Goal: Task Accomplishment & Management: Complete application form

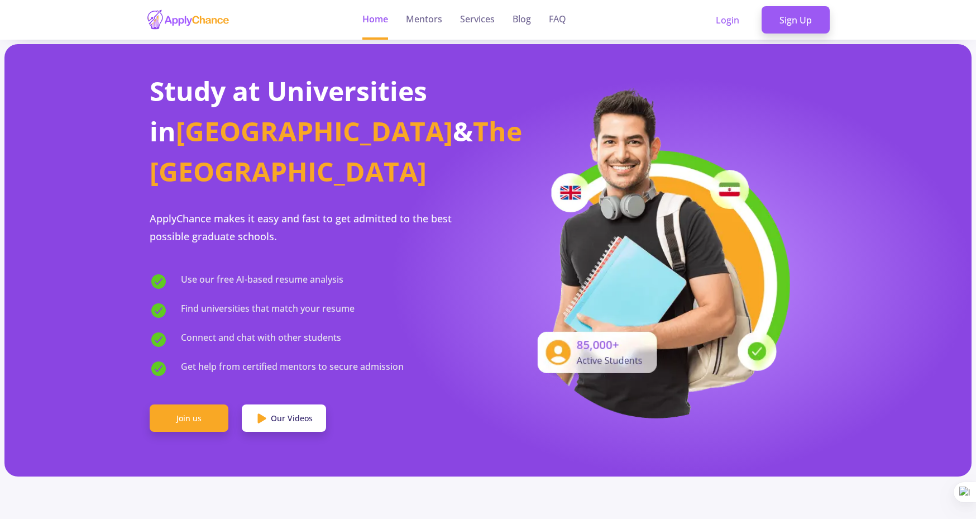
click at [480, 18] on link "Services" at bounding box center [477, 20] width 35 height 40
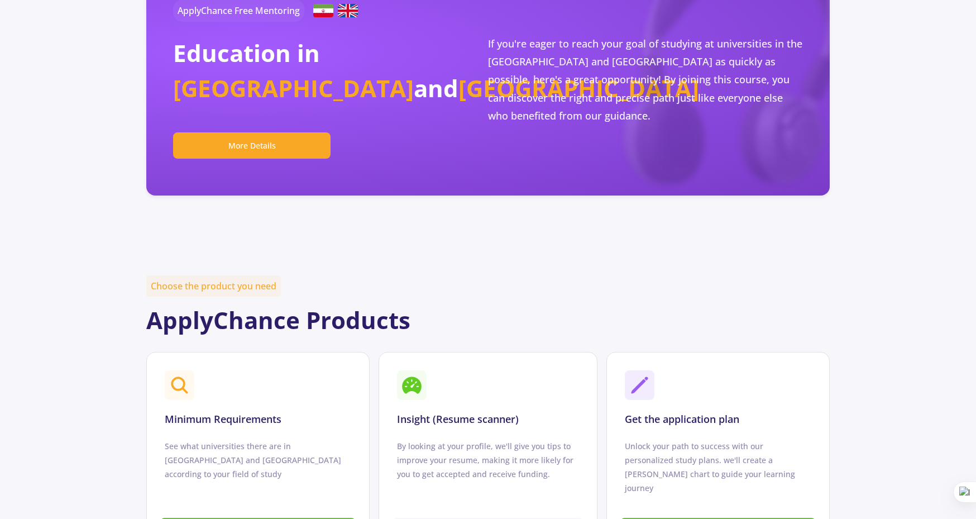
scroll to position [79, 0]
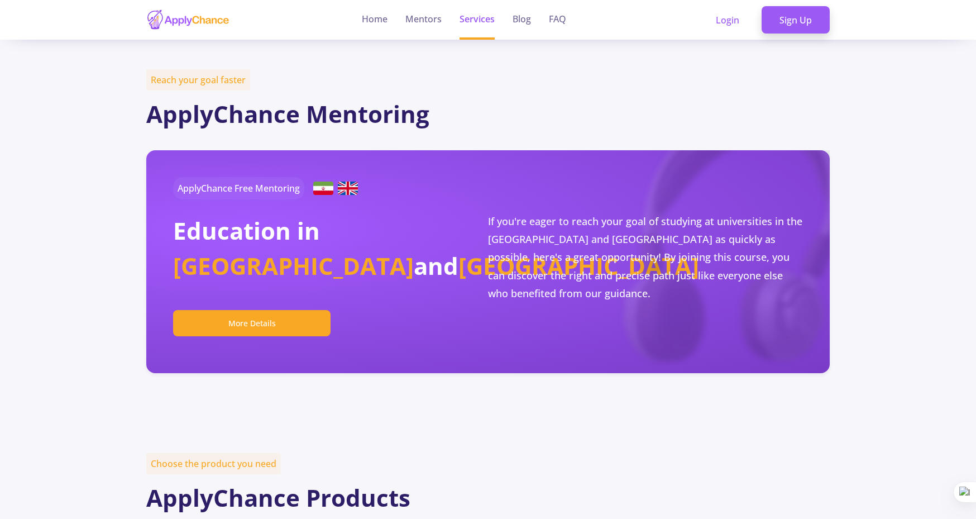
click at [796, 21] on link "Sign Up" at bounding box center [796, 20] width 68 height 28
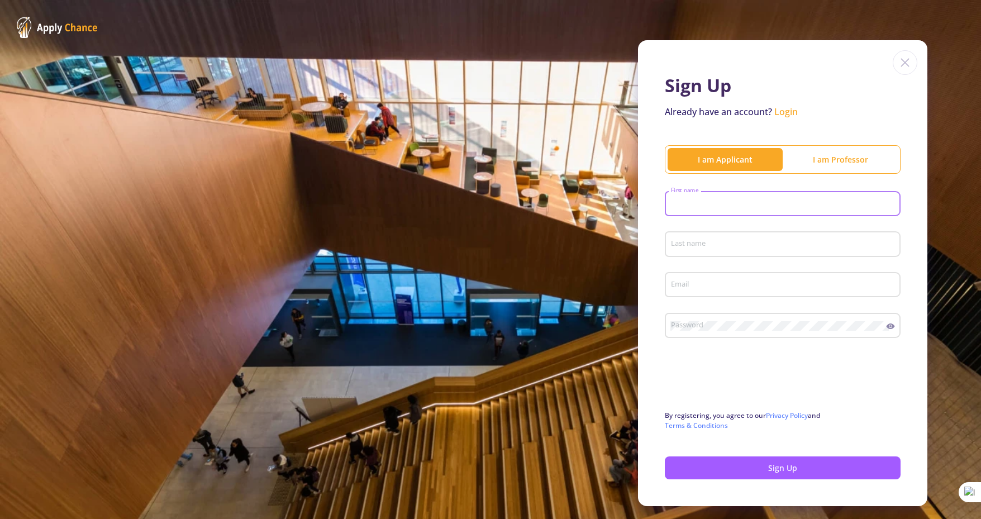
click at [723, 201] on input "First name" at bounding box center [784, 204] width 228 height 10
type input "Bandavya"
type input "[PERSON_NAME]"
type input "[EMAIL_ADDRESS][DOMAIN_NAME]"
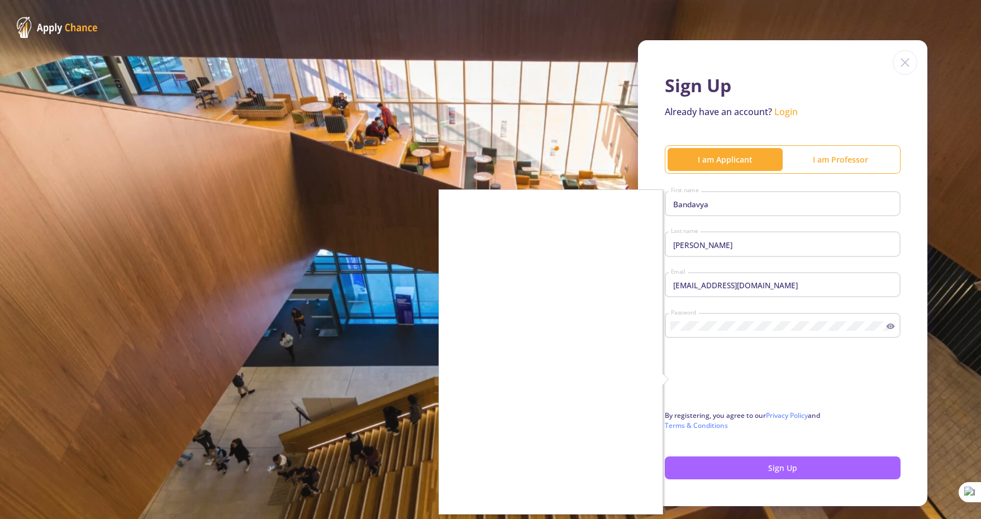
click at [723, 472] on div at bounding box center [490, 259] width 981 height 519
click at [753, 472] on div at bounding box center [490, 259] width 981 height 519
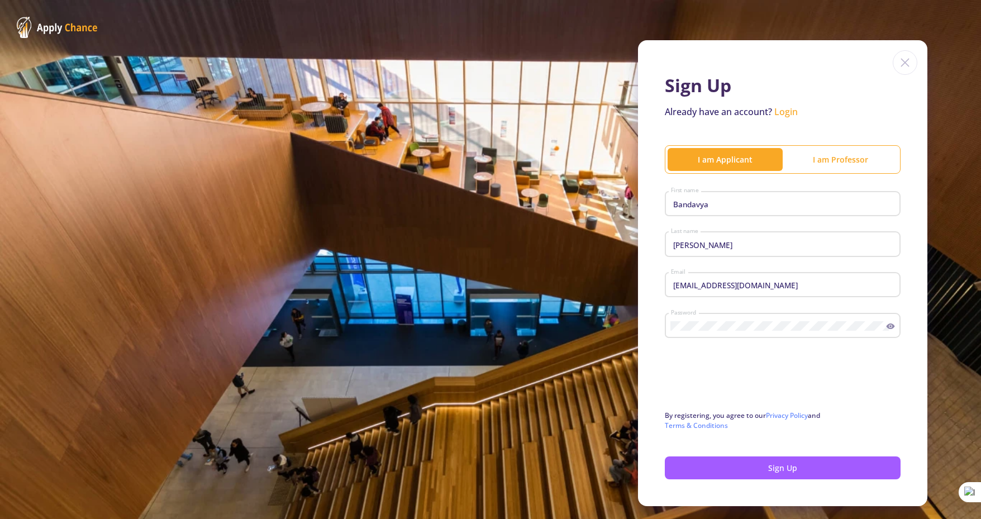
click at [727, 465] on button "Sign Up" at bounding box center [783, 467] width 236 height 23
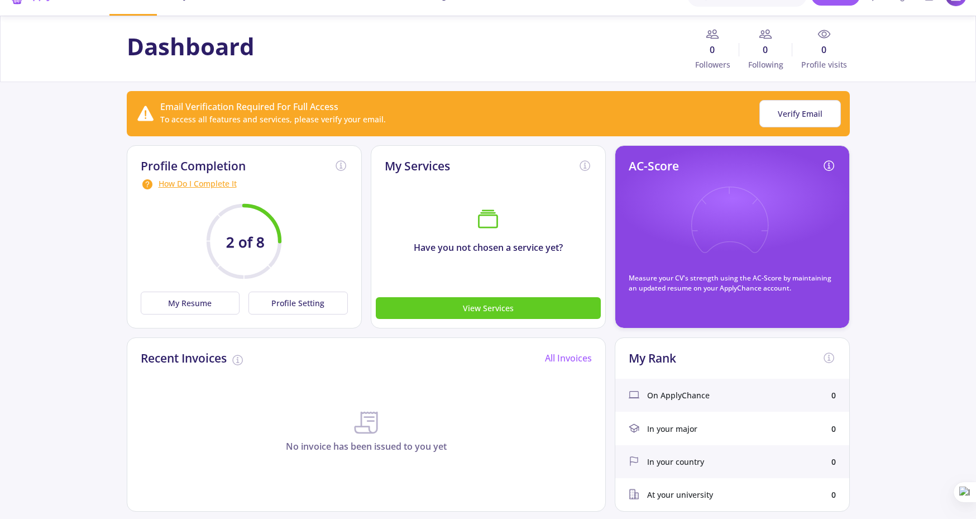
scroll to position [191, 0]
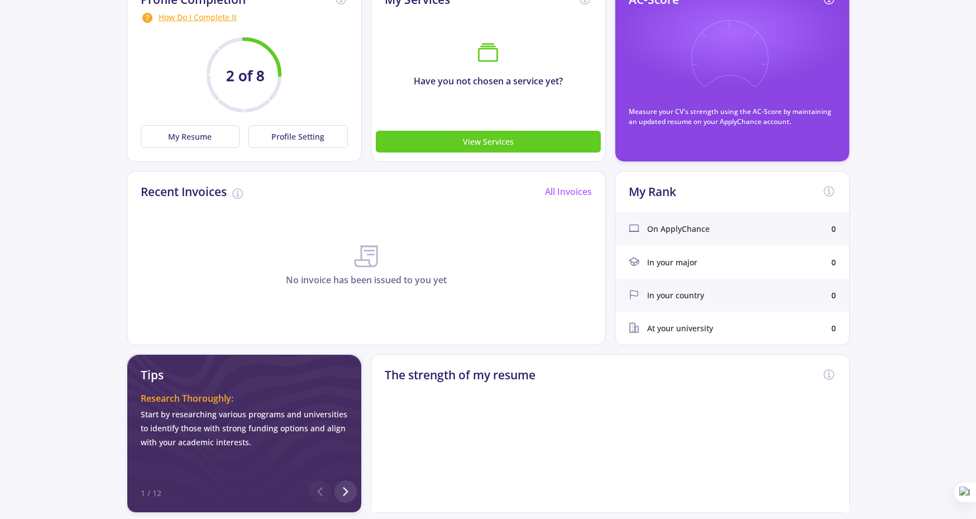
click at [203, 132] on button "My Resume" at bounding box center [190, 136] width 99 height 23
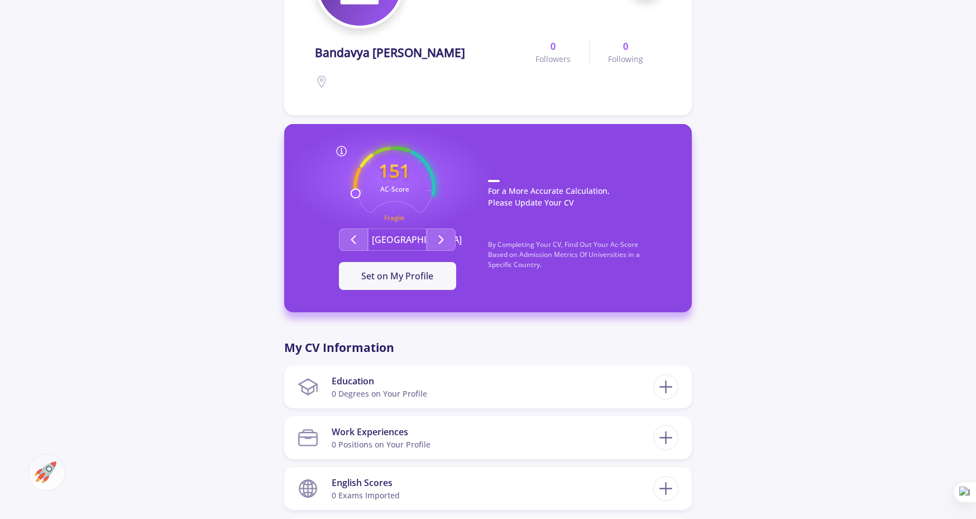
scroll to position [185, 0]
click at [358, 239] on icon "Second group" at bounding box center [353, 239] width 13 height 13
click at [423, 280] on span "Set on My Profile" at bounding box center [397, 276] width 72 height 12
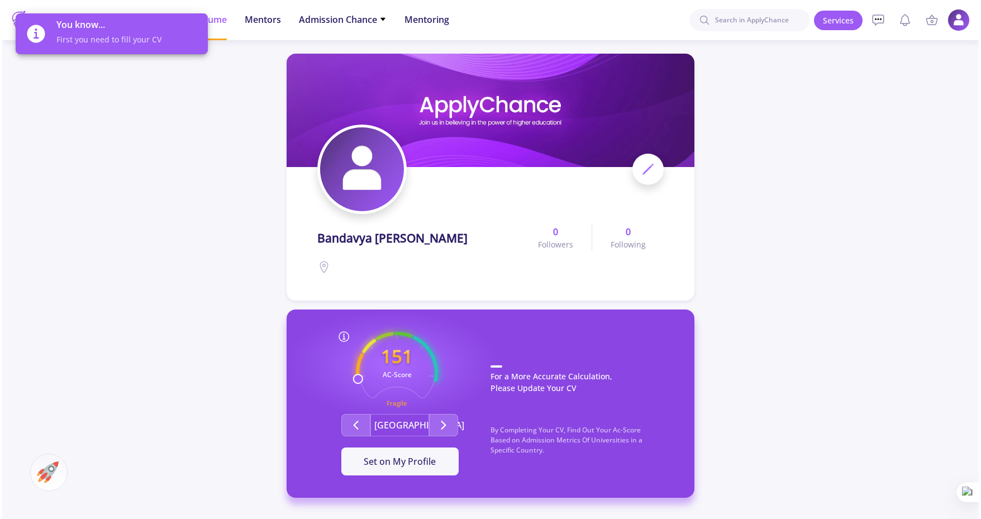
scroll to position [408, 0]
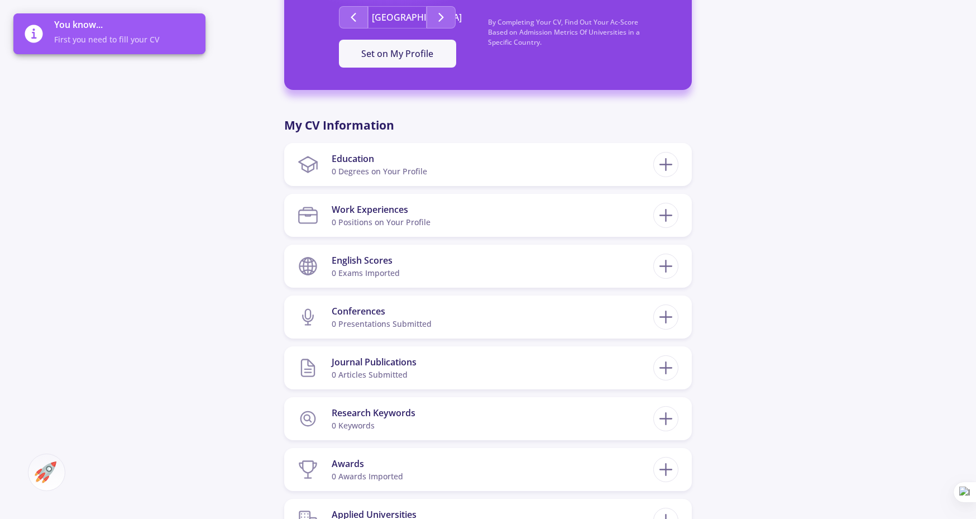
click at [667, 176] on div at bounding box center [665, 164] width 25 height 25
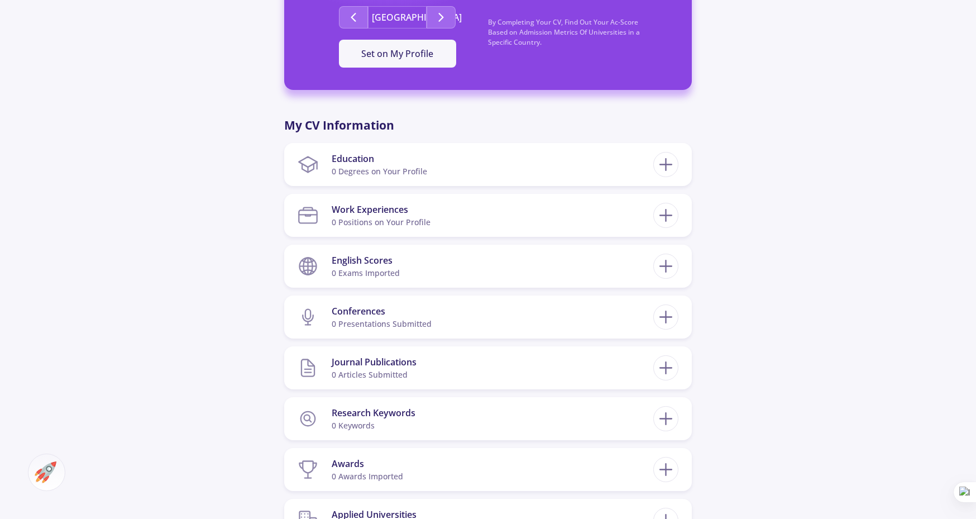
click at [661, 166] on icon at bounding box center [666, 164] width 21 height 21
checkbox input "false"
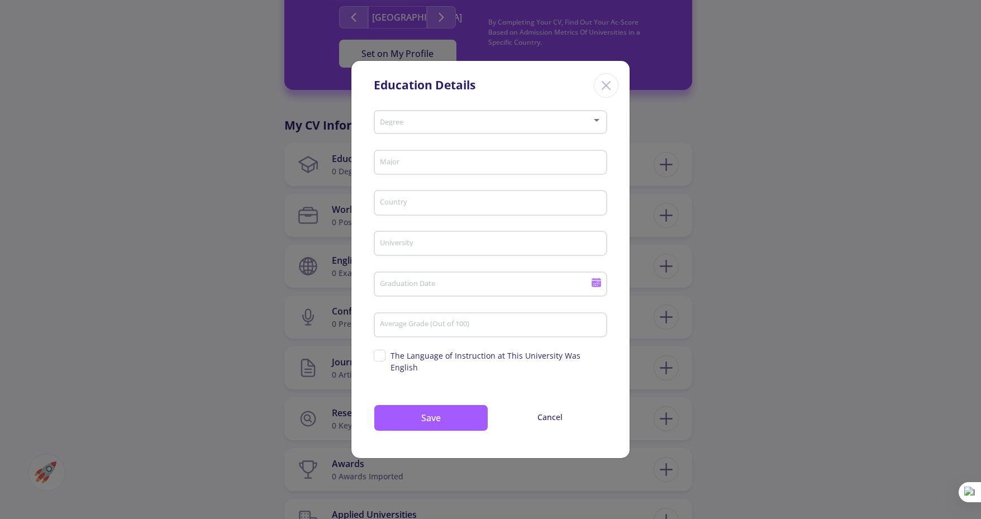
click at [489, 134] on div "Degree" at bounding box center [490, 120] width 223 height 28
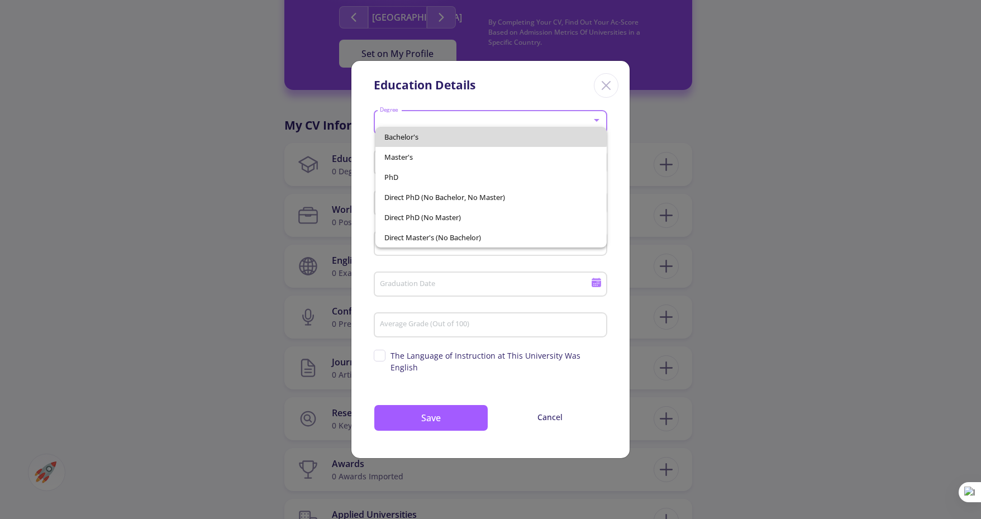
click at [479, 132] on span "Bachelor's" at bounding box center [490, 137] width 213 height 20
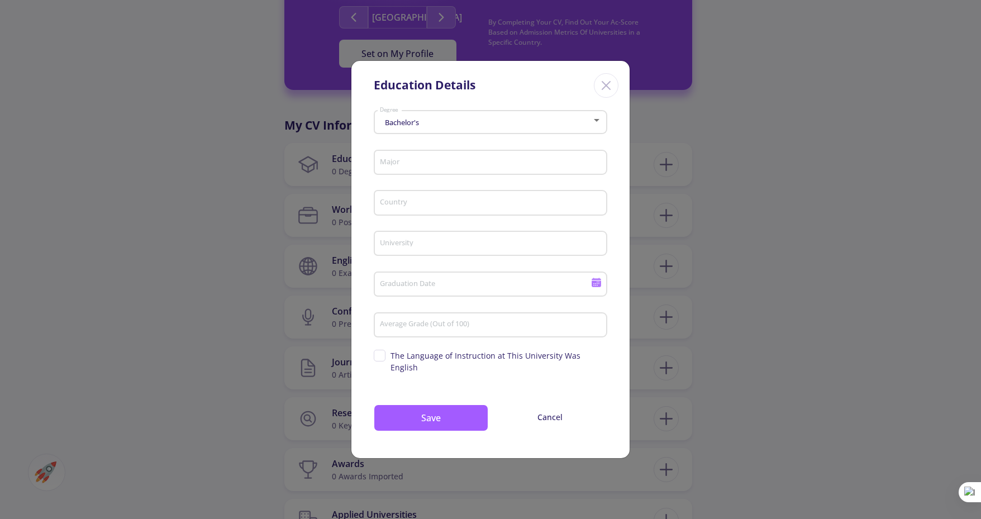
click at [444, 174] on div "Major" at bounding box center [490, 160] width 223 height 29
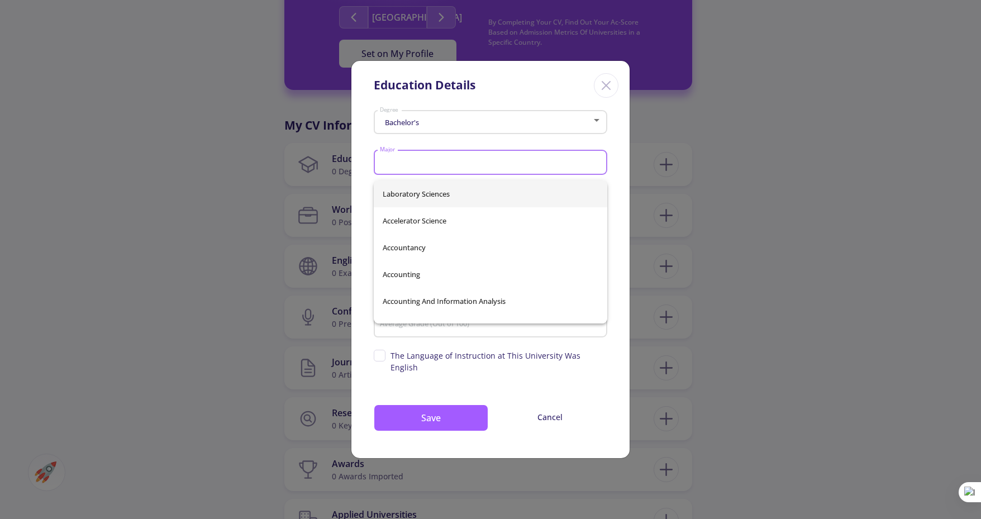
click at [441, 166] on input "Major" at bounding box center [492, 163] width 226 height 10
type input "Computer sc"
click at [451, 247] on div "Applied Computer Science Computer Science Computer Science & Engineering Comput…" at bounding box center [491, 251] width 234 height 143
click at [432, 168] on input "Major" at bounding box center [492, 163] width 226 height 10
type input "Computer science"
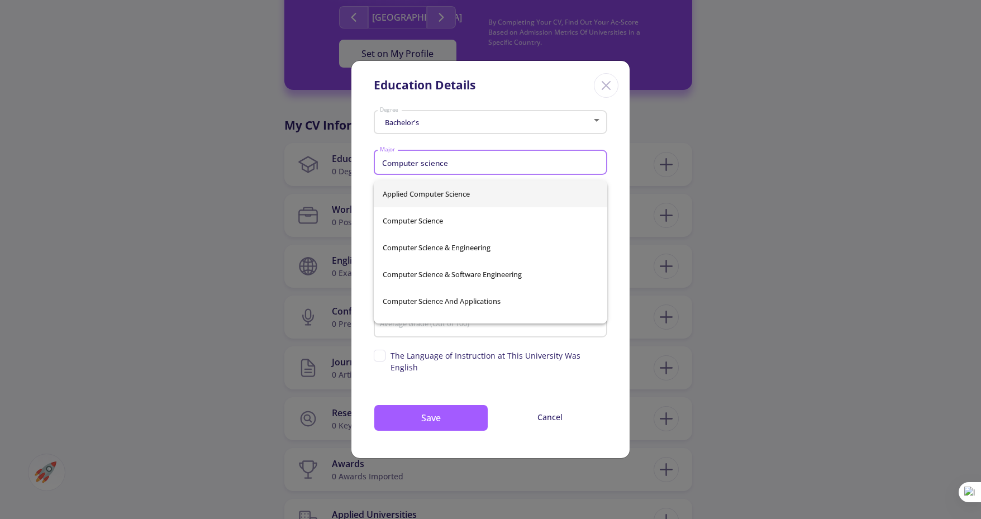
click at [456, 239] on div "Applied Computer Science Computer Science Computer Science & Engineering Comput…" at bounding box center [491, 251] width 234 height 143
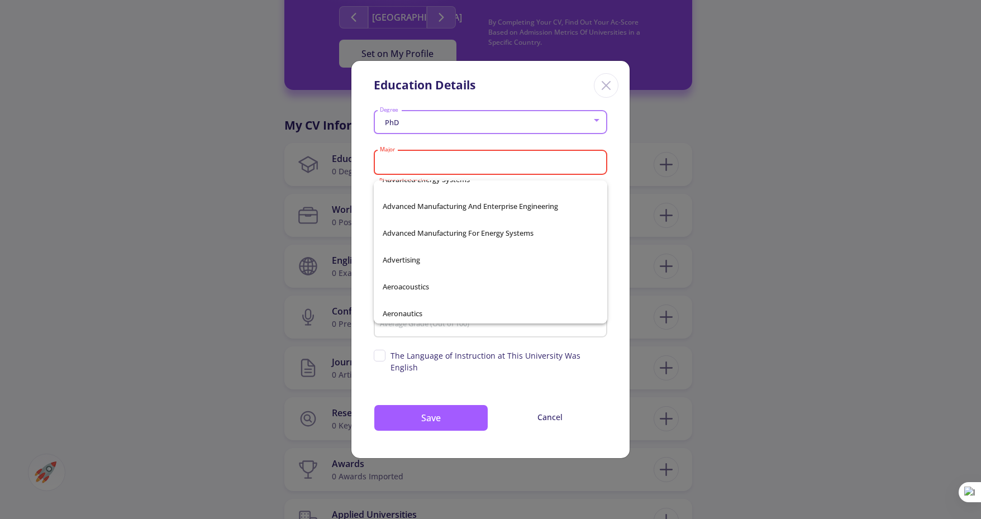
scroll to position [352, 0]
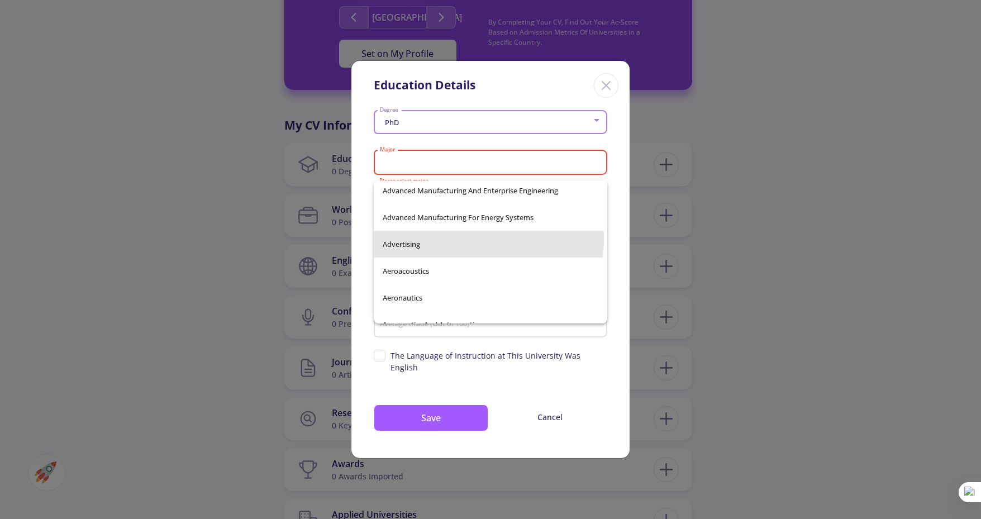
click at [429, 237] on span "Advertising" at bounding box center [491, 244] width 216 height 27
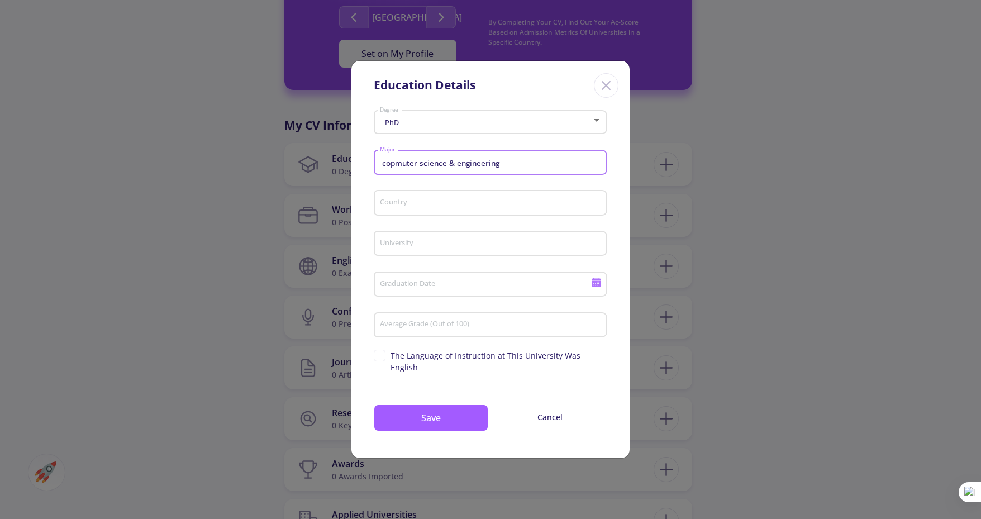
type input "copmuter science & engineering"
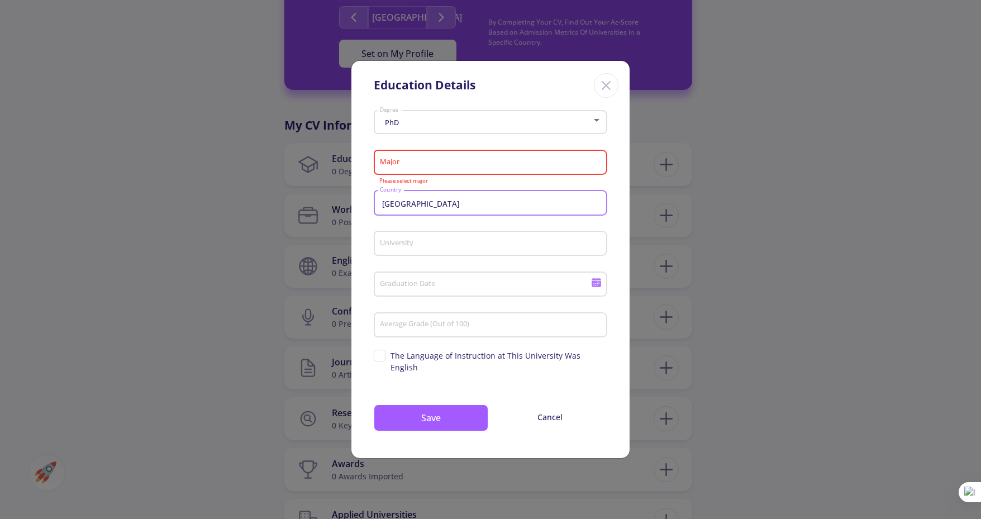
type input "[GEOGRAPHIC_DATA]"
click at [439, 248] on input "University" at bounding box center [492, 244] width 226 height 10
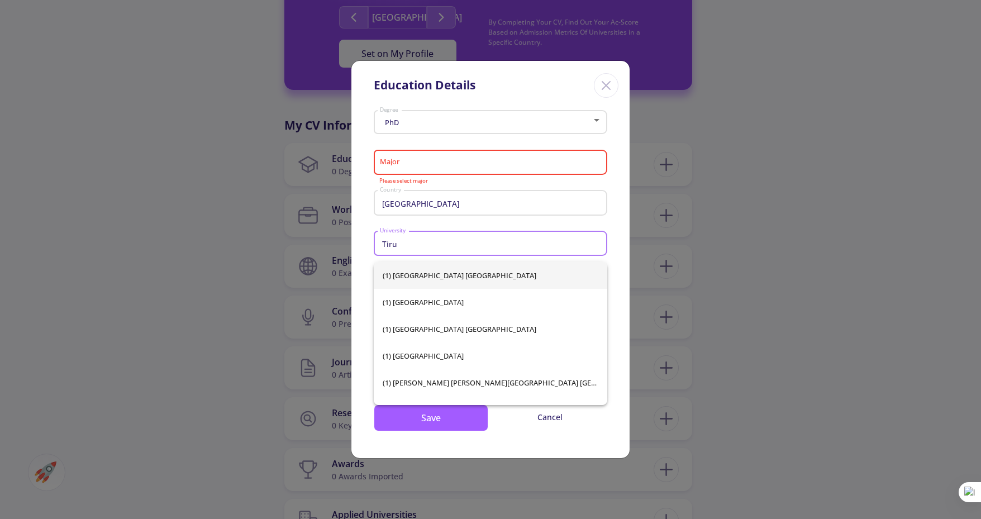
type input "Tiru"
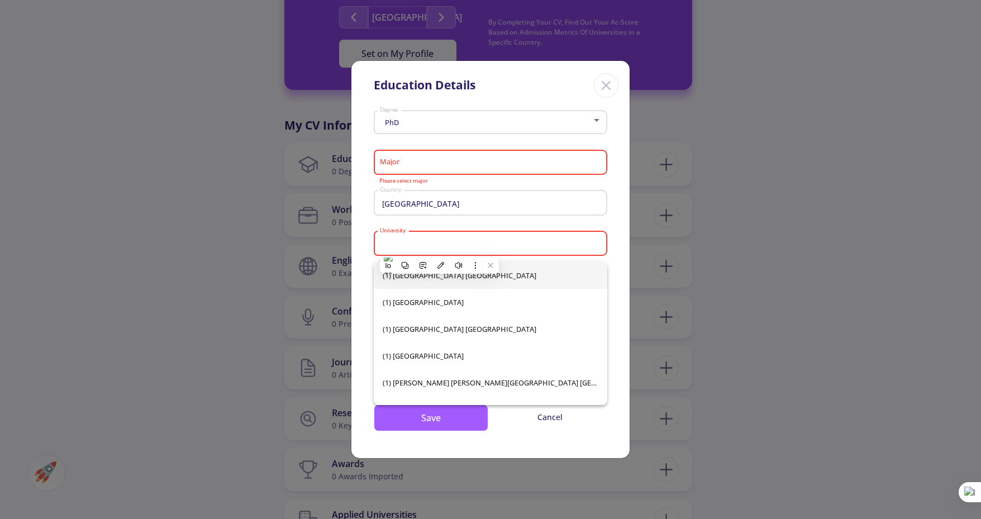
paste input "[GEOGRAPHIC_DATA] Tiruchirappalli"
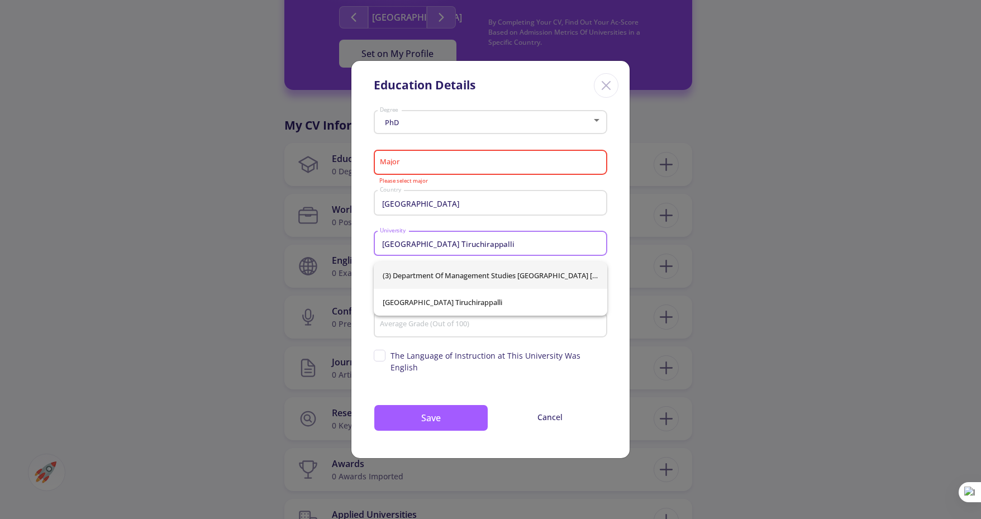
type input "[GEOGRAPHIC_DATA] Tiruchirappalli"
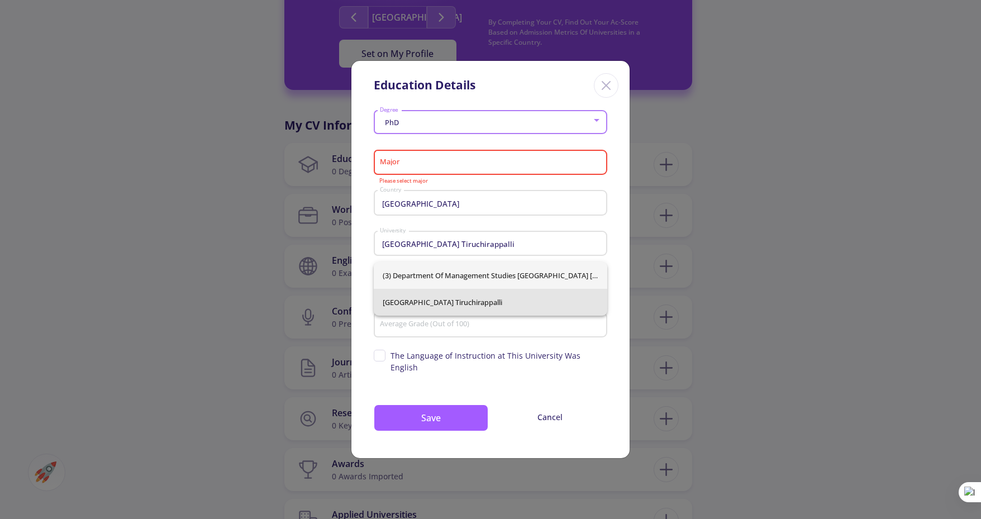
click at [484, 302] on span "[GEOGRAPHIC_DATA] Tiruchirappalli" at bounding box center [491, 302] width 216 height 27
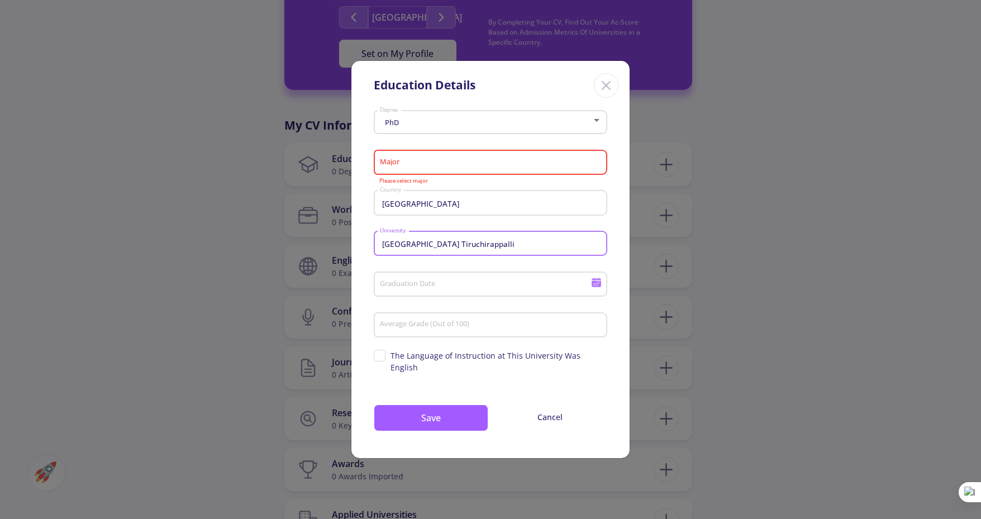
click at [421, 168] on input "Major" at bounding box center [492, 163] width 226 height 10
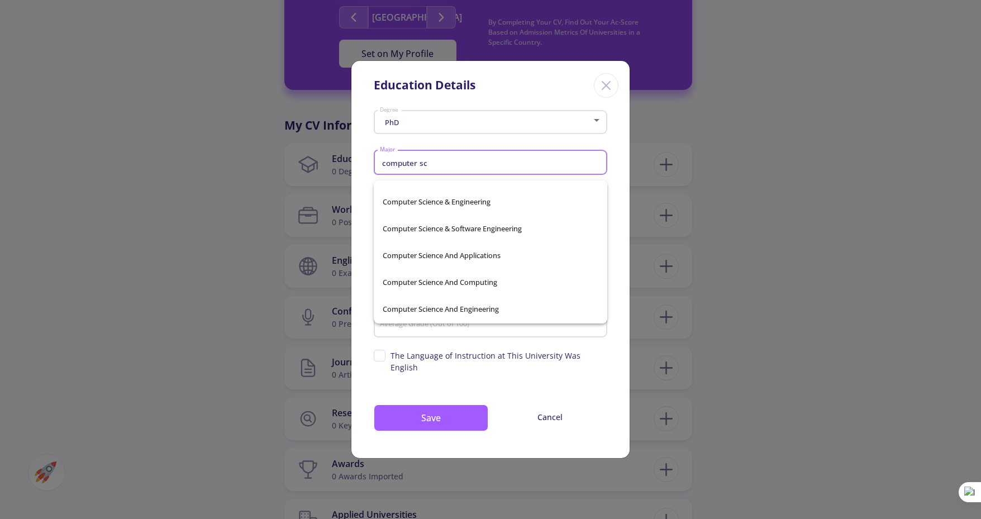
scroll to position [97, 0]
click at [448, 260] on span "Computer Science And Engineering" at bounding box center [491, 257] width 216 height 27
type input "Computer Science And Engineering"
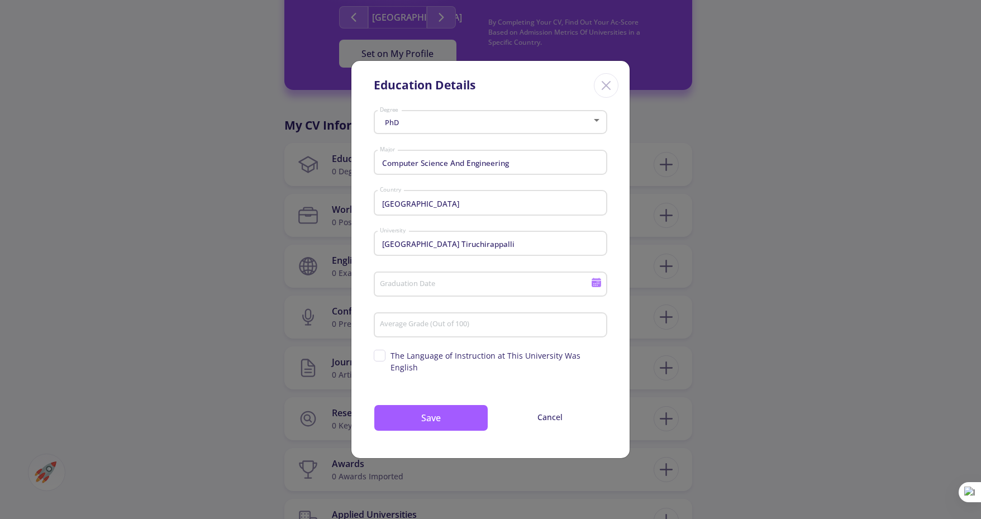
click at [432, 296] on div "Graduation Date" at bounding box center [485, 282] width 212 height 29
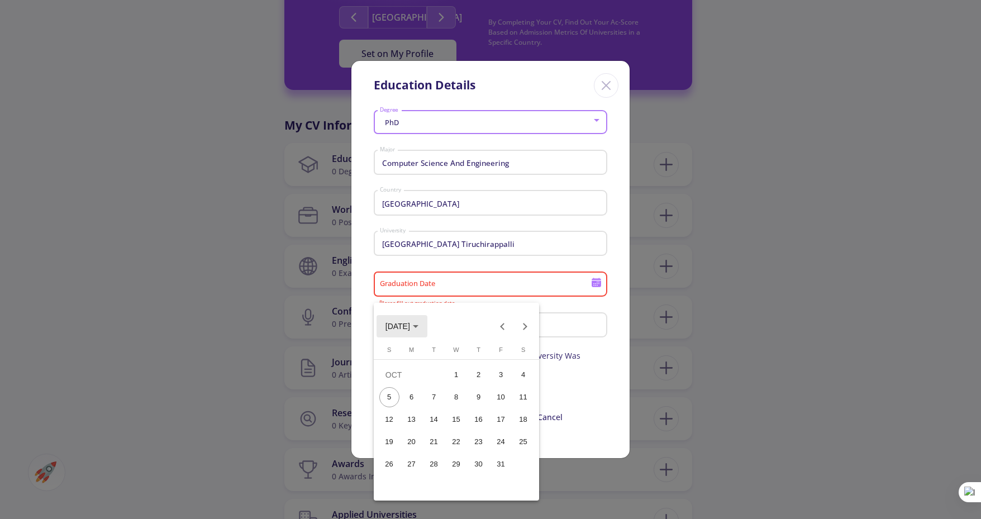
click at [410, 326] on span "[DATE]" at bounding box center [397, 326] width 25 height 9
click at [399, 405] on div "2024" at bounding box center [397, 405] width 35 height 20
click at [401, 404] on div "MAY" at bounding box center [397, 405] width 35 height 20
click at [604, 376] on div at bounding box center [490, 259] width 981 height 519
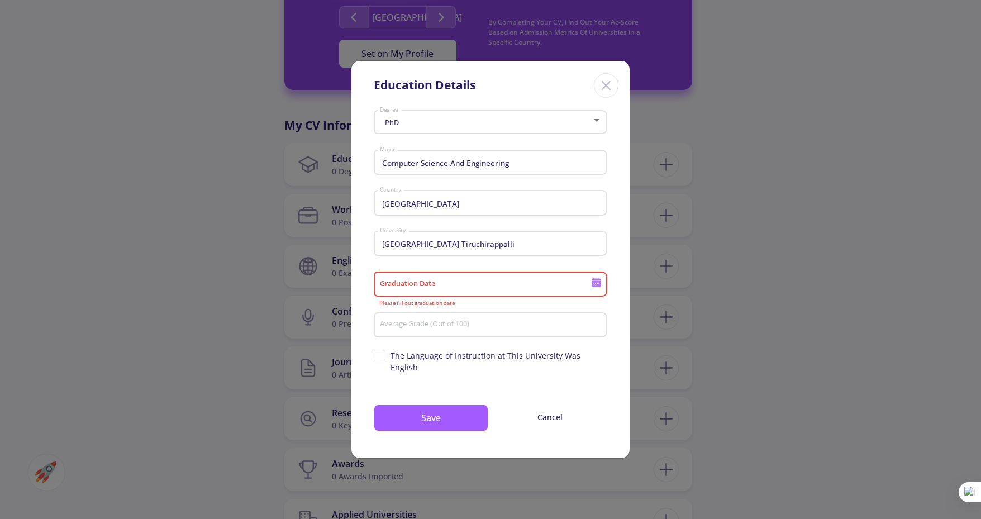
click at [595, 287] on icon at bounding box center [595, 283] width 9 height 6
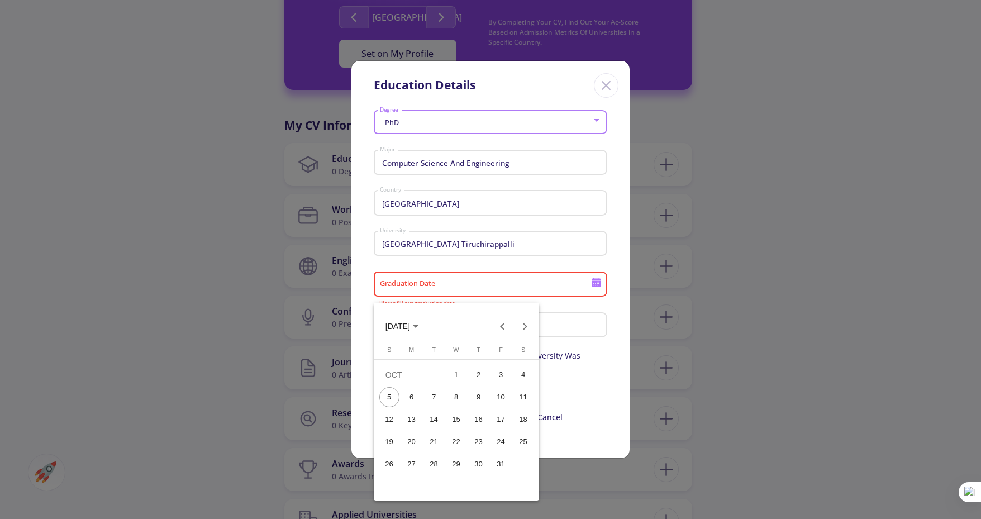
click at [418, 327] on icon "Choose month and year" at bounding box center [416, 326] width 6 height 3
click at [406, 405] on div "2024" at bounding box center [397, 405] width 35 height 20
click at [406, 405] on div "MAY" at bounding box center [397, 405] width 35 height 20
click at [460, 421] on div "15" at bounding box center [456, 419] width 20 height 20
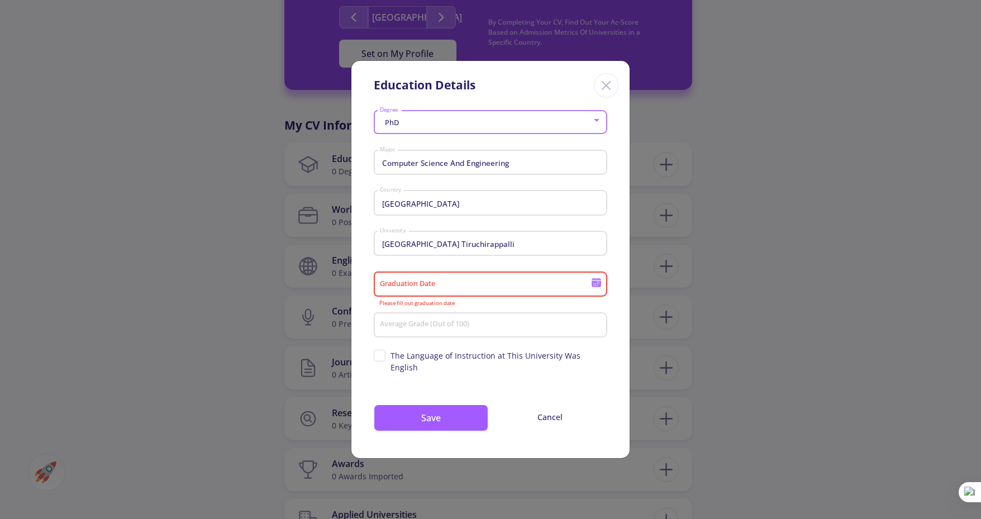
type input "[DATE]"
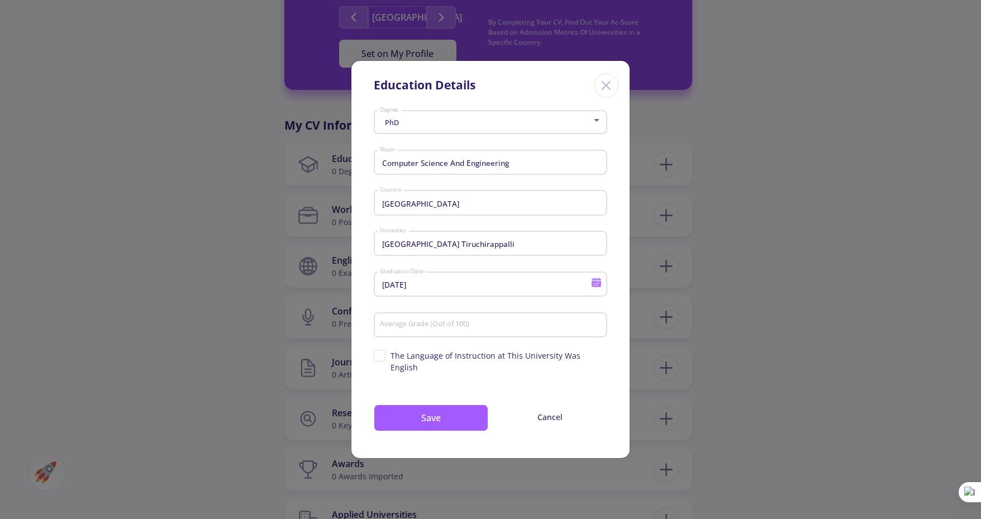
click at [418, 337] on div "Average Grade (Out of 100)" at bounding box center [490, 322] width 223 height 29
type input "83"
click at [389, 362] on span "The Language of Instruction at This University Was English" at bounding box center [490, 361] width 233 height 23
click at [381, 357] on input "The Language of Instruction at This University Was English" at bounding box center [377, 353] width 7 height 7
checkbox input "true"
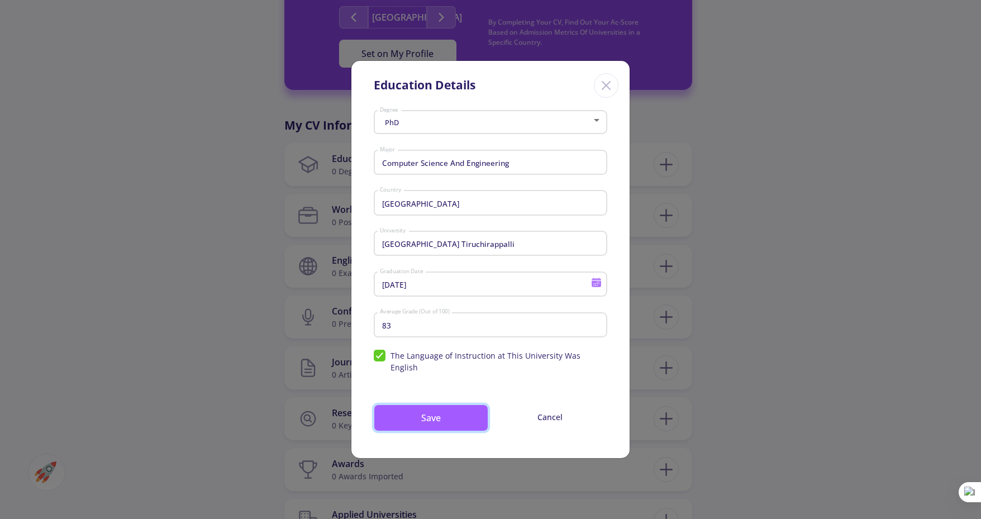
click at [418, 423] on button "Save" at bounding box center [431, 417] width 114 height 27
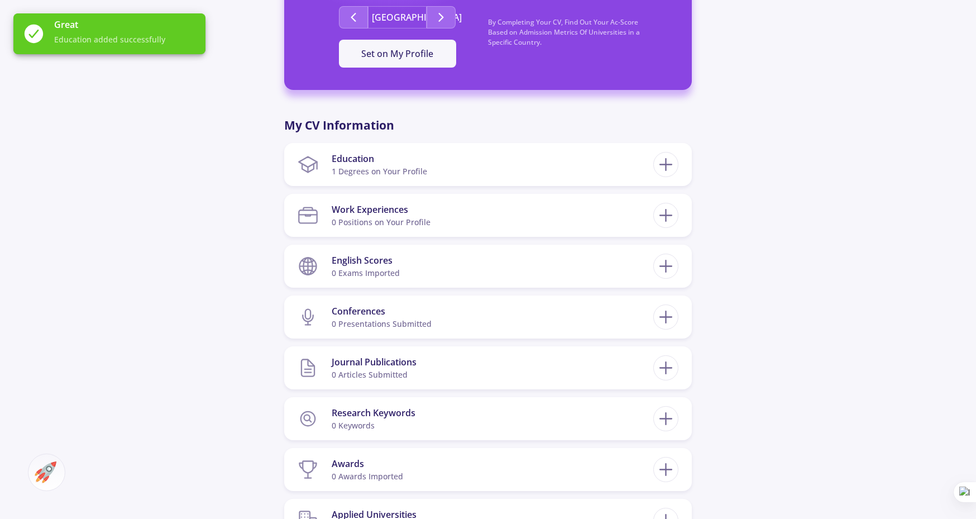
click at [664, 160] on icon at bounding box center [666, 164] width 21 height 21
checkbox input "false"
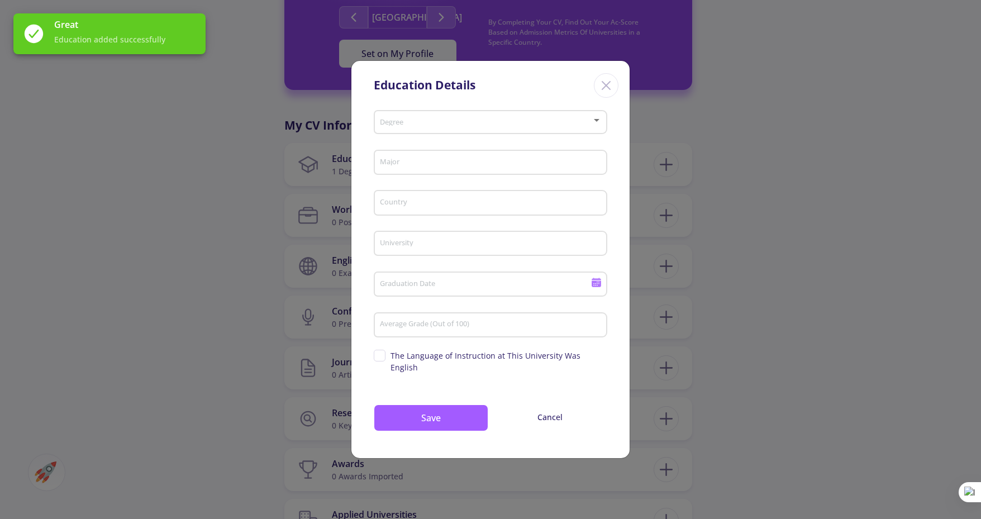
click at [608, 94] on icon "Close" at bounding box center [606, 86] width 18 height 18
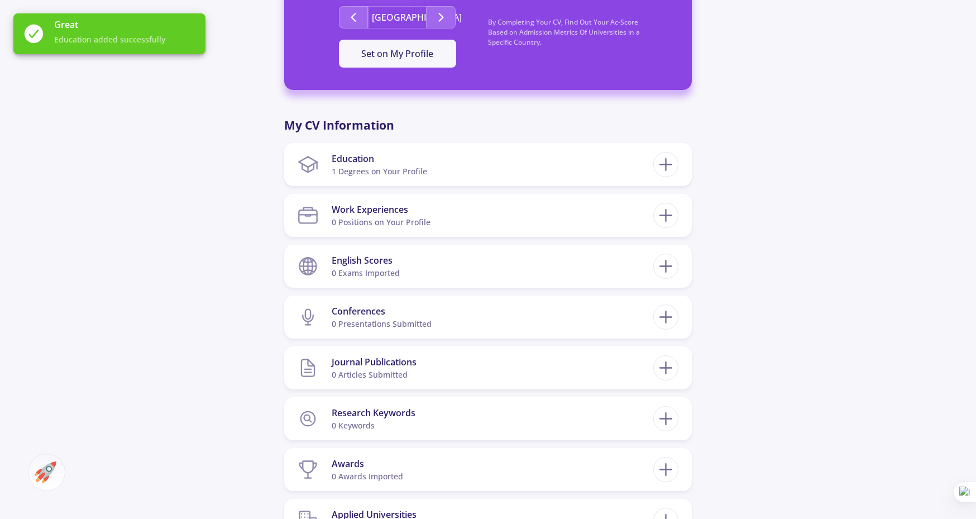
click at [344, 160] on div "Education" at bounding box center [380, 158] width 96 height 13
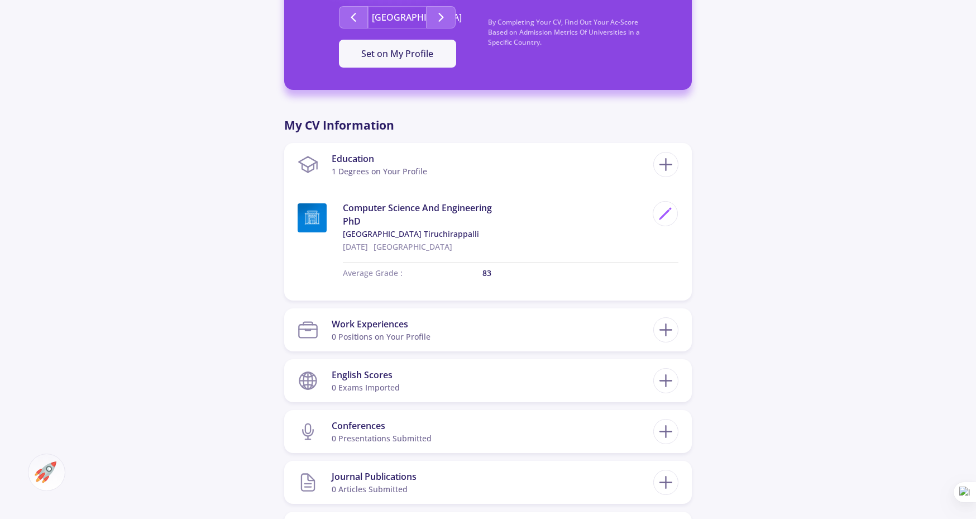
click at [669, 218] on icon at bounding box center [665, 213] width 15 height 15
type input "Computer Science And Engineering"
type input "[GEOGRAPHIC_DATA]"
type input "[GEOGRAPHIC_DATA] Tiruchirappalli"
type input "[DATE]"
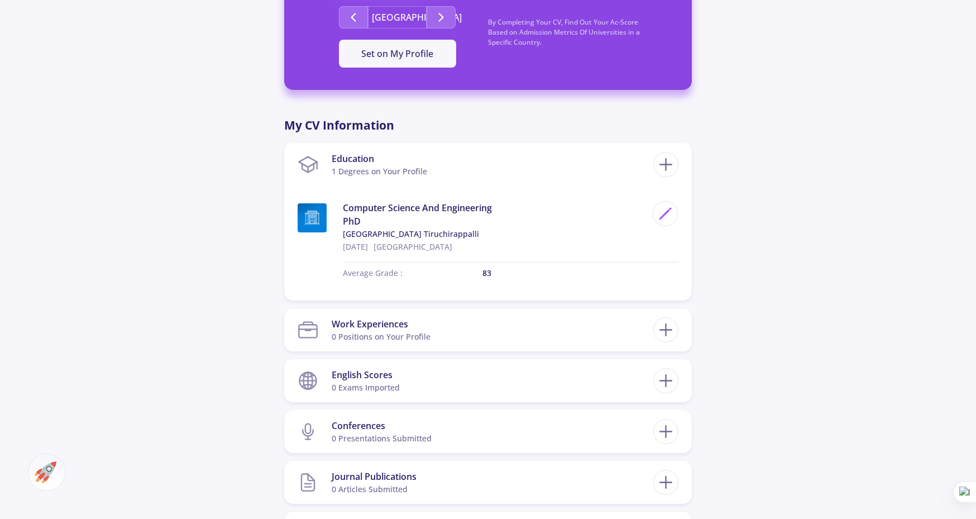
type input "83"
checkbox input "true"
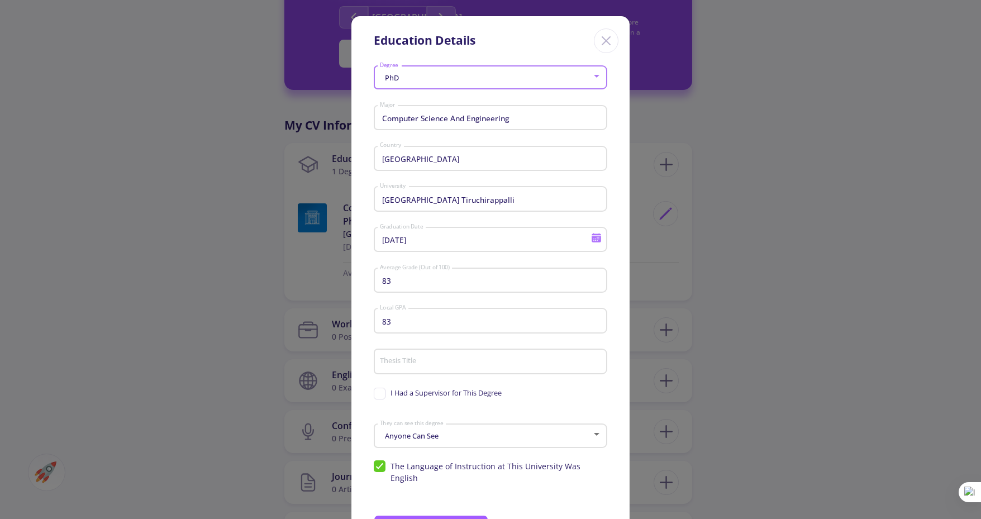
click at [434, 74] on div "PhD" at bounding box center [485, 78] width 213 height 8
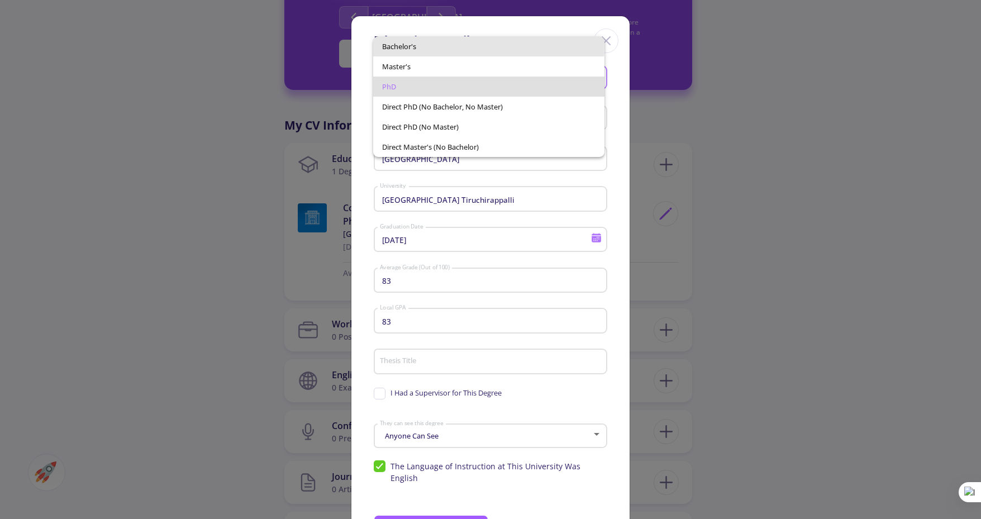
click at [423, 45] on span "Bachelor's" at bounding box center [488, 46] width 213 height 20
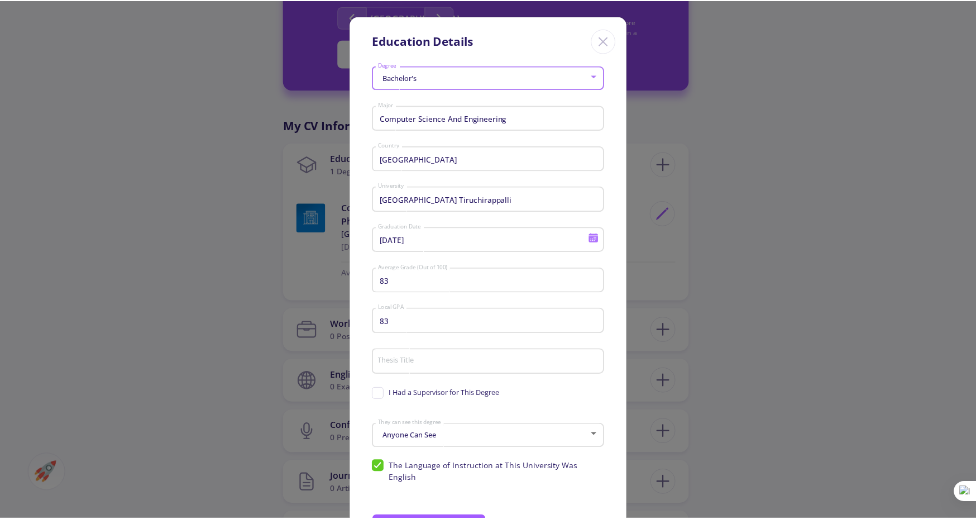
scroll to position [54, 0]
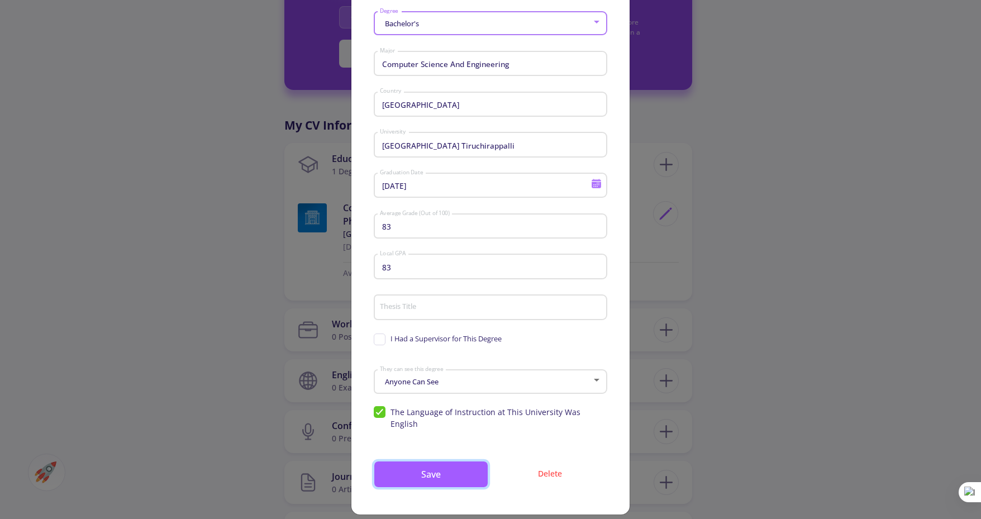
click at [454, 469] on button "Save" at bounding box center [431, 474] width 114 height 27
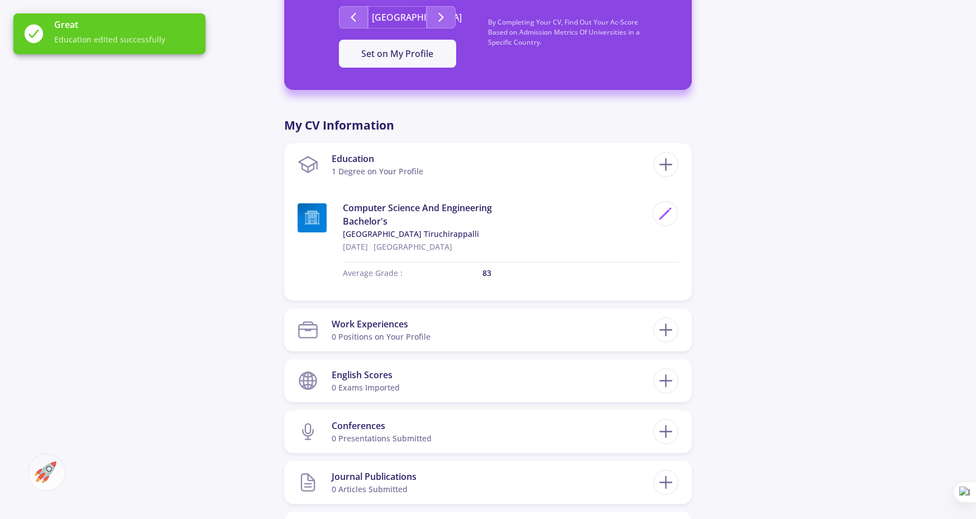
click at [658, 331] on icon at bounding box center [666, 329] width 21 height 21
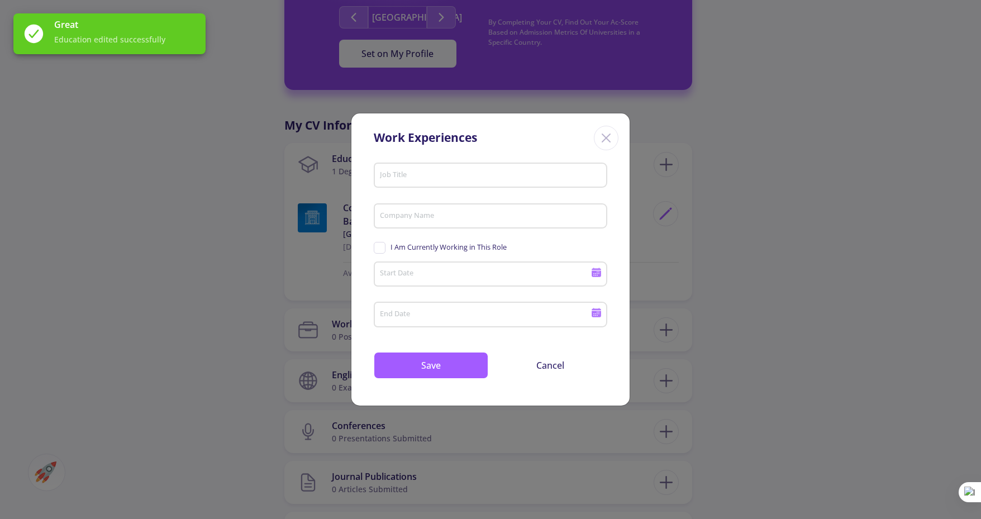
click at [381, 242] on div "I Am Currently Working in This Role" at bounding box center [490, 248] width 233 height 17
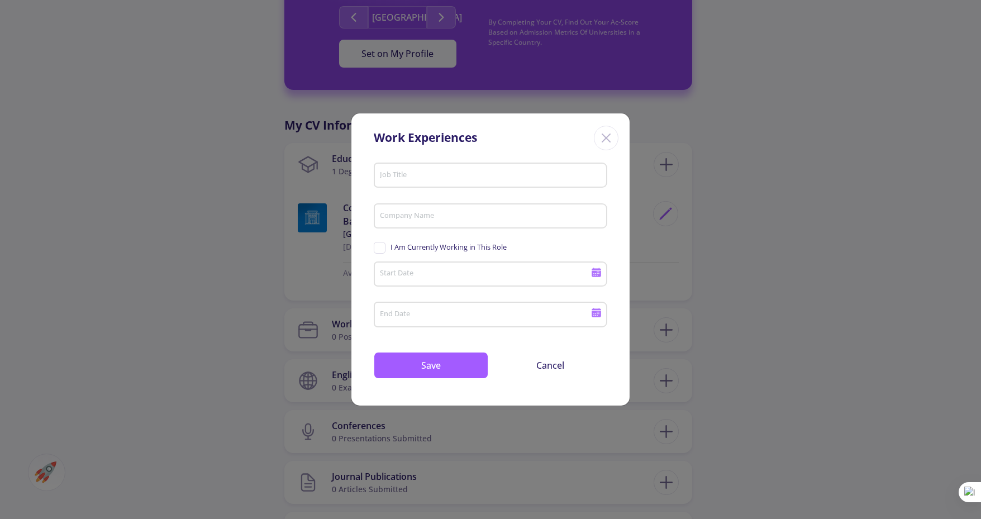
click at [381, 250] on span "I Am Currently Working in This Role" at bounding box center [440, 247] width 133 height 11
click at [381, 249] on input "I Am Currently Working in This Role" at bounding box center [377, 245] width 7 height 7
checkbox input "true"
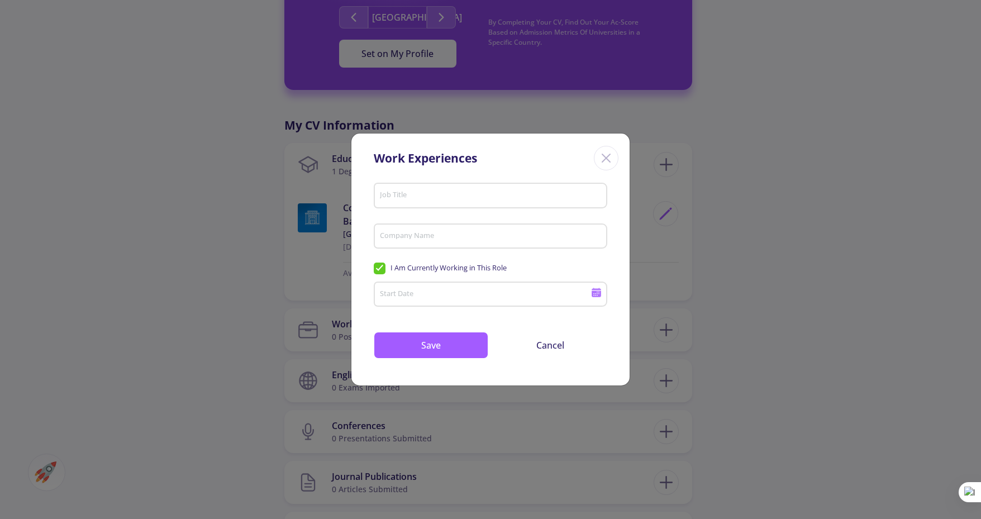
click at [595, 297] on icon at bounding box center [595, 294] width 9 height 6
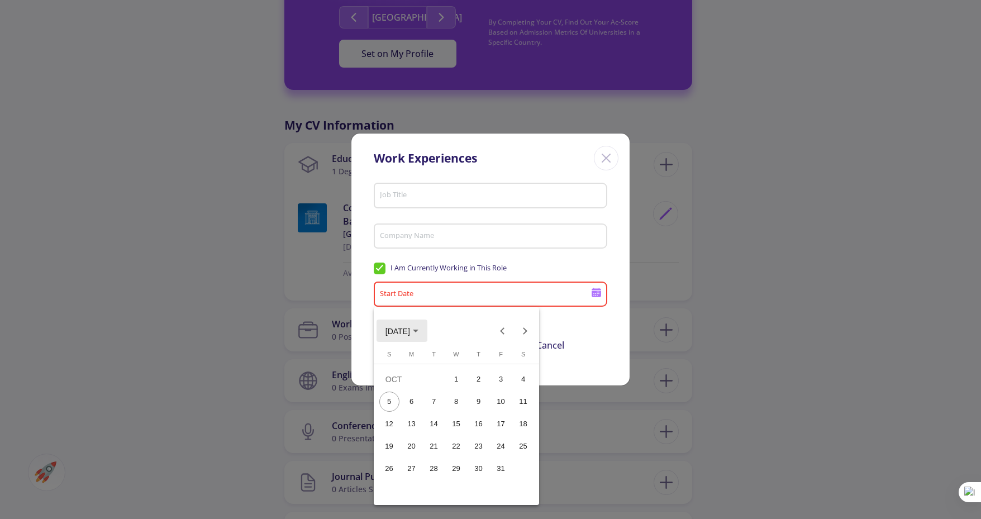
click at [410, 330] on span "[DATE]" at bounding box center [397, 331] width 25 height 9
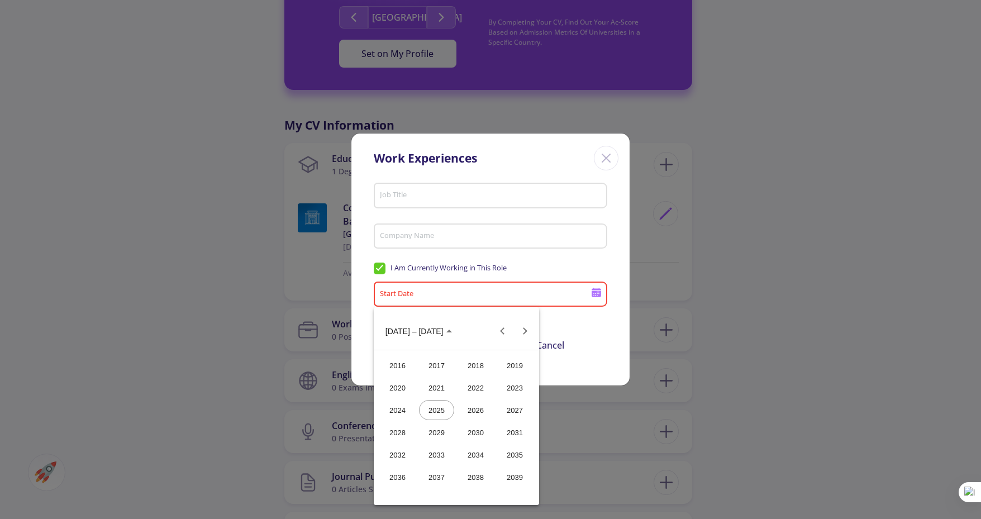
click at [402, 411] on div "2024" at bounding box center [397, 410] width 35 height 20
click at [472, 412] on div "[DATE]" at bounding box center [475, 410] width 35 height 20
click at [412, 446] on div "15" at bounding box center [412, 446] width 20 height 20
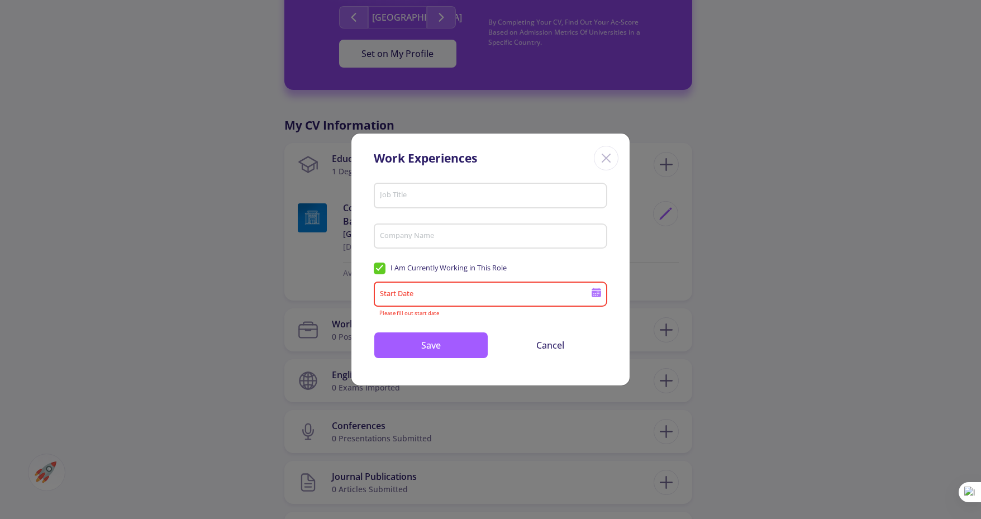
type input "[DATE]"
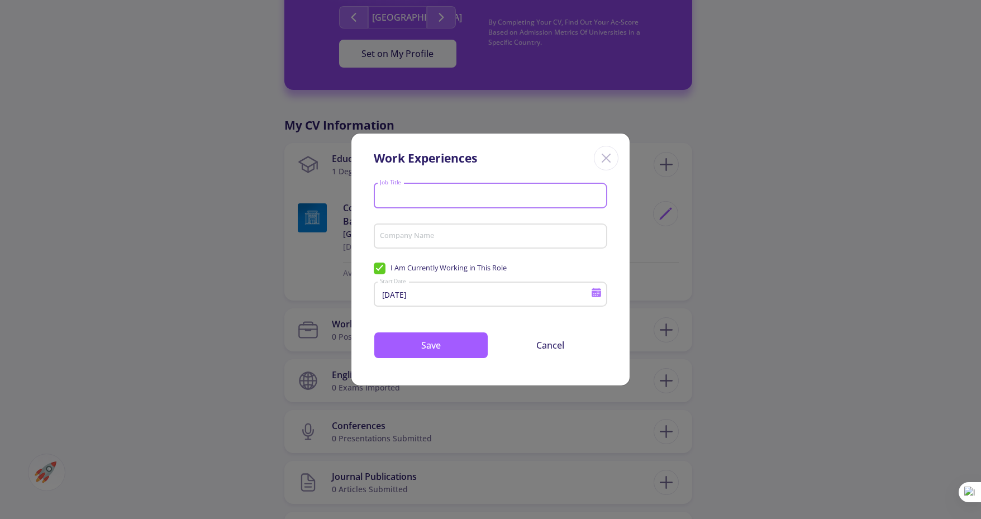
click at [415, 201] on input "Job Title" at bounding box center [492, 196] width 226 height 10
type input "Application Developer"
click at [424, 233] on input "Company Name" at bounding box center [492, 237] width 226 height 10
type input "CITI"
click at [432, 343] on button "Save" at bounding box center [431, 345] width 114 height 27
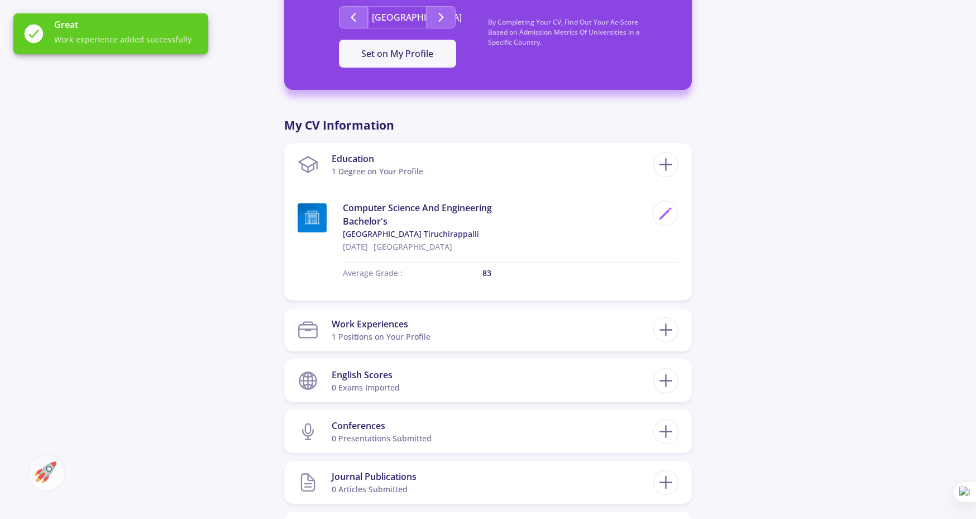
scroll to position [472, 0]
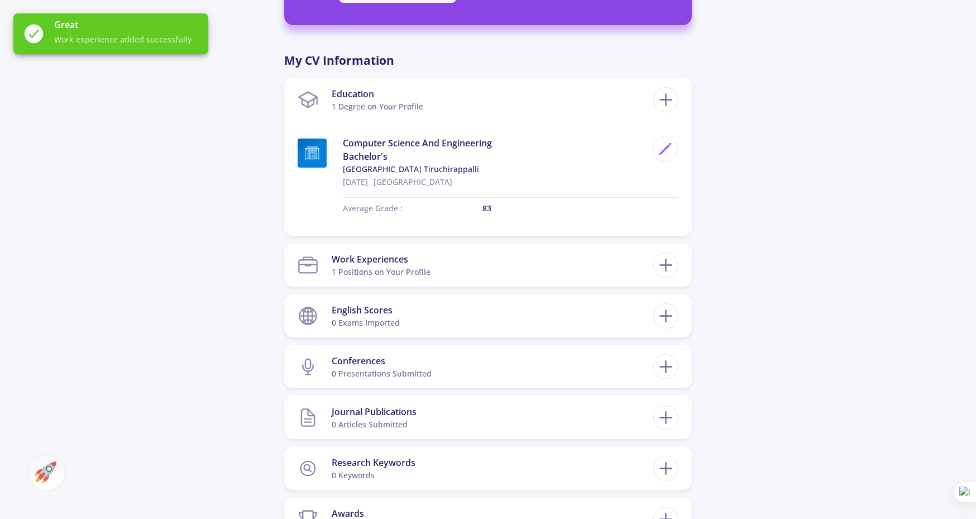
click at [662, 314] on icon at bounding box center [666, 316] width 21 height 21
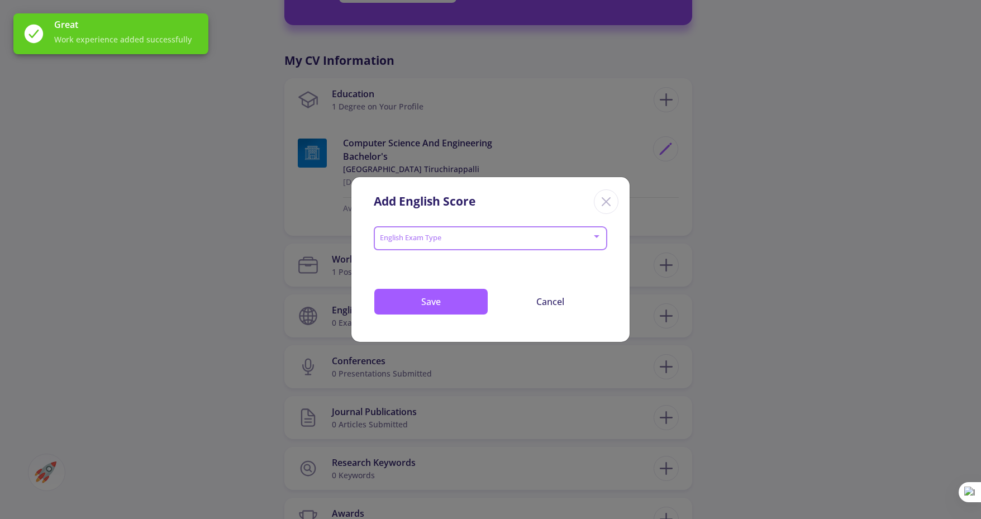
click at [494, 241] on span at bounding box center [487, 239] width 210 height 8
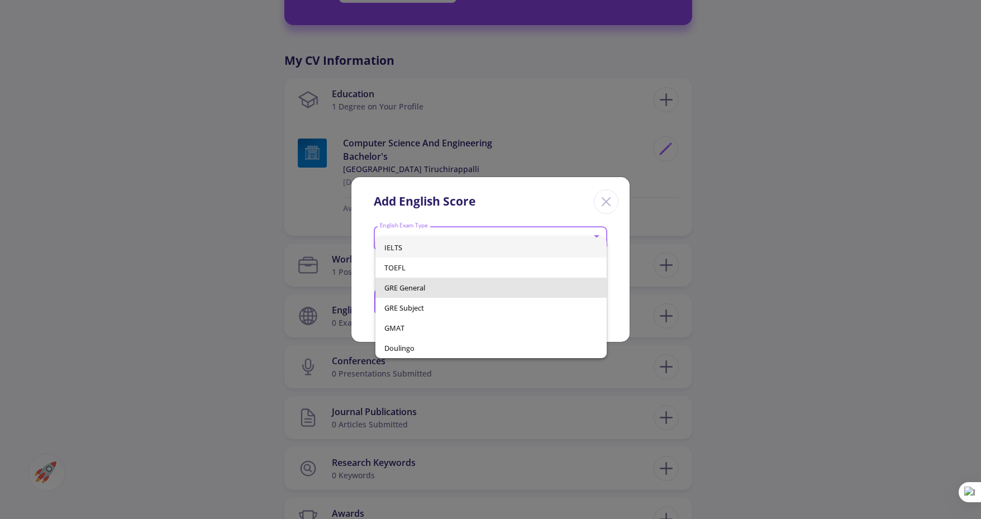
click at [430, 295] on span "GRE General" at bounding box center [490, 288] width 213 height 20
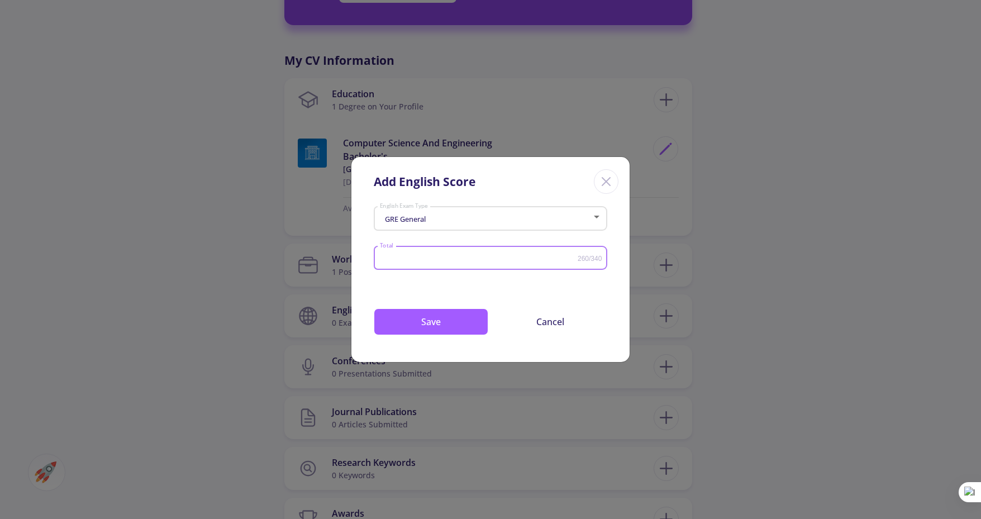
click at [408, 259] on input "Total" at bounding box center [478, 258] width 198 height 8
type input "326"
click at [425, 322] on button "Save" at bounding box center [431, 321] width 114 height 27
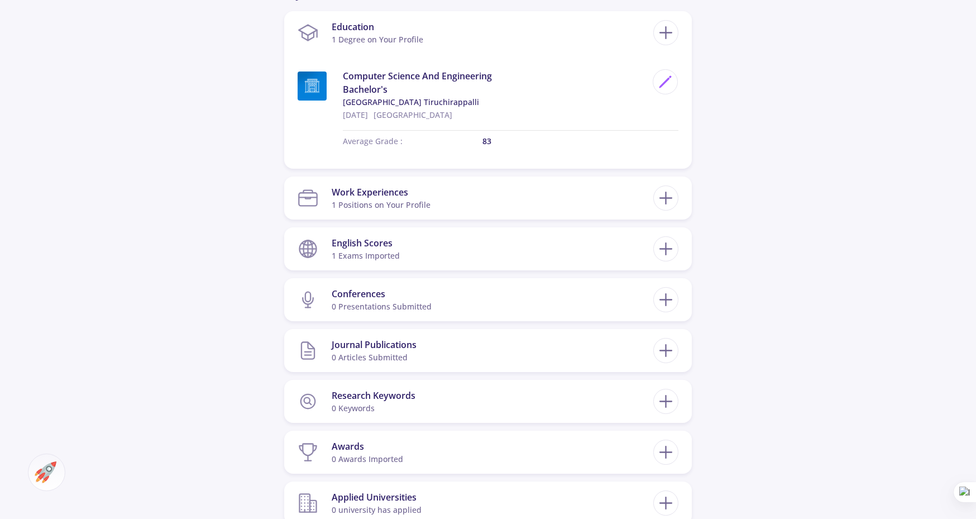
scroll to position [618, 0]
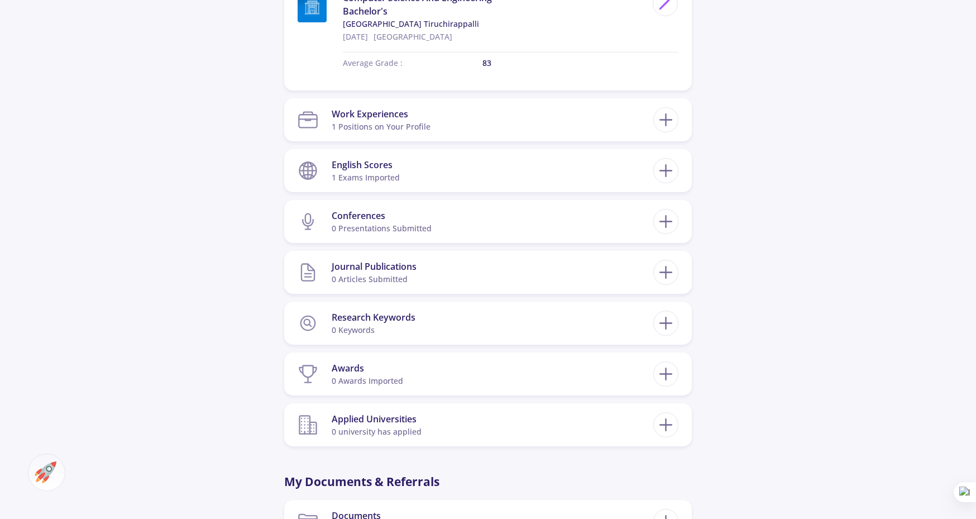
click at [666, 218] on line at bounding box center [666, 222] width 0 height 12
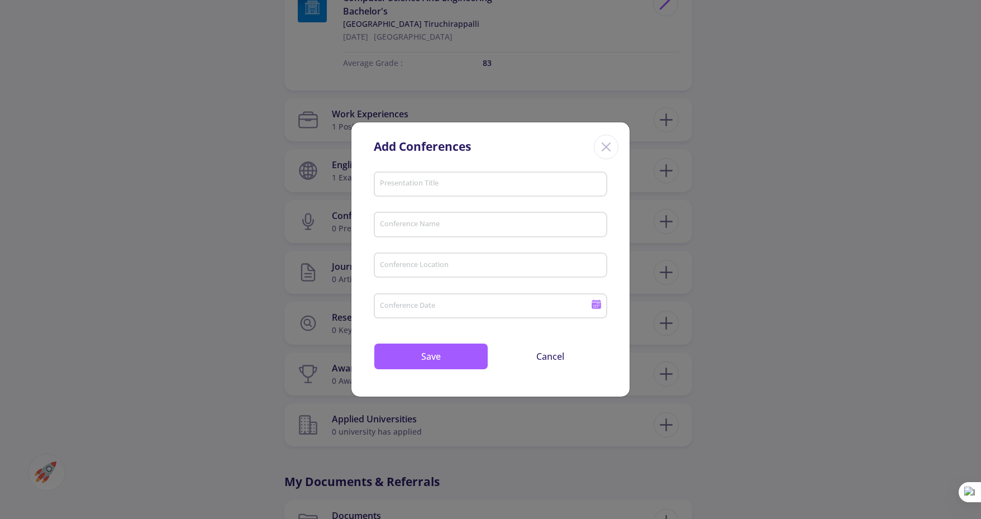
click at [610, 144] on icon "Close" at bounding box center [606, 147] width 18 height 18
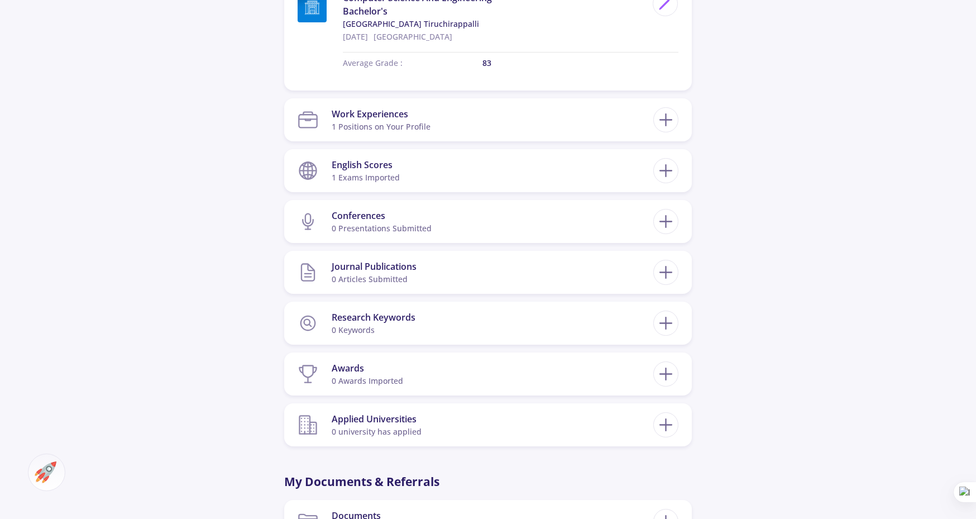
click at [666, 420] on line at bounding box center [666, 425] width 0 height 12
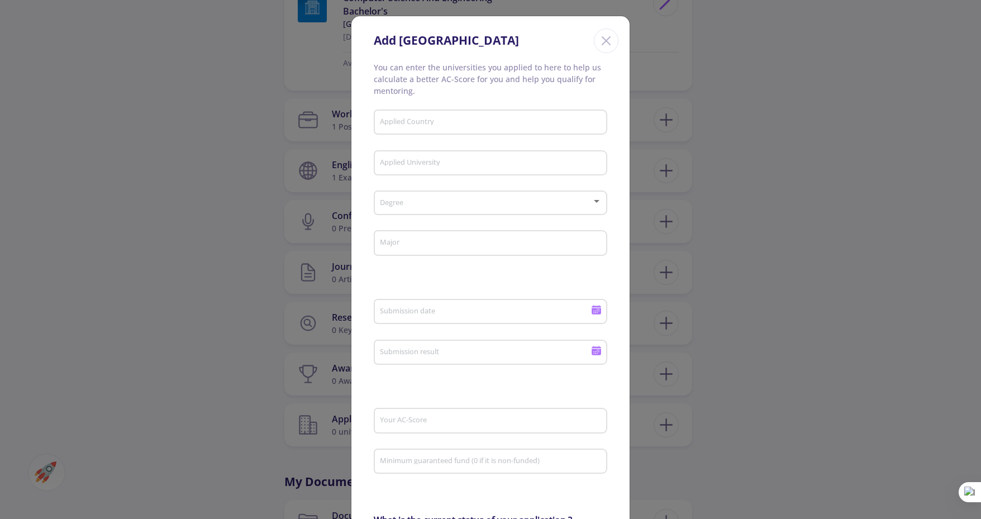
click at [740, 429] on div "Add [GEOGRAPHIC_DATA] You can enter the universities you applied to here to hel…" at bounding box center [490, 259] width 981 height 519
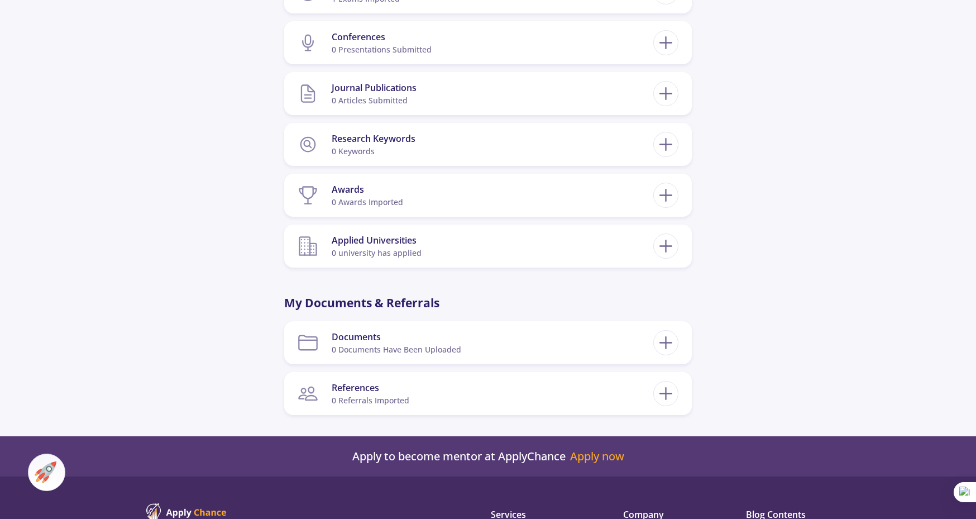
scroll to position [798, 0]
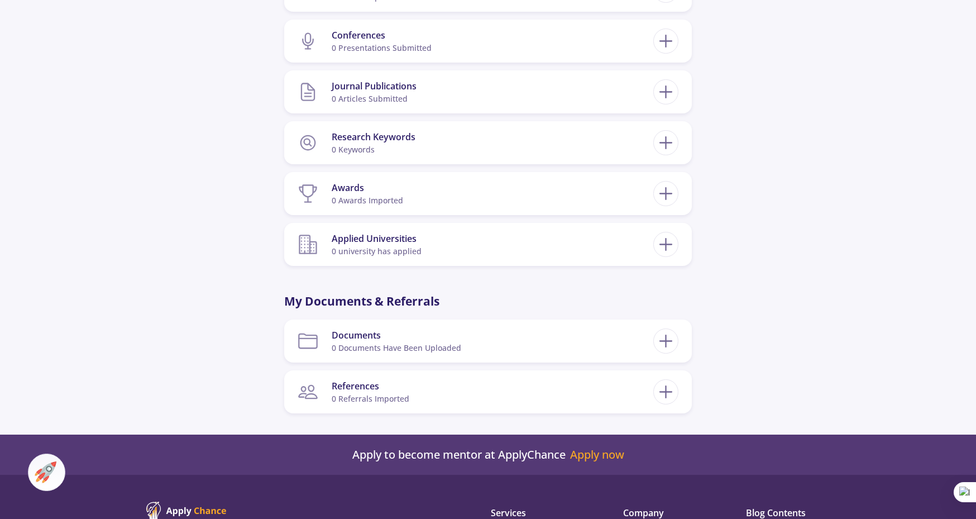
click at [667, 341] on line at bounding box center [666, 341] width 12 height 0
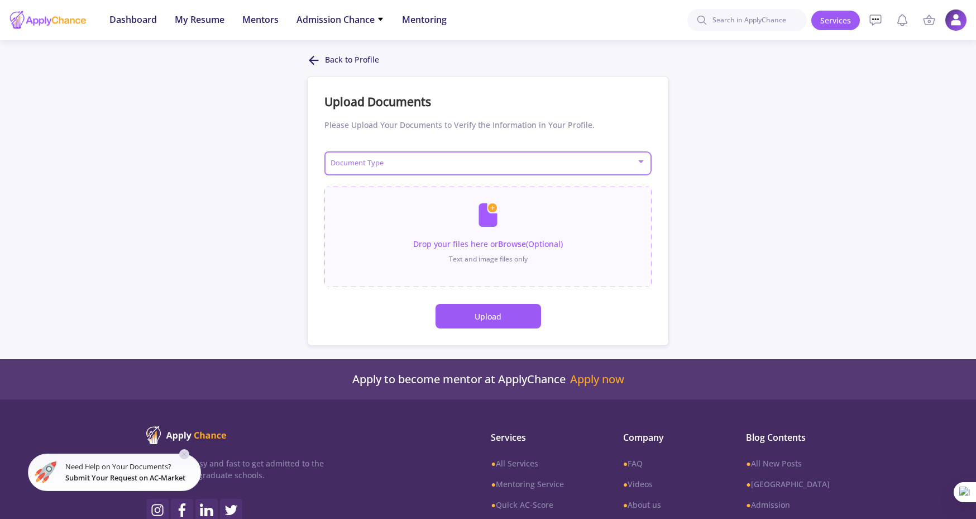
click at [534, 162] on span at bounding box center [485, 164] width 304 height 8
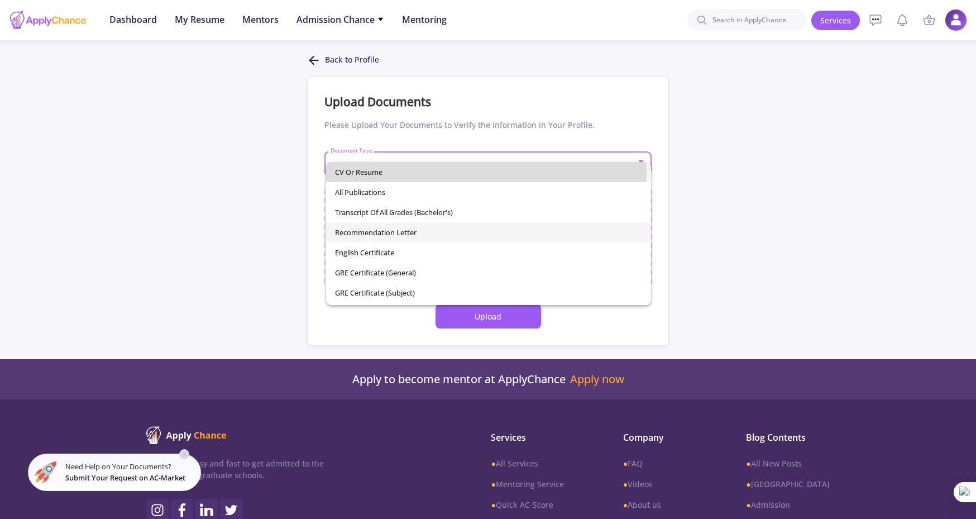
click at [359, 176] on span "CV or Resume" at bounding box center [488, 172] width 307 height 20
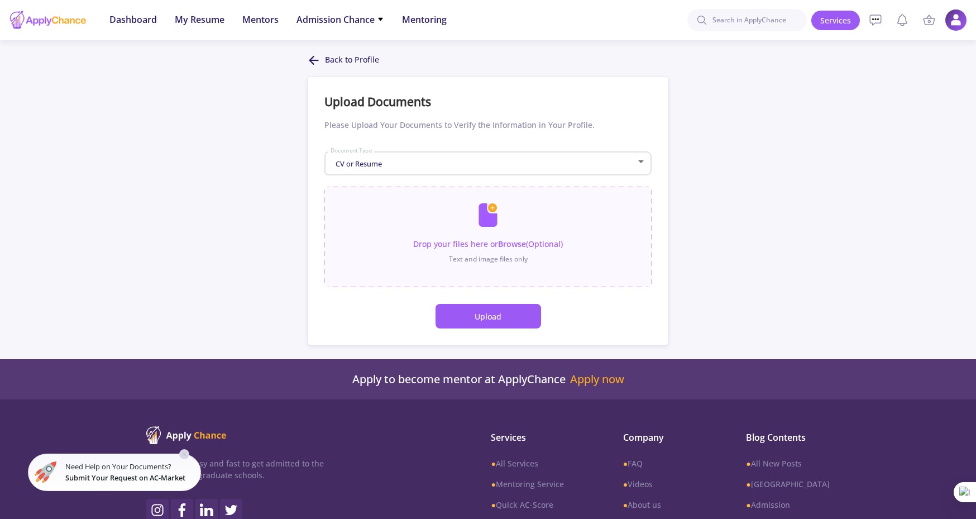
click at [457, 244] on input "file" at bounding box center [487, 231] width 327 height 89
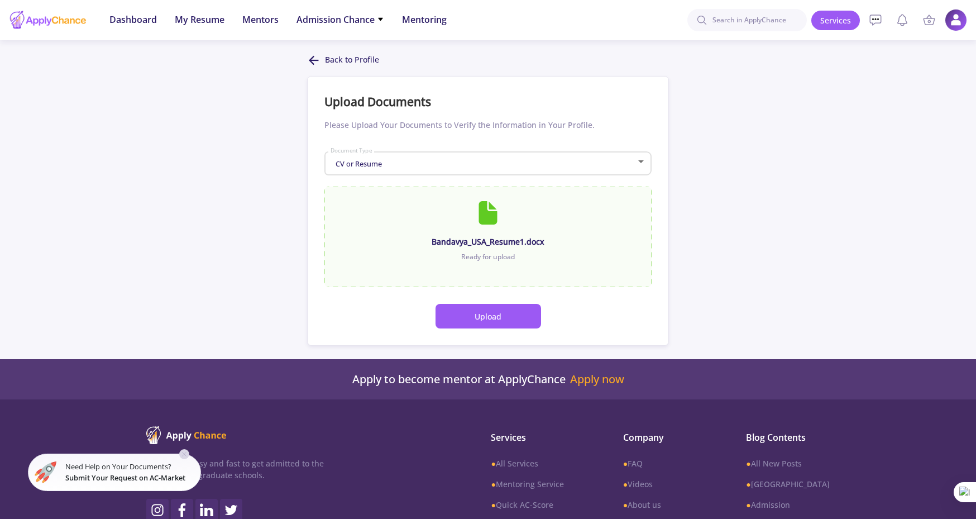
click at [486, 316] on button "Upload" at bounding box center [489, 316] width 106 height 25
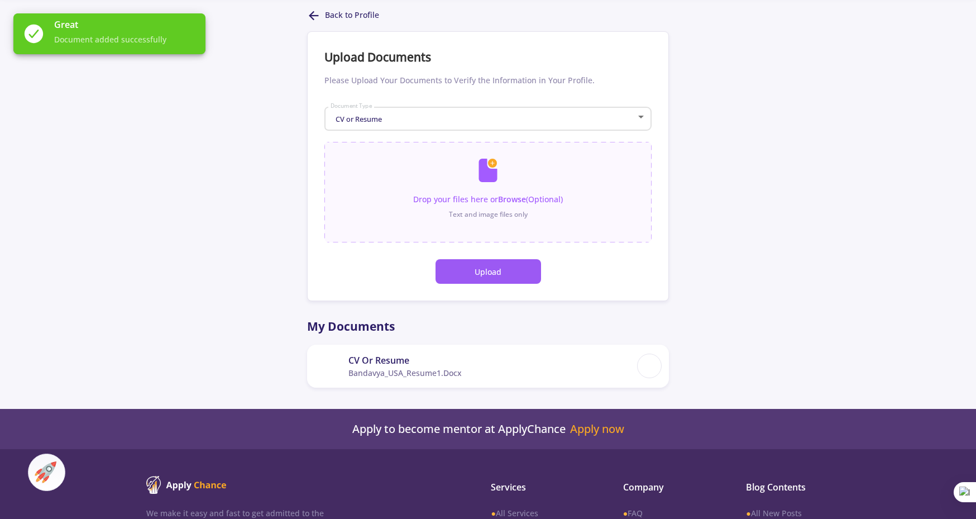
scroll to position [42, 0]
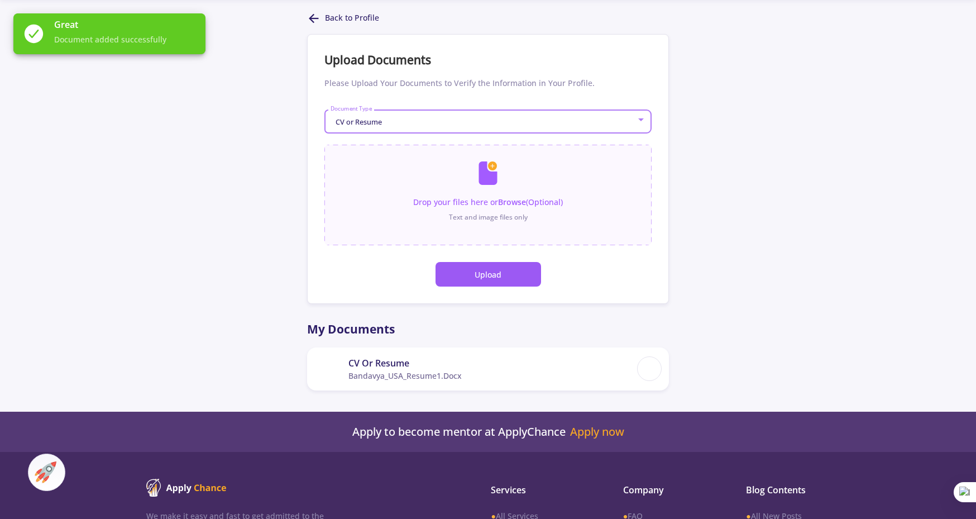
click at [422, 118] on div "CV or Resume" at bounding box center [483, 122] width 307 height 8
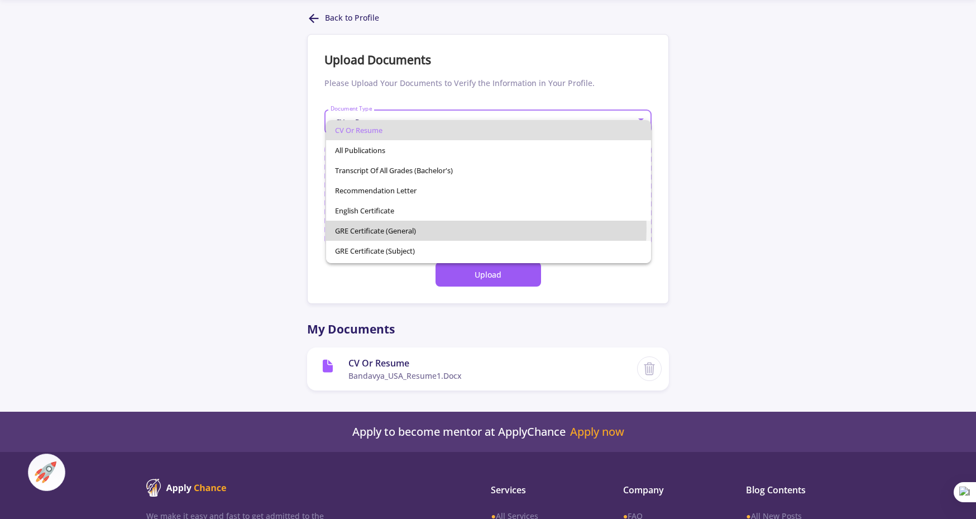
click at [429, 228] on span "GRE Certificate (General)" at bounding box center [488, 231] width 307 height 20
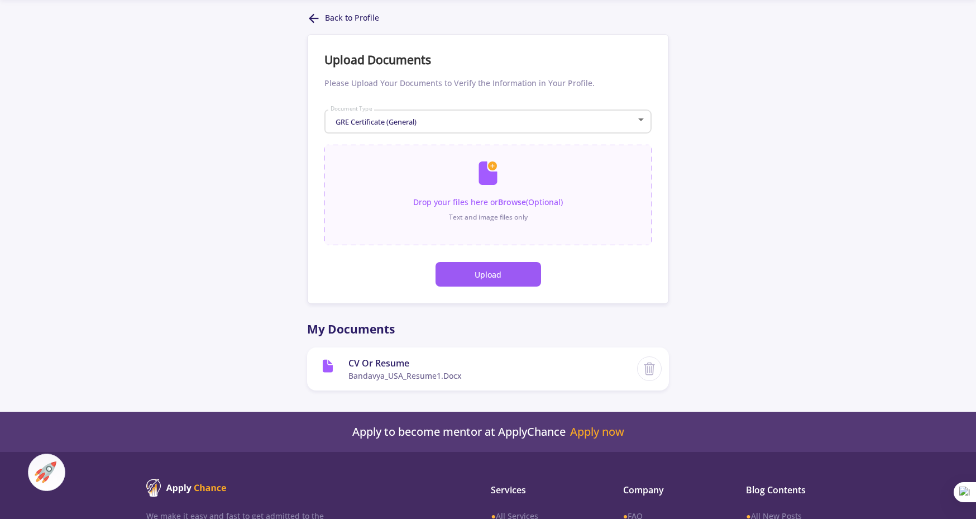
click at [417, 203] on input "file" at bounding box center [487, 189] width 327 height 89
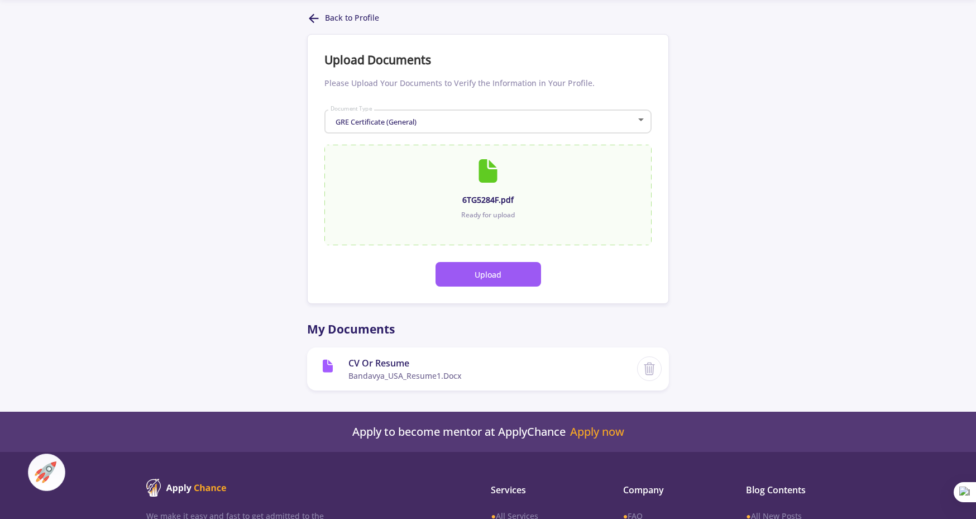
click at [460, 278] on button "Upload" at bounding box center [489, 274] width 106 height 25
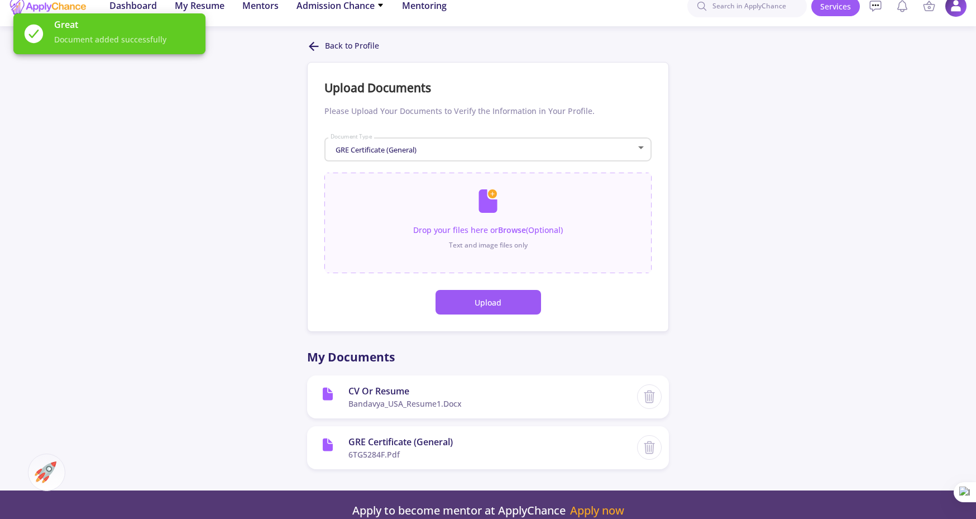
scroll to position [13, 0]
click at [316, 47] on line at bounding box center [315, 47] width 8 height 0
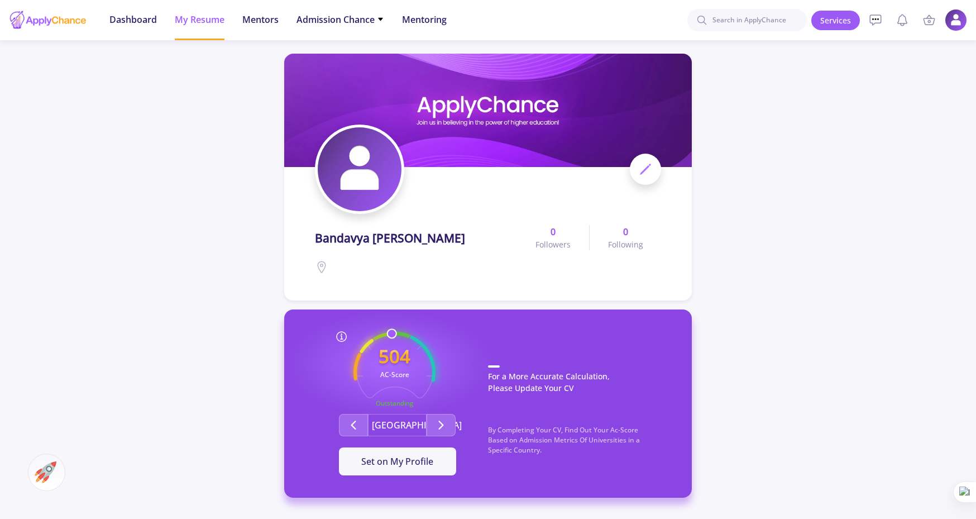
click at [362, 430] on button "Second group" at bounding box center [353, 425] width 29 height 22
click at [411, 471] on button "Set on My Profile" at bounding box center [397, 461] width 117 height 28
click at [405, 469] on button "It Is Now Set" at bounding box center [397, 461] width 117 height 28
click at [148, 13] on span "Dashboard" at bounding box center [132, 19] width 47 height 13
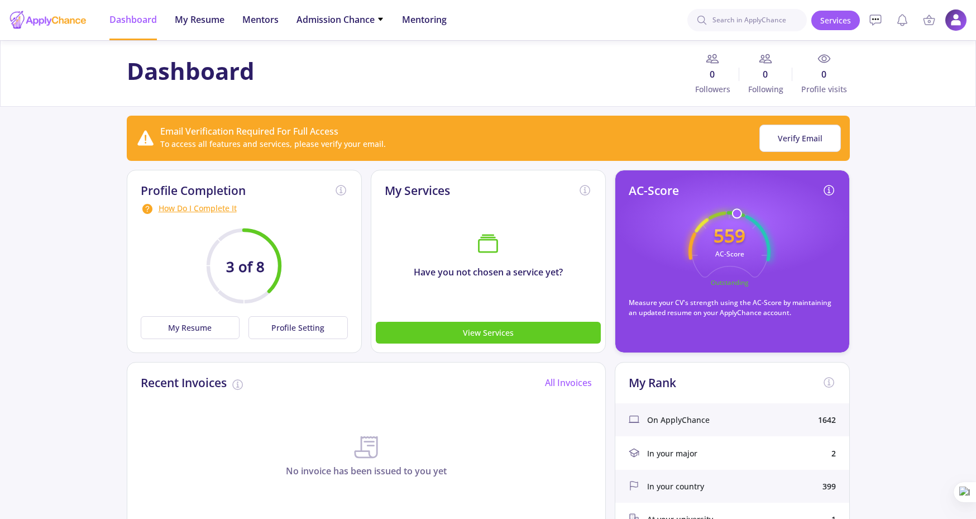
click at [194, 209] on div "How Do I Complete It" at bounding box center [244, 208] width 207 height 13
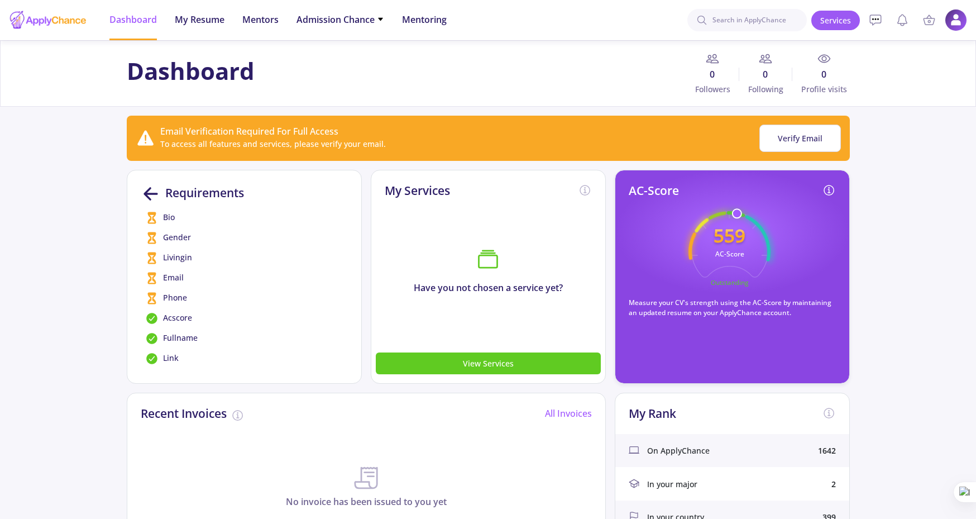
click at [170, 214] on span "Bio" at bounding box center [169, 217] width 12 height 13
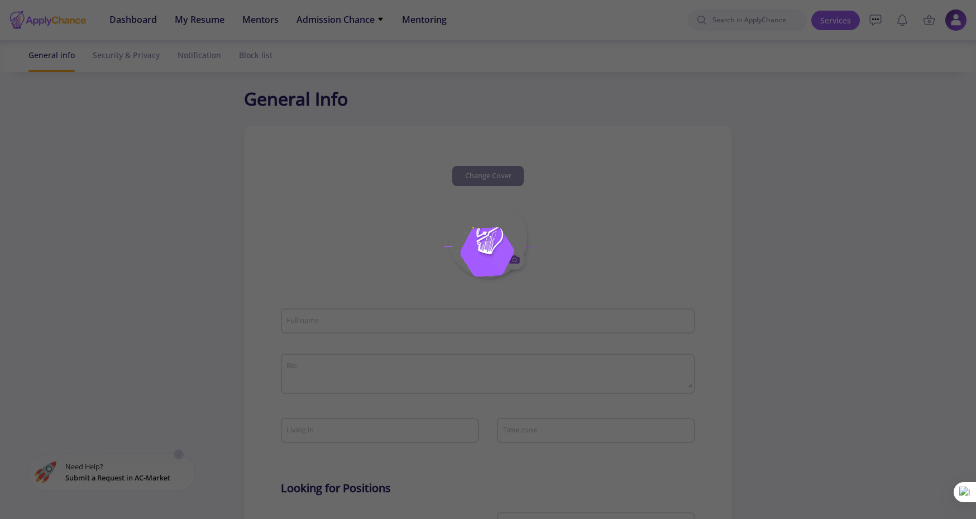
type input "Bandavya [PERSON_NAME]"
type input "BandavyaDevireddy"
type input "[EMAIL_ADDRESS][DOMAIN_NAME]"
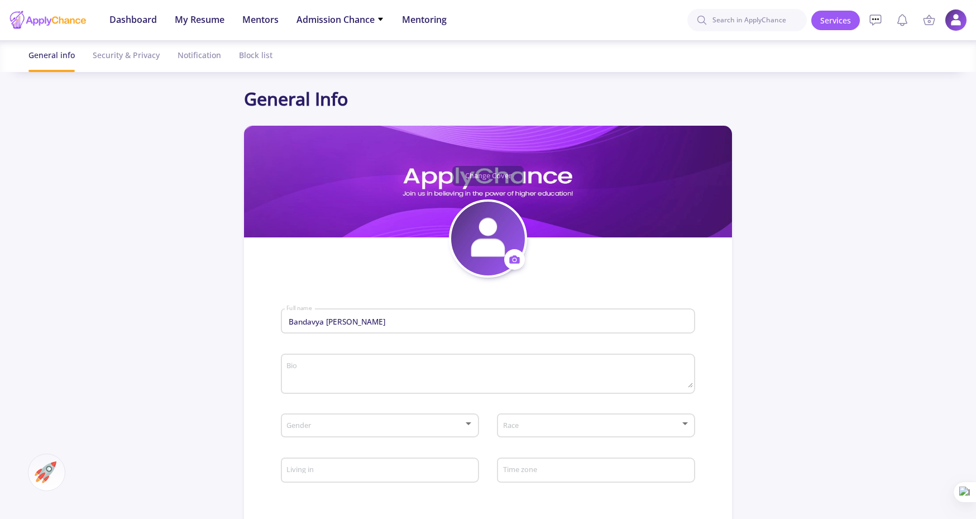
scroll to position [217, 0]
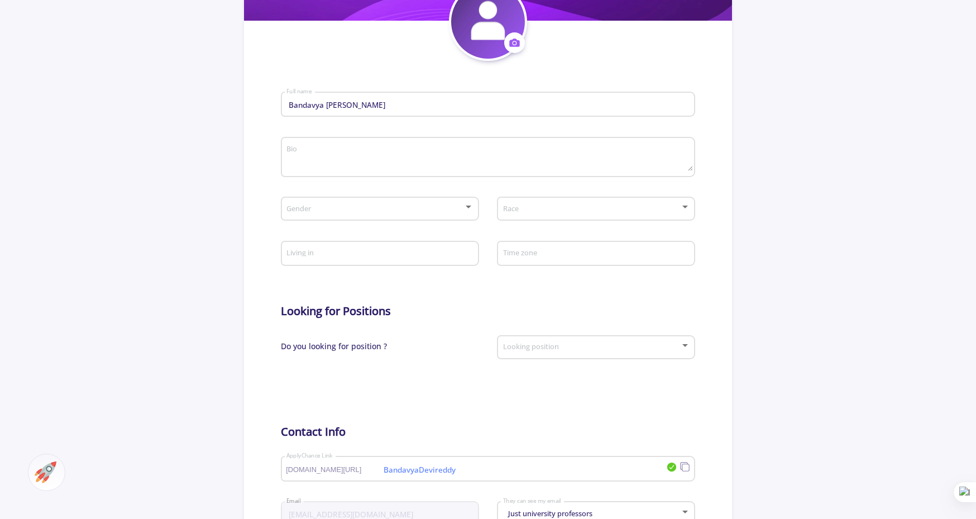
click at [337, 199] on div "Gender" at bounding box center [380, 207] width 188 height 28
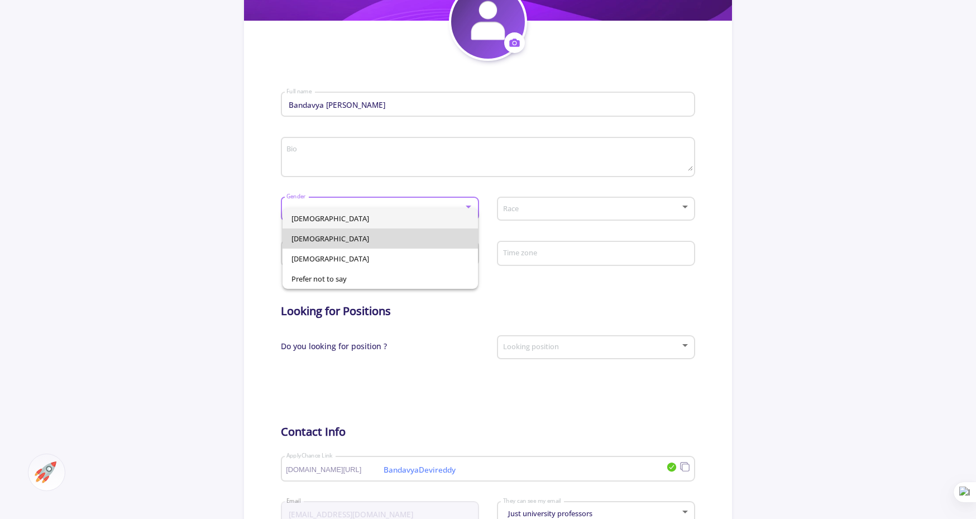
click at [319, 242] on span "[DEMOGRAPHIC_DATA]" at bounding box center [381, 238] width 178 height 20
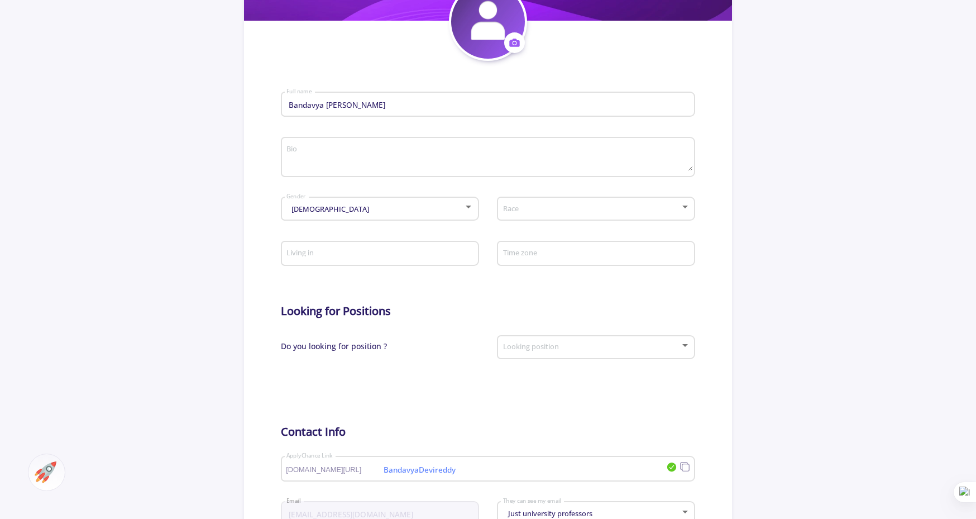
click at [338, 261] on div "Living in" at bounding box center [380, 251] width 188 height 29
type input "[GEOGRAPHIC_DATA]"
type input "Bandavya [PERSON_NAME]"
type input "[GEOGRAPHIC_DATA]"
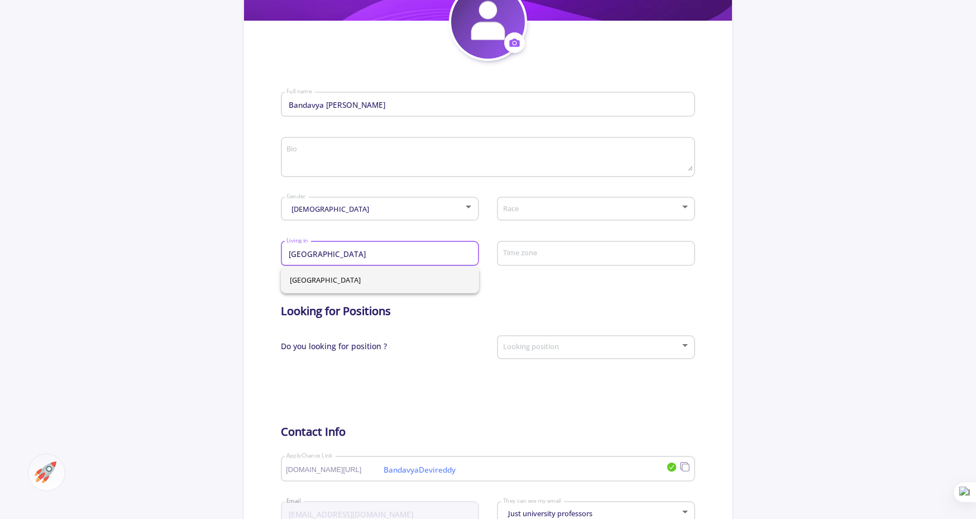
type input "[GEOGRAPHIC_DATA]"
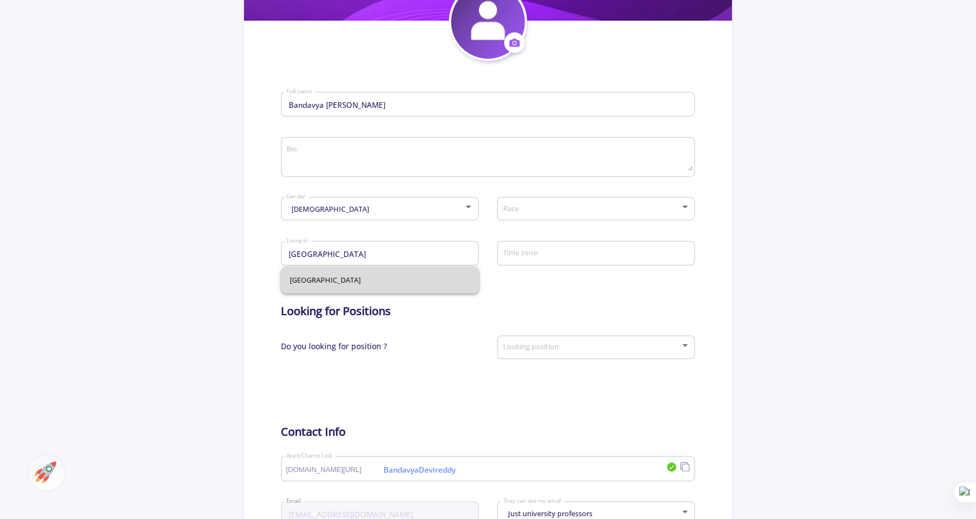
click at [442, 284] on span "[GEOGRAPHIC_DATA]" at bounding box center [380, 279] width 180 height 27
click at [524, 260] on div "Time zone" at bounding box center [597, 251] width 188 height 29
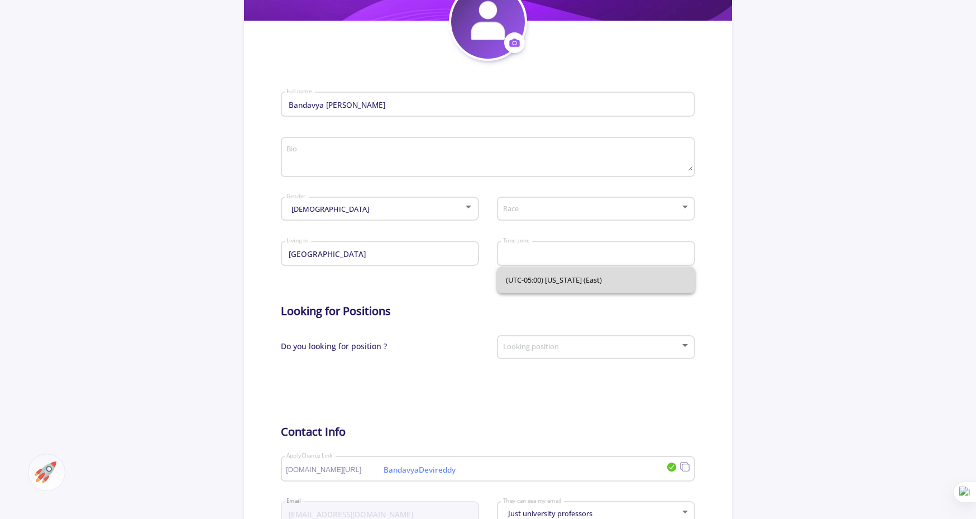
click at [538, 277] on span "(UTC-05:00) [US_STATE] (East)" at bounding box center [596, 279] width 180 height 27
type input "(UTC-05:00) [US_STATE] (East)"
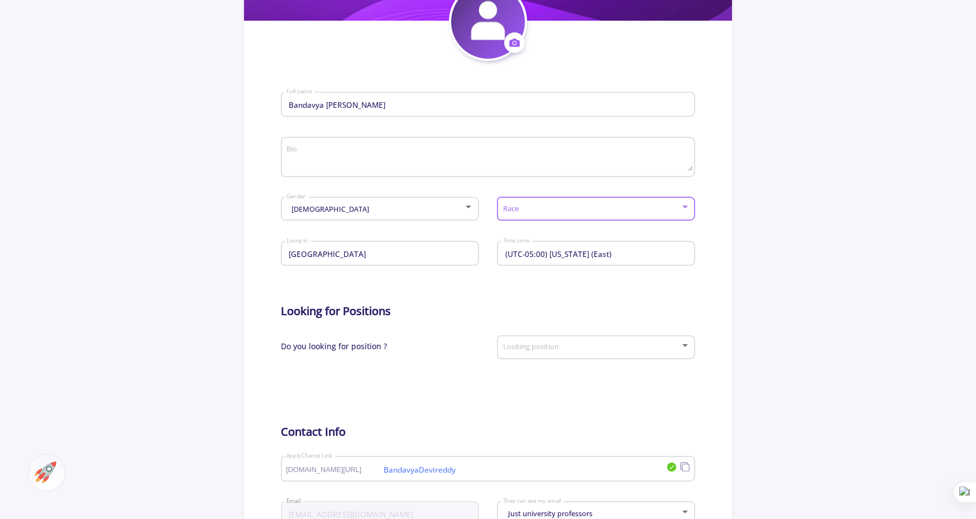
click at [548, 213] on div at bounding box center [592, 209] width 178 height 8
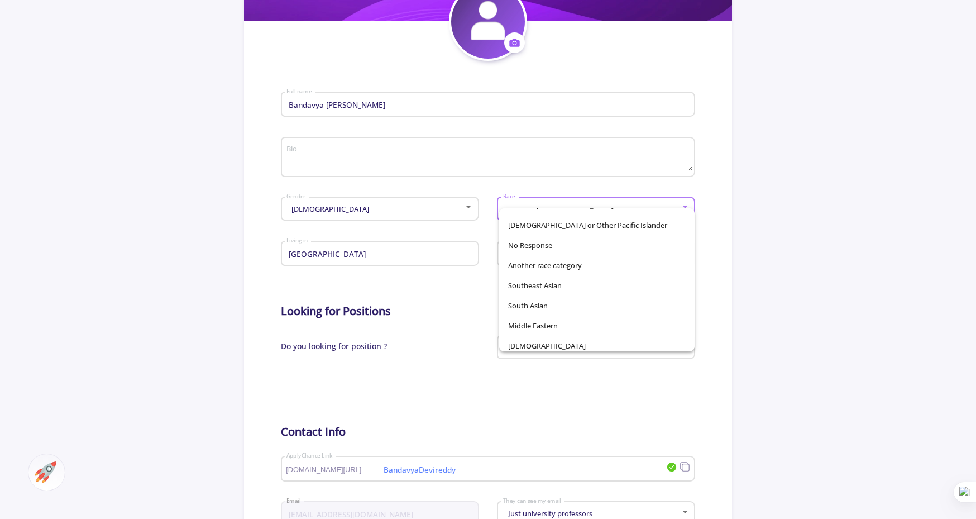
scroll to position [78, 0]
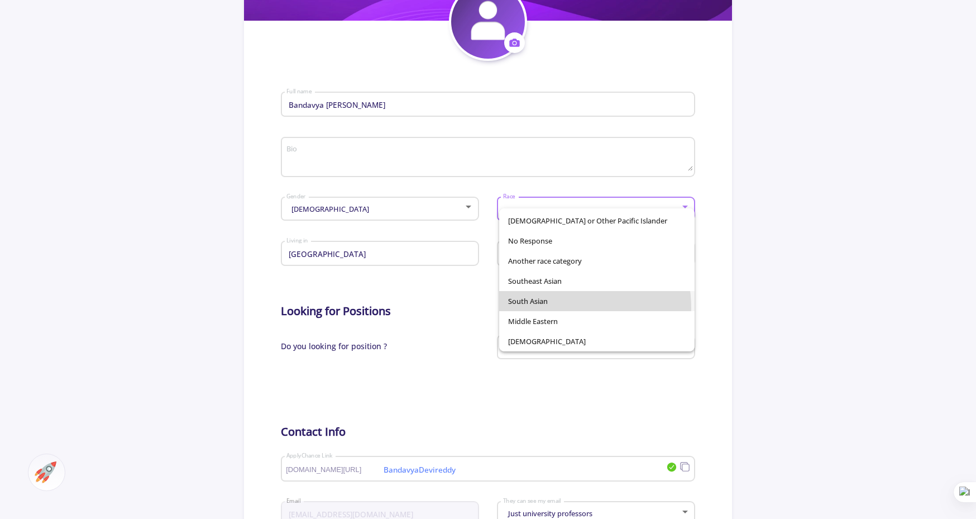
click at [549, 308] on span "South Asian" at bounding box center [597, 301] width 178 height 20
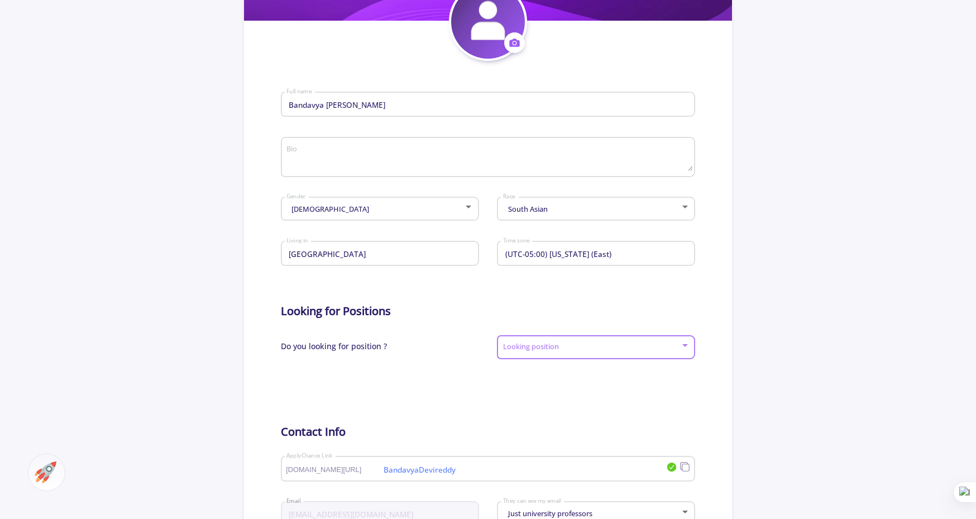
click at [537, 346] on span at bounding box center [592, 347] width 175 height 8
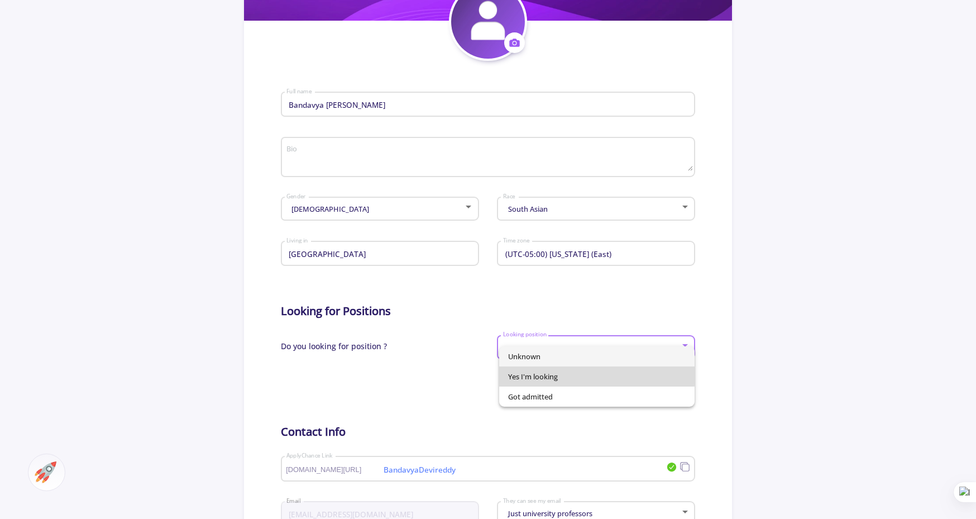
click at [534, 371] on span "Yes I'm looking" at bounding box center [597, 376] width 178 height 20
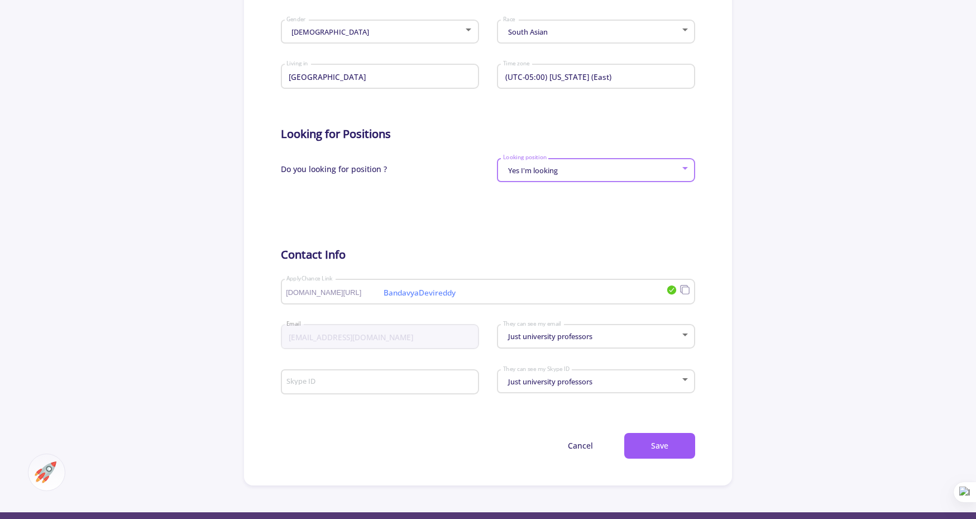
scroll to position [421, 0]
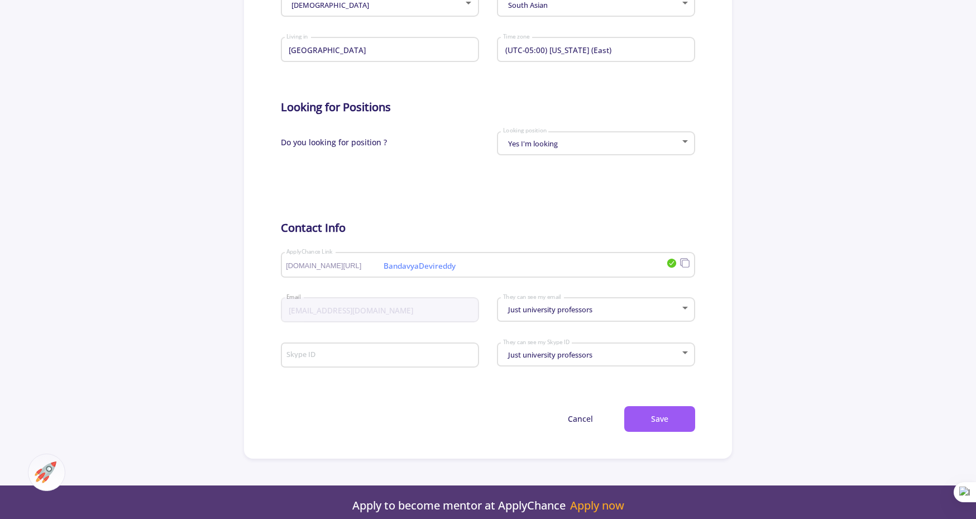
click at [557, 305] on div "Just university professors They can see my email" at bounding box center [597, 307] width 188 height 28
click at [555, 359] on div at bounding box center [488, 259] width 976 height 519
click at [651, 423] on button "Save" at bounding box center [659, 419] width 71 height 26
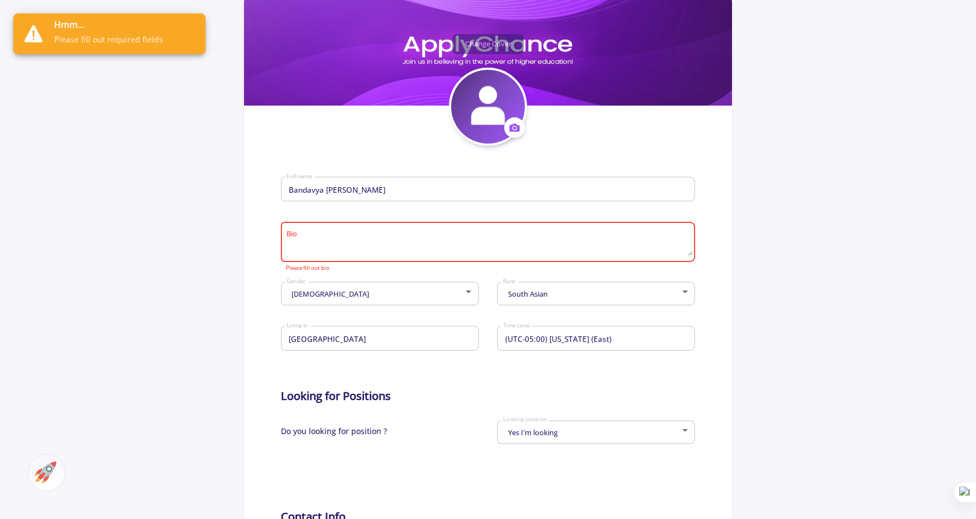
scroll to position [131, 0]
click at [368, 234] on textarea "Bio" at bounding box center [489, 244] width 407 height 26
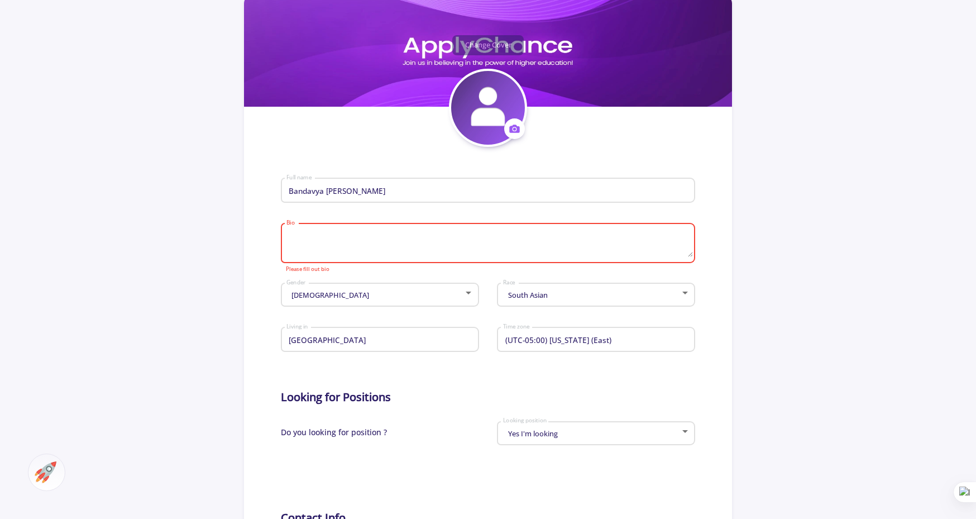
paste textarea "L’i Dolorsit Ametconse, a Elitsedd Eiusmodt in Utla etd m Aliquaen Adminim veni…"
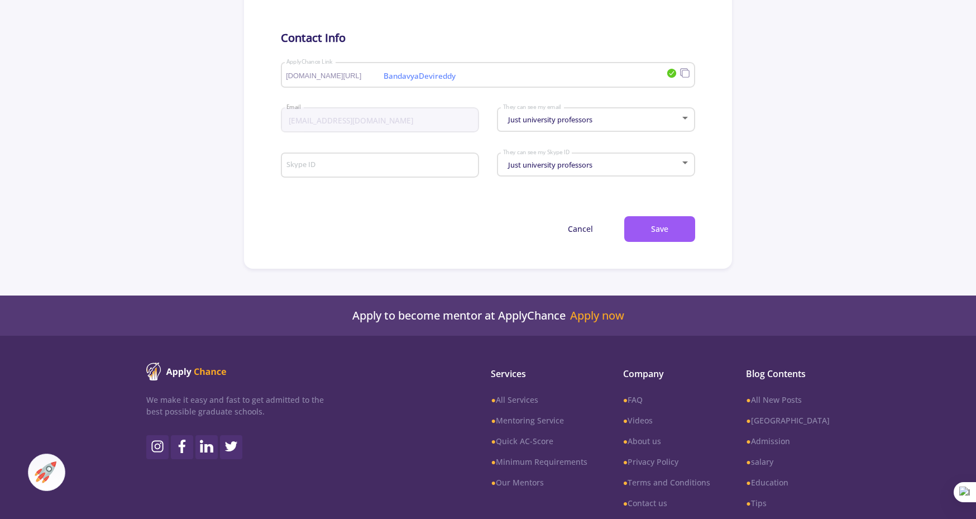
scroll to position [613, 0]
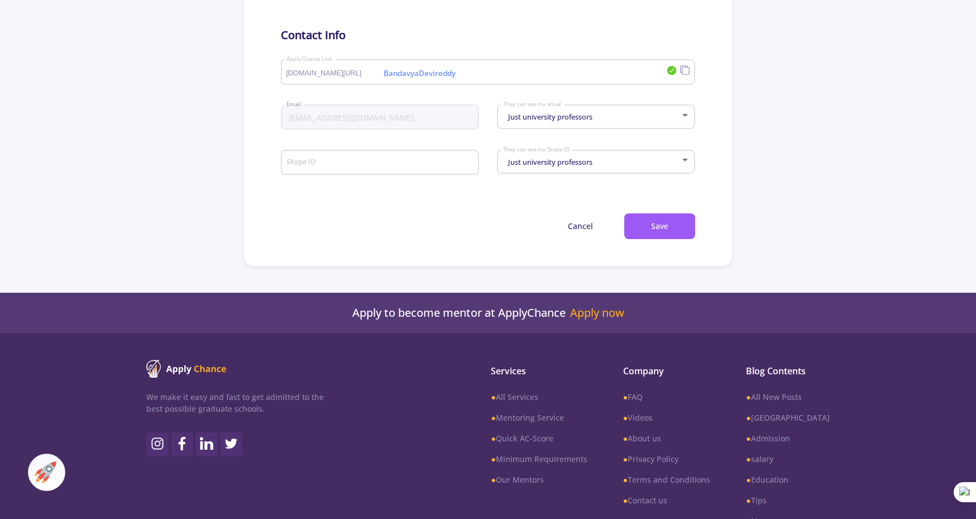
type textarea "L’i Dolorsit Ametconse, a Elitsedd Eiusmodt in Utla etd m Aliquaen Adminim veni…"
click at [660, 227] on button "Save" at bounding box center [659, 226] width 71 height 26
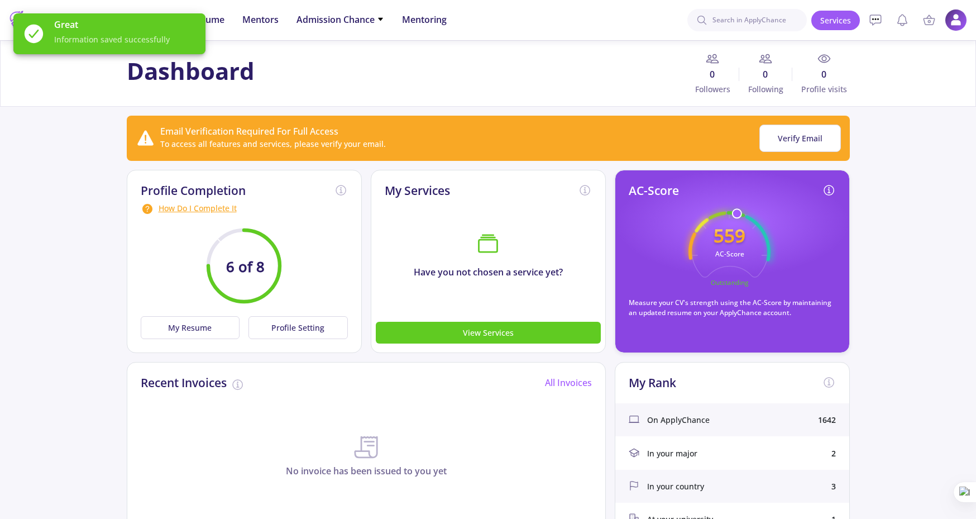
click at [182, 206] on div "How Do I Complete It" at bounding box center [244, 208] width 207 height 13
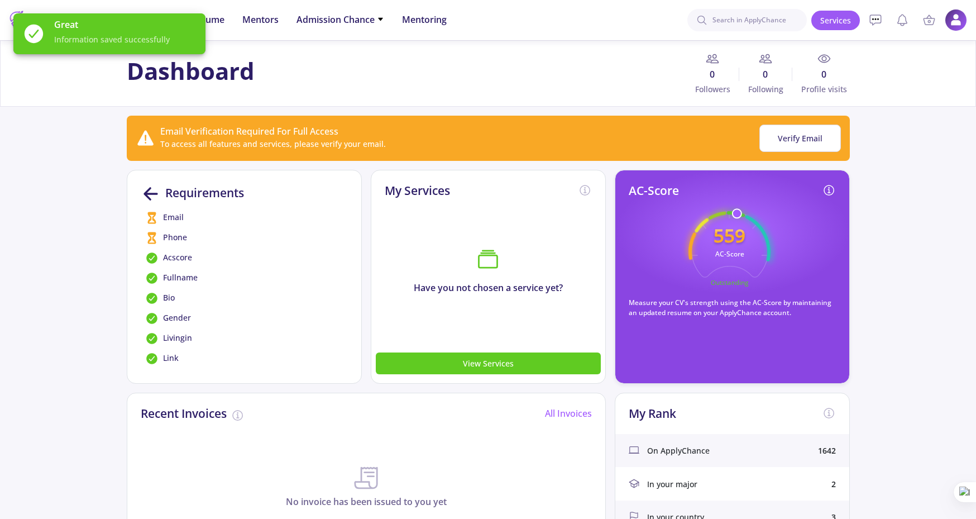
click at [171, 215] on span "Email" at bounding box center [173, 217] width 21 height 13
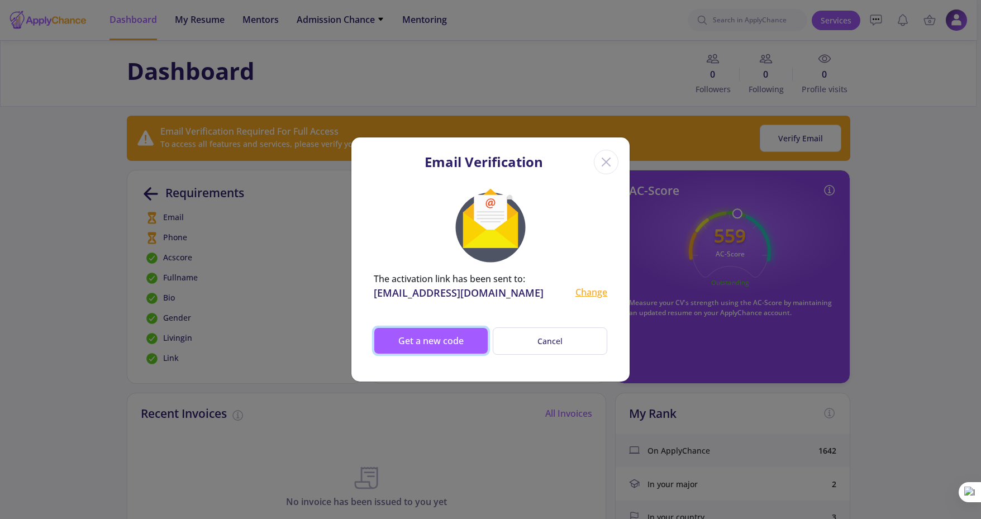
click at [455, 343] on button "Get a new code" at bounding box center [431, 340] width 114 height 27
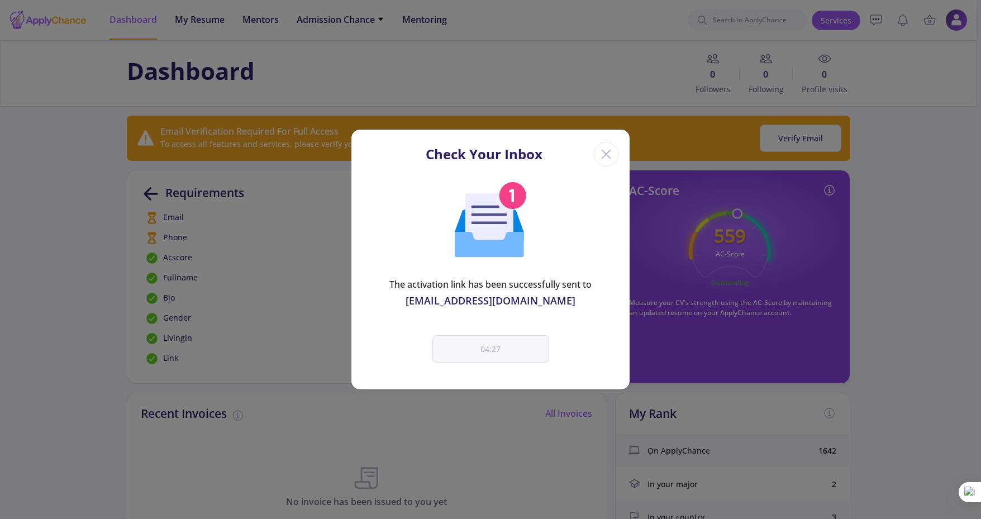
click at [613, 150] on icon "Close" at bounding box center [606, 154] width 18 height 18
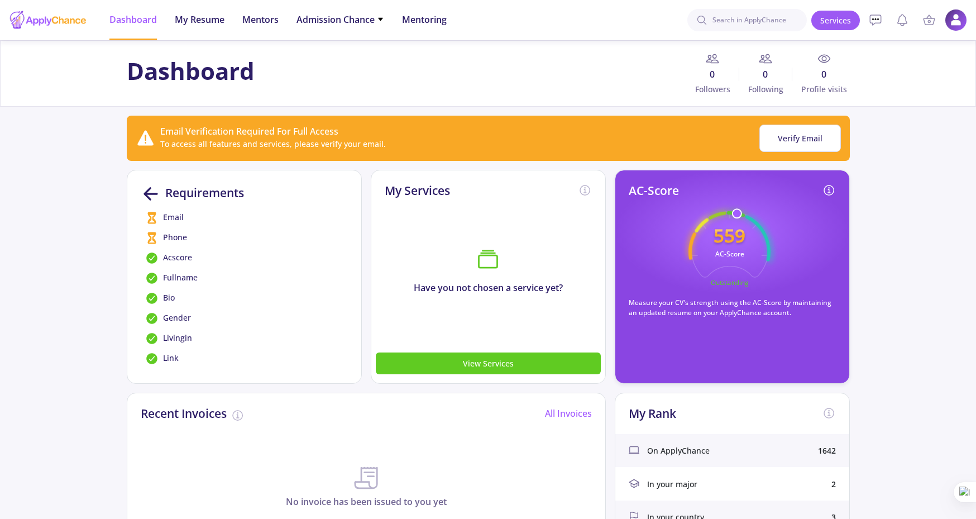
click at [181, 237] on span "Phone" at bounding box center [175, 237] width 24 height 13
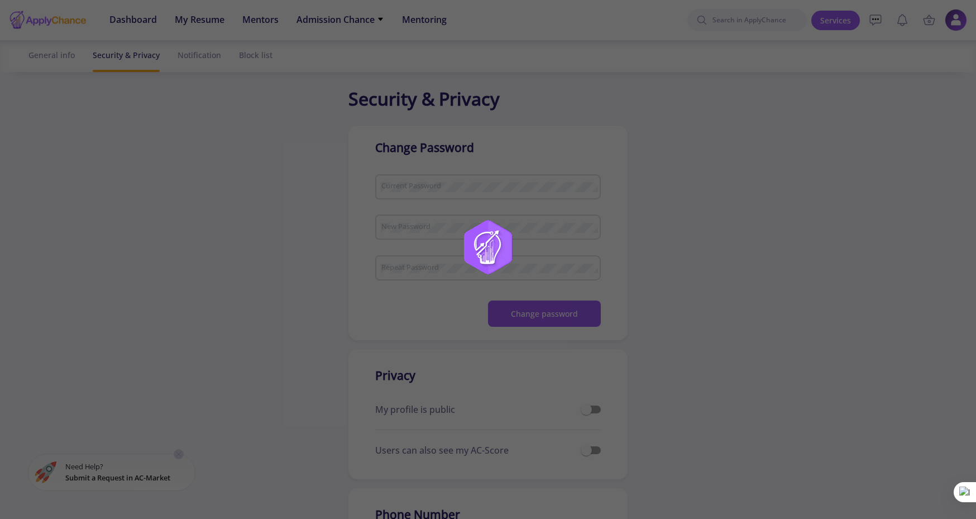
checkbox input "true"
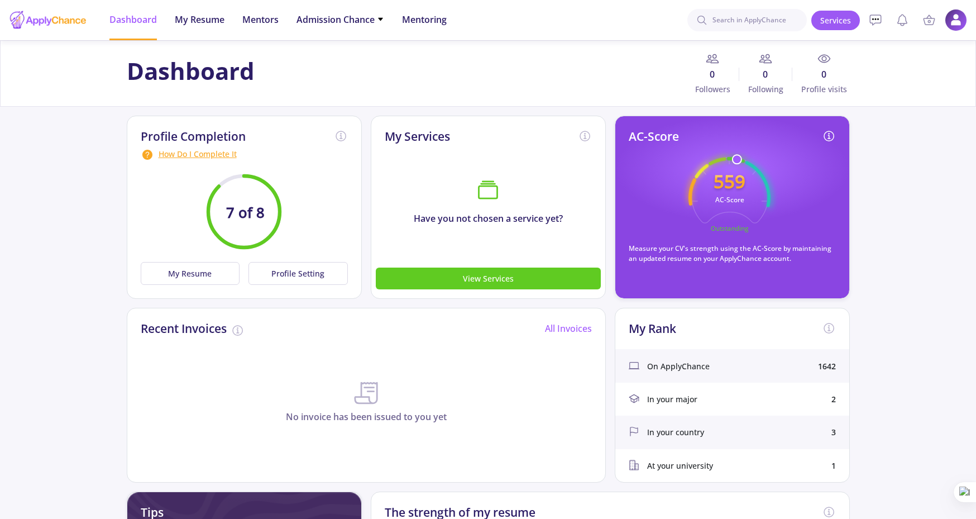
click at [183, 152] on div "How Do I Complete It" at bounding box center [244, 154] width 207 height 13
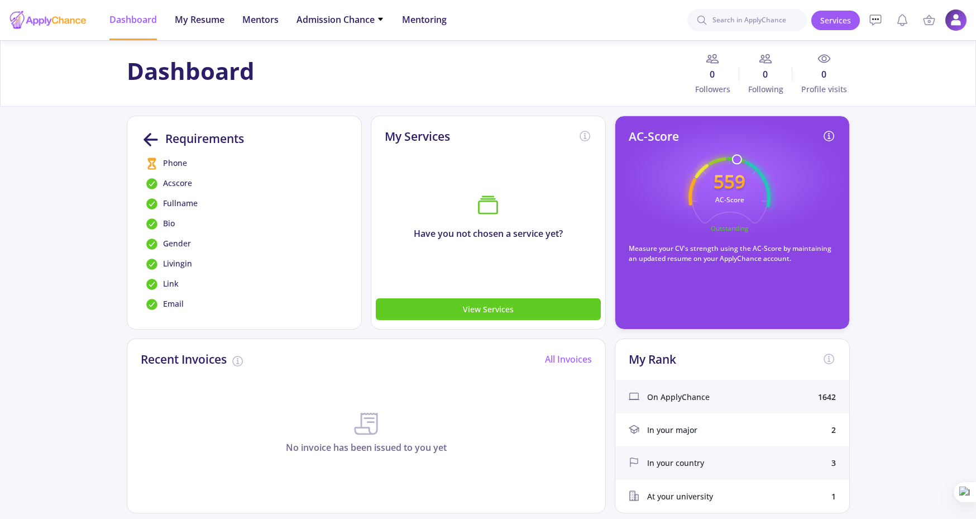
click at [173, 164] on span "Phone" at bounding box center [175, 163] width 24 height 13
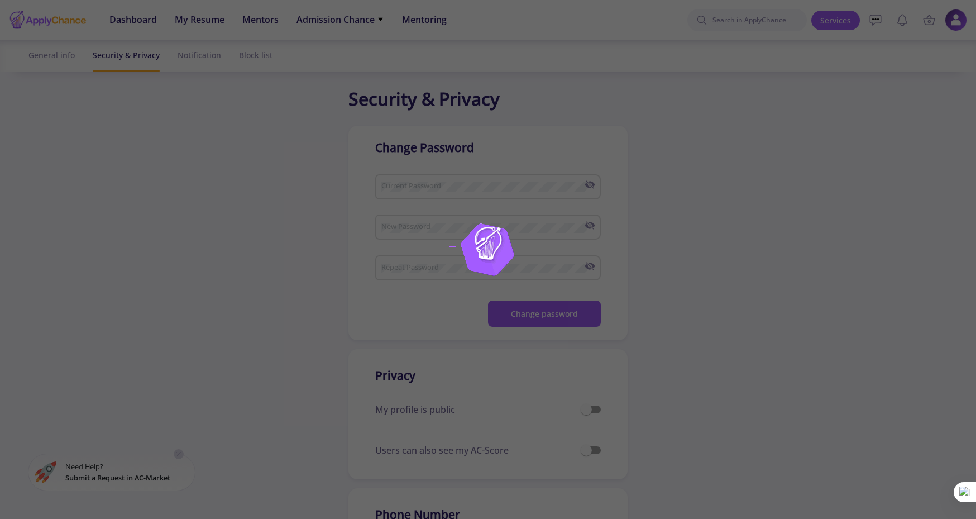
checkbox input "true"
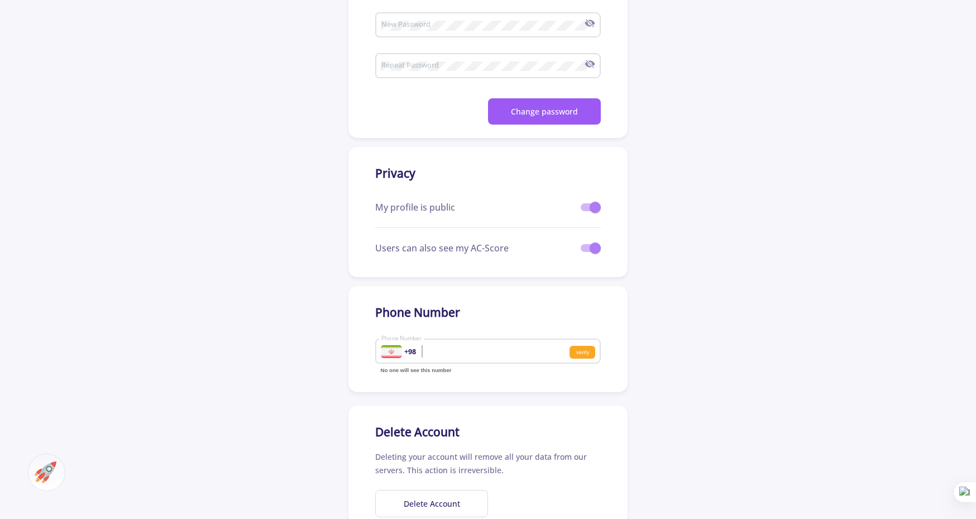
scroll to position [342, 0]
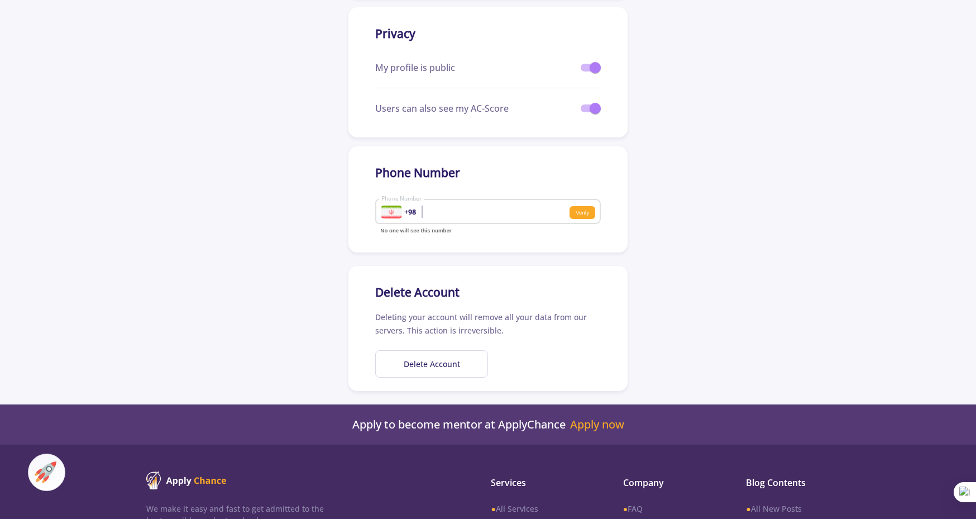
click at [411, 212] on b "+98" at bounding box center [410, 212] width 12 height 8
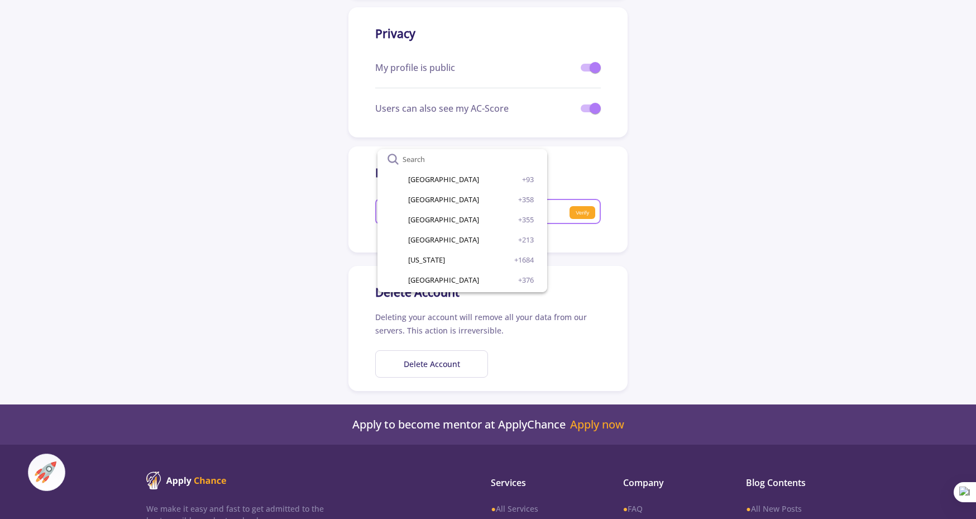
scroll to position [1788, 0]
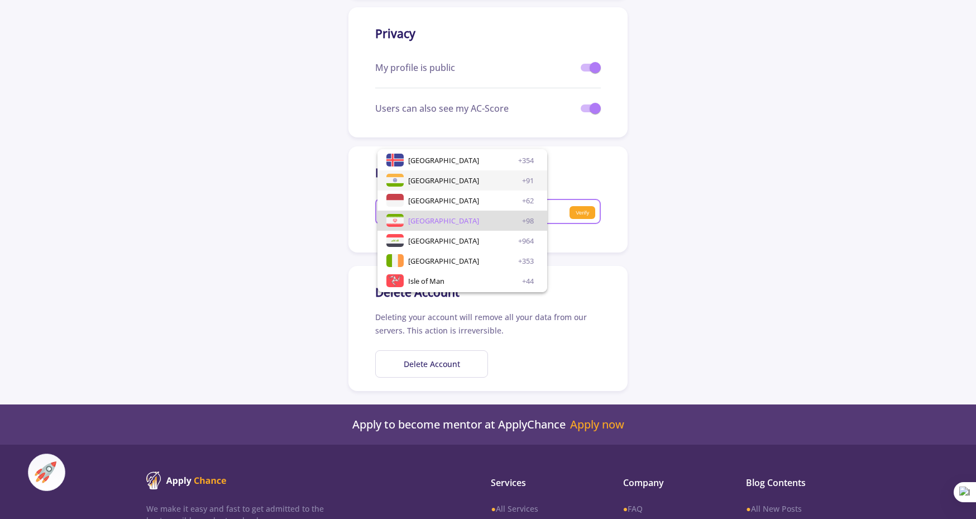
click at [424, 180] on span "[GEOGRAPHIC_DATA]" at bounding box center [443, 180] width 71 height 20
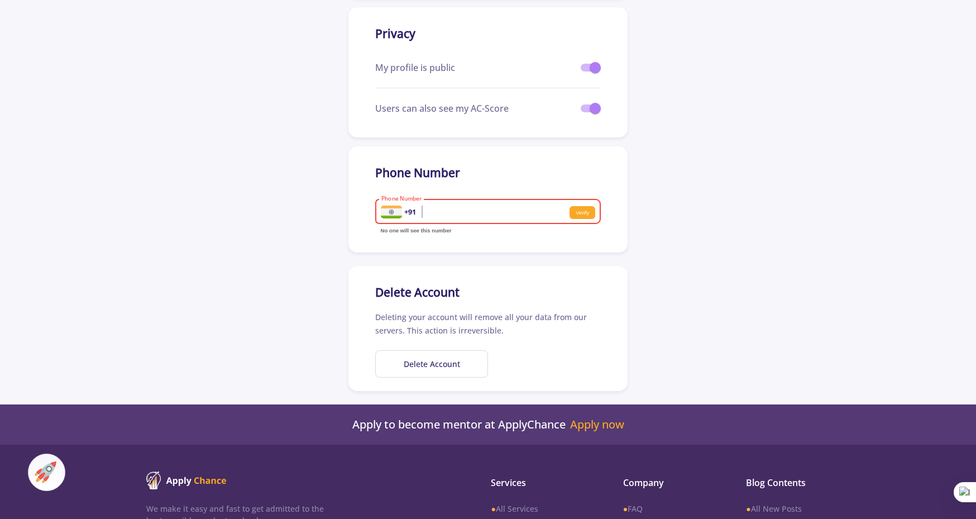
click at [468, 213] on input "Phone Number" at bounding box center [450, 212] width 139 height 10
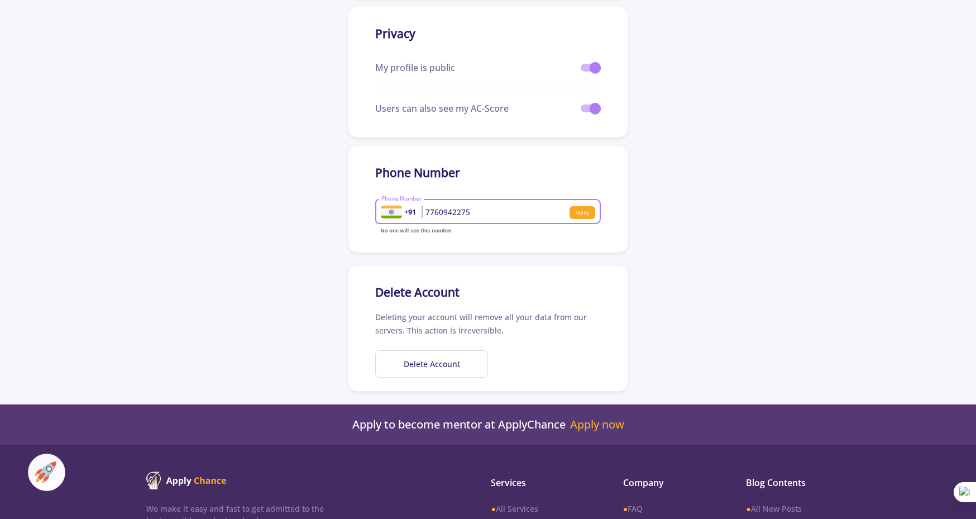
type input "7760942275"
click at [579, 209] on small "Verify" at bounding box center [583, 212] width 26 height 13
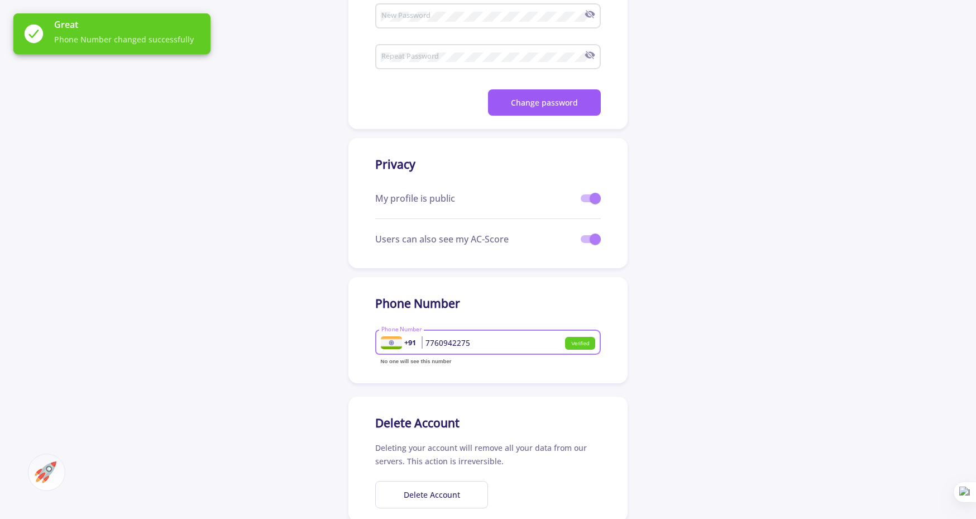
scroll to position [0, 0]
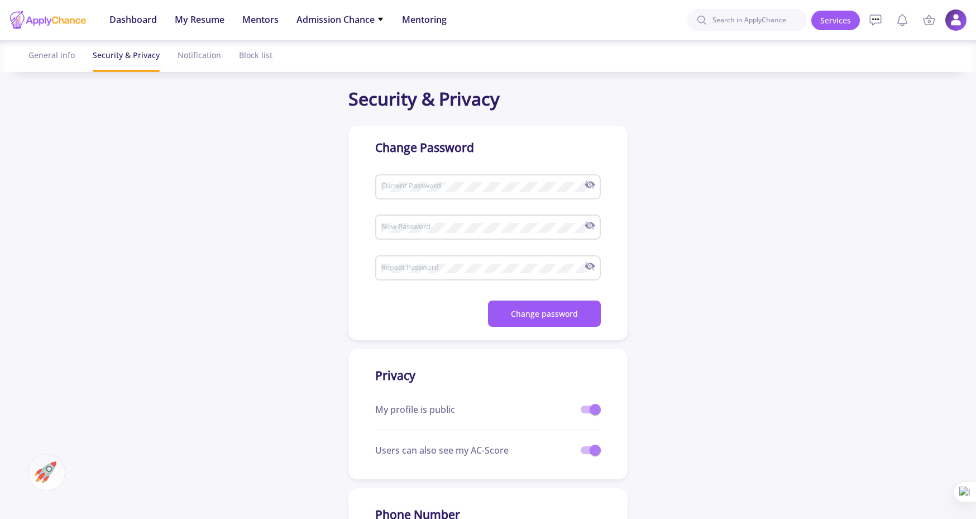
click at [30, 22] on div at bounding box center [48, 20] width 78 height 28
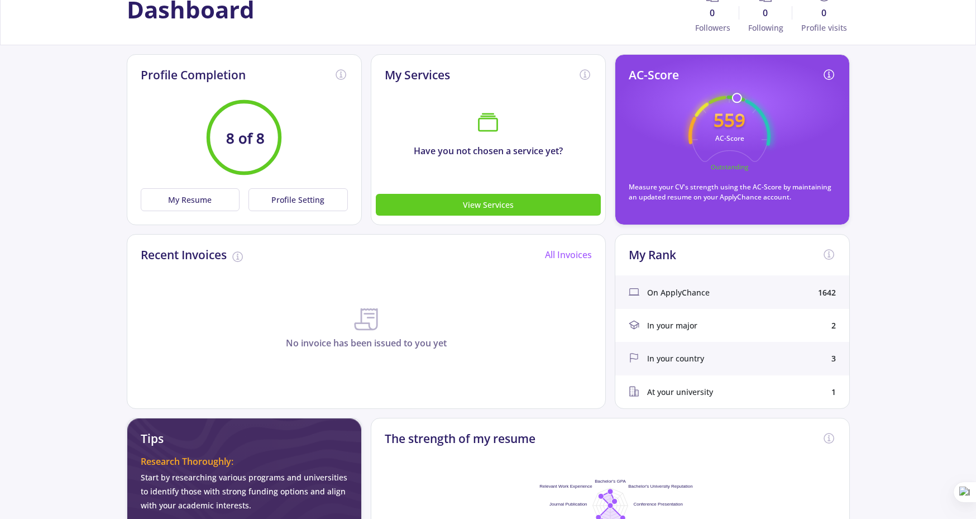
scroll to position [61, 0]
click at [478, 212] on button "View Services" at bounding box center [488, 205] width 225 height 22
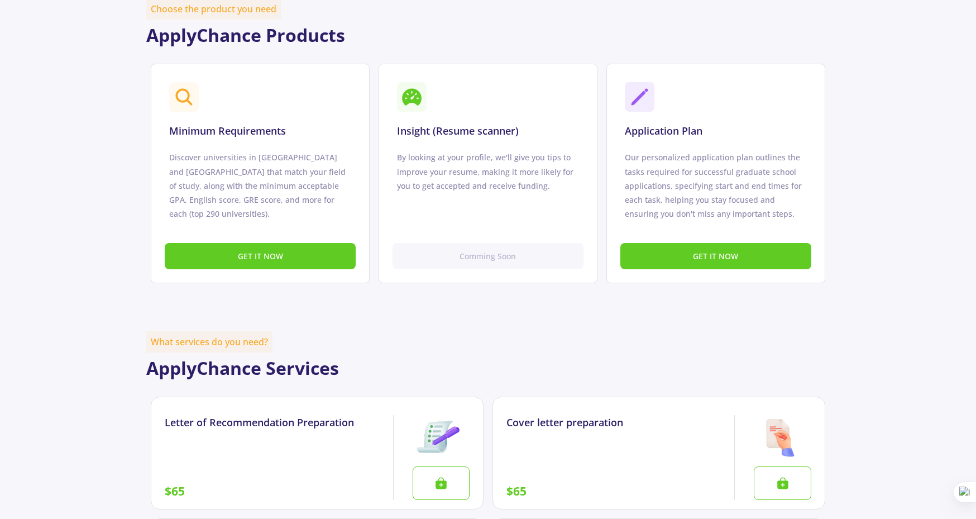
scroll to position [686, 0]
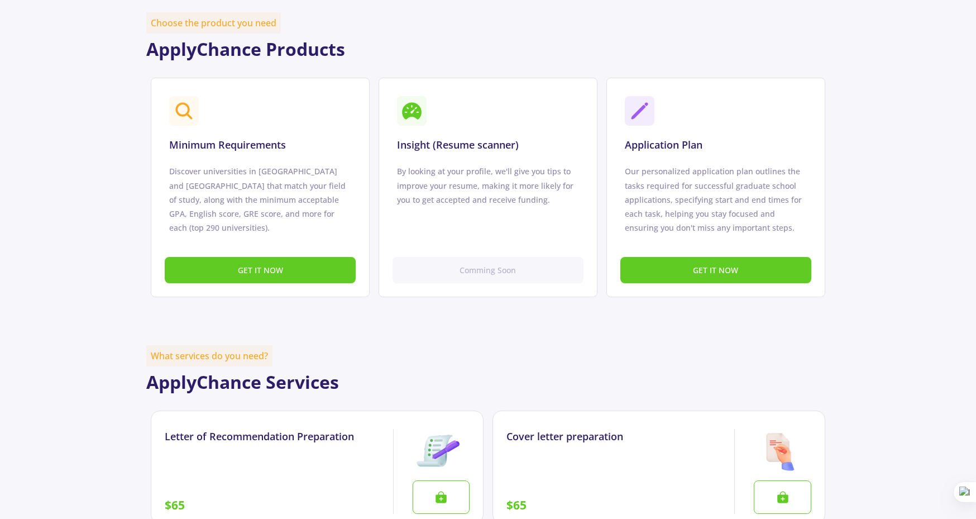
click at [248, 266] on button "GET IT NOW" at bounding box center [260, 270] width 191 height 26
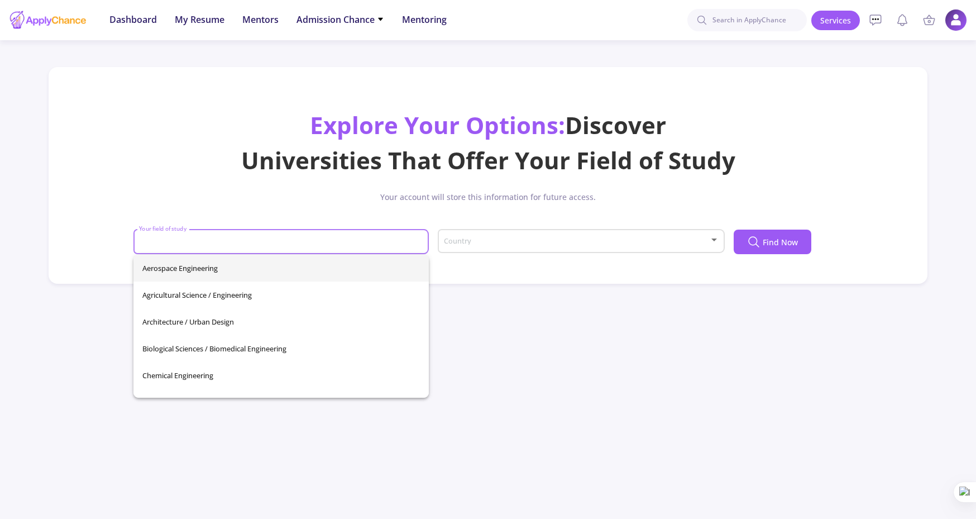
click at [230, 239] on input "Your field of study" at bounding box center [283, 242] width 288 height 10
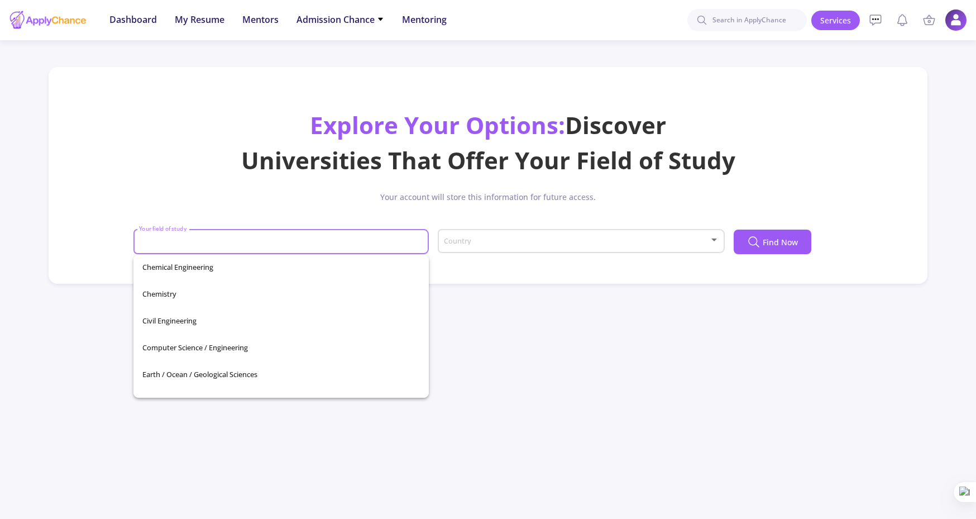
scroll to position [119, 0]
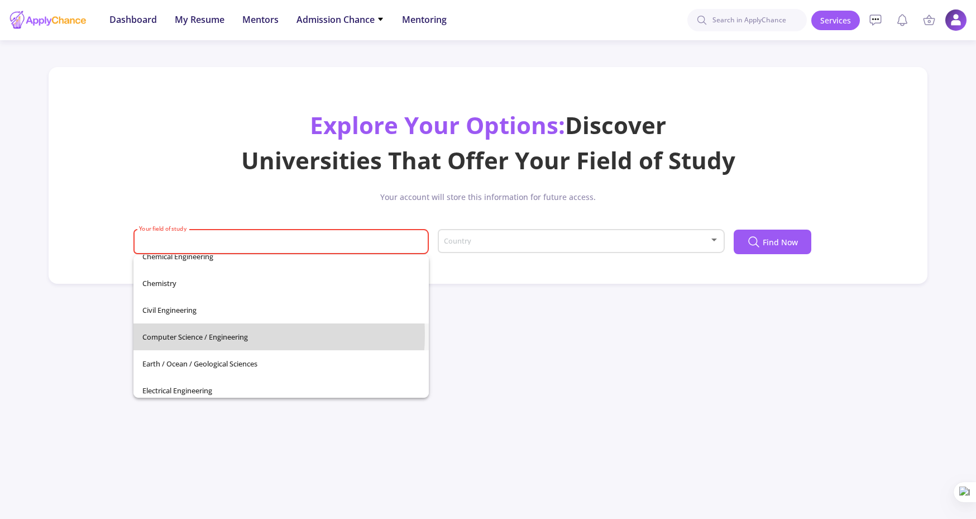
click at [219, 335] on span "Computer Science / Engineering" at bounding box center [281, 336] width 278 height 27
type input "Computer Science / Engineering"
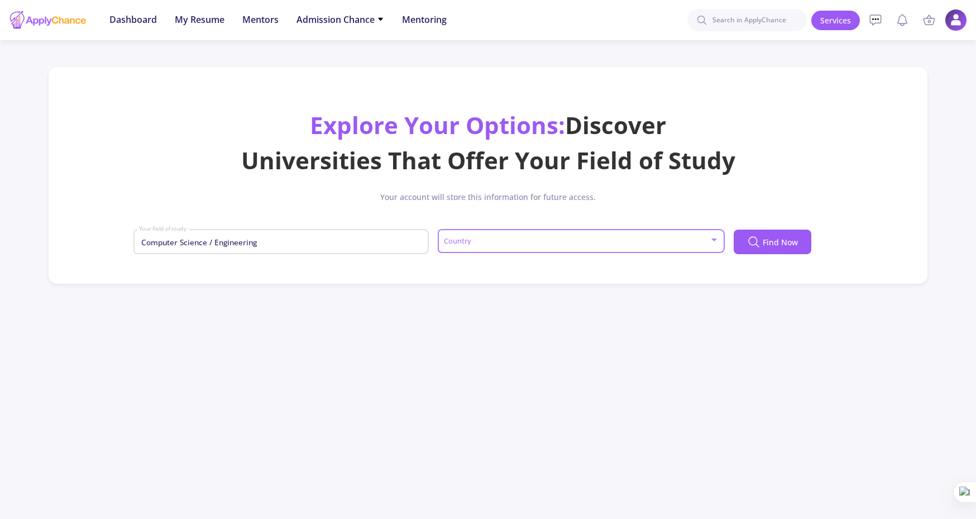
click at [550, 242] on span at bounding box center [577, 241] width 263 height 8
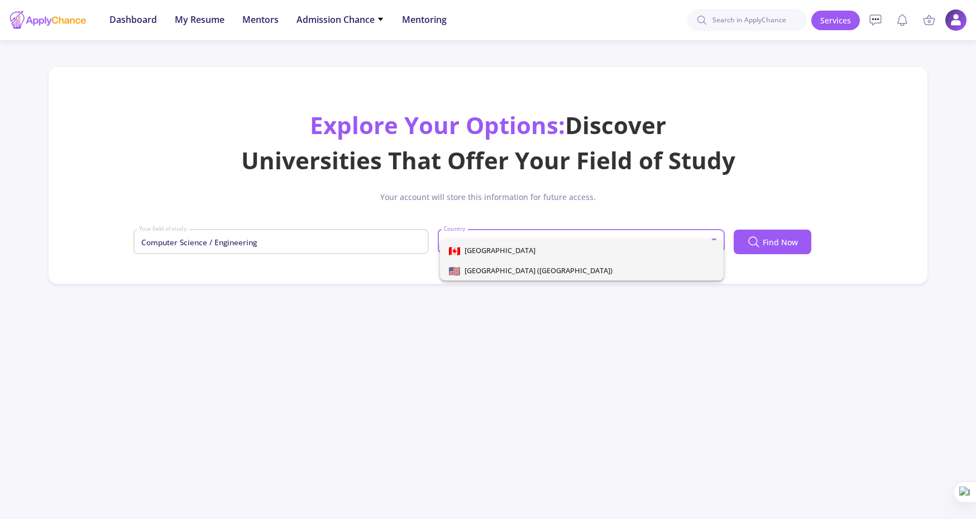
click at [495, 268] on span "[GEOGRAPHIC_DATA] ([GEOGRAPHIC_DATA])" at bounding box center [536, 270] width 152 height 10
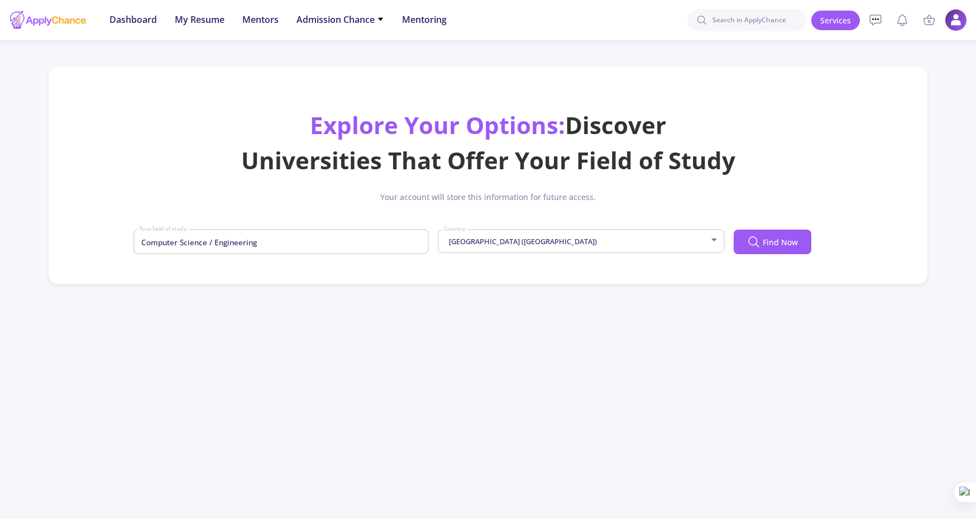
click at [798, 242] on button "Find Now" at bounding box center [773, 242] width 78 height 25
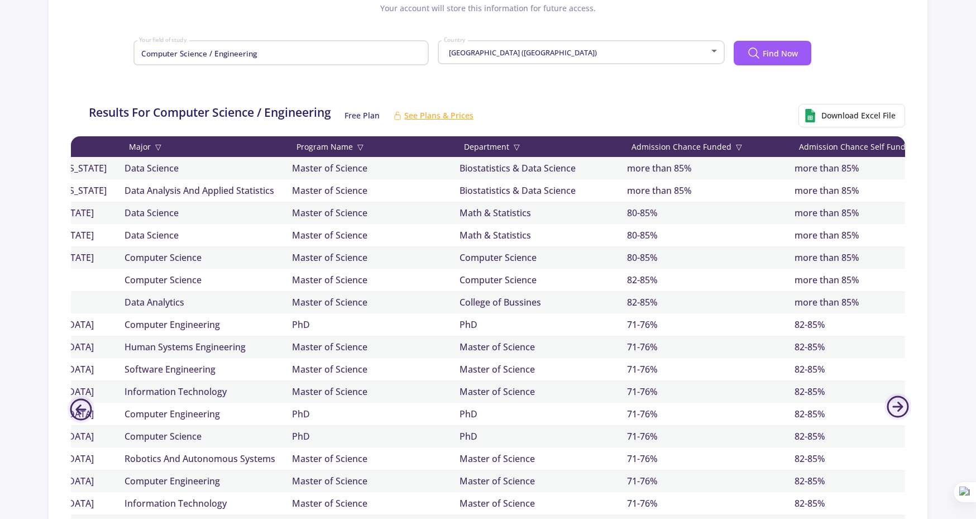
scroll to position [0, 233]
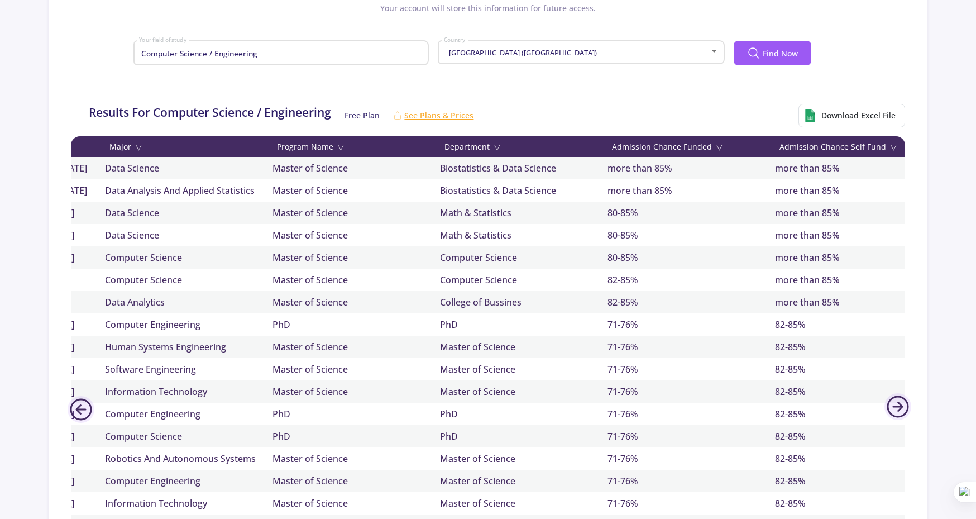
click at [717, 144] on span "▽" at bounding box center [720, 147] width 6 height 12
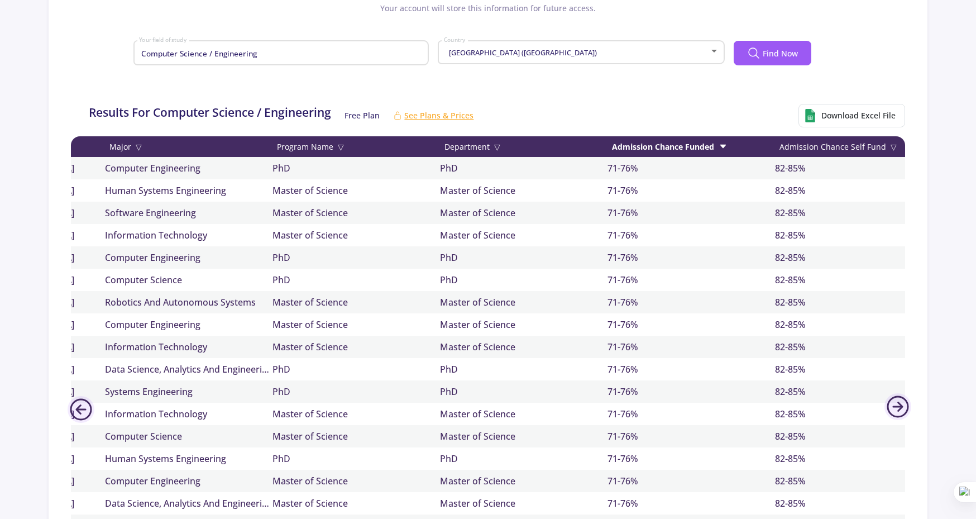
click at [715, 144] on div "Admission Chance Funded" at bounding box center [692, 147] width 168 height 12
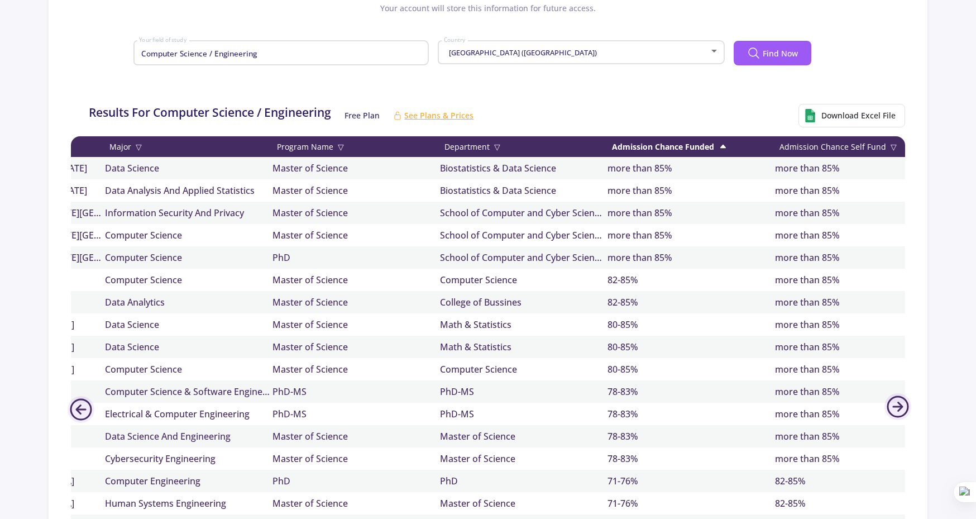
click at [715, 144] on div "Admission Chance Funded" at bounding box center [692, 147] width 168 height 12
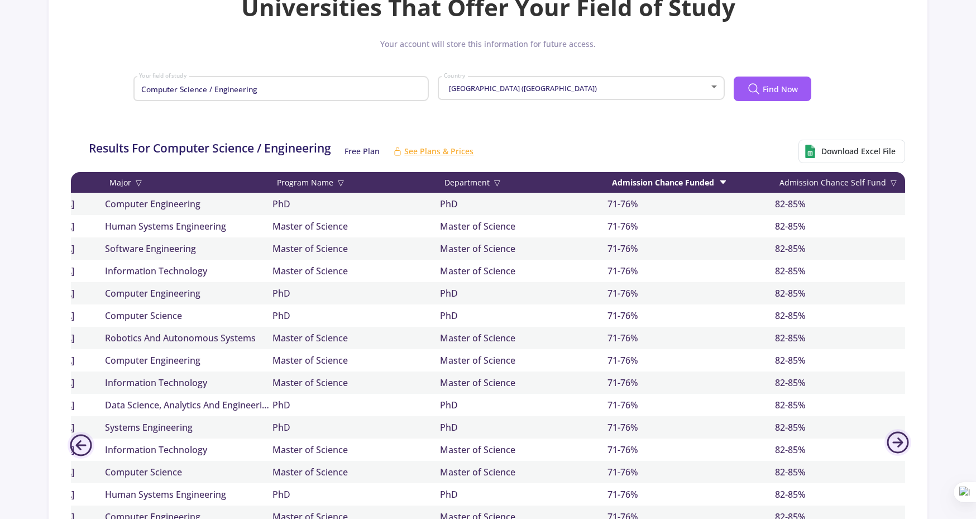
scroll to position [151, 0]
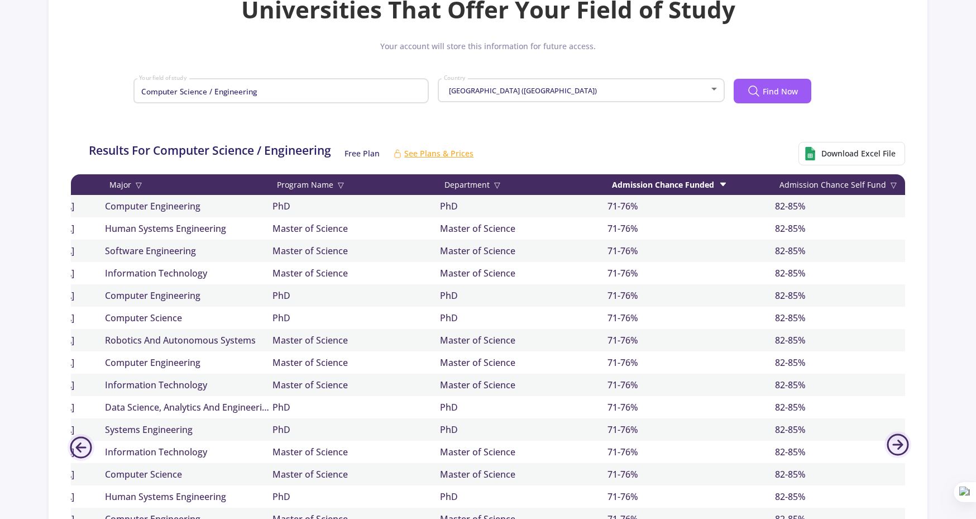
click at [707, 184] on div "Admission Chance Funded" at bounding box center [692, 185] width 168 height 12
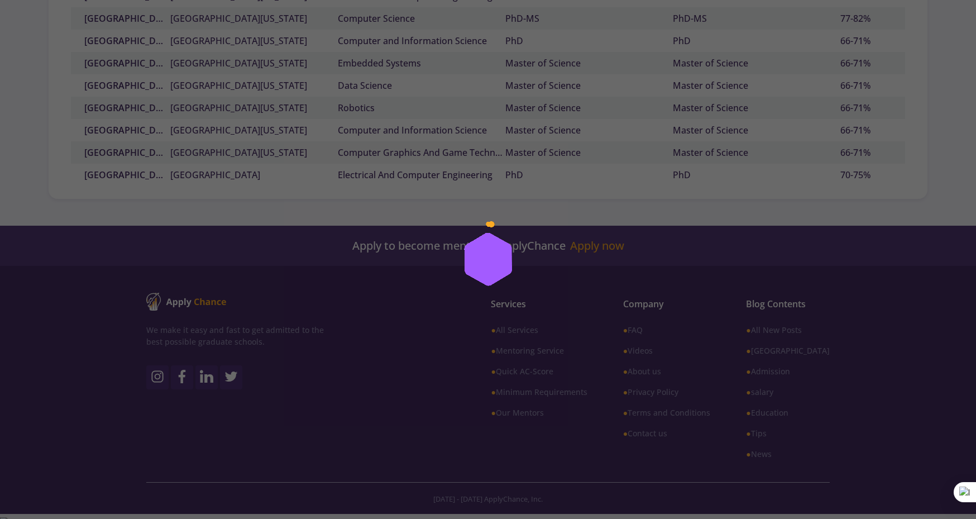
scroll to position [26990, 0]
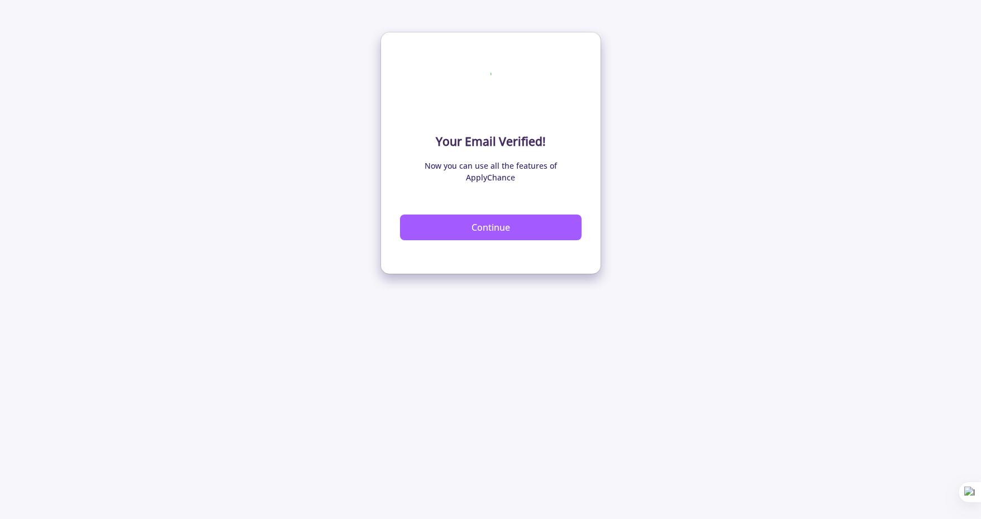
click at [507, 214] on button "Continue" at bounding box center [491, 227] width 182 height 26
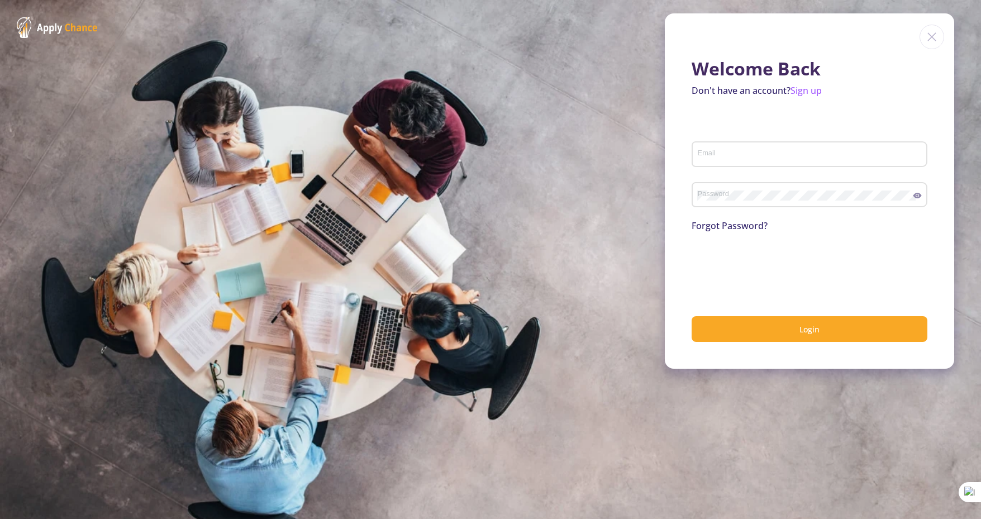
type input "[EMAIL_ADDRESS][DOMAIN_NAME]"
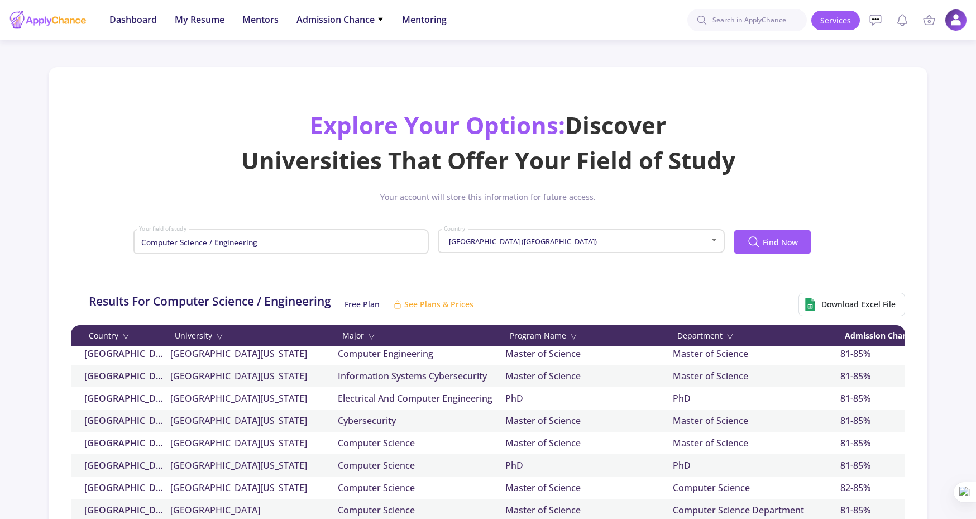
click at [834, 299] on span "Download Excel File" at bounding box center [859, 304] width 74 height 12
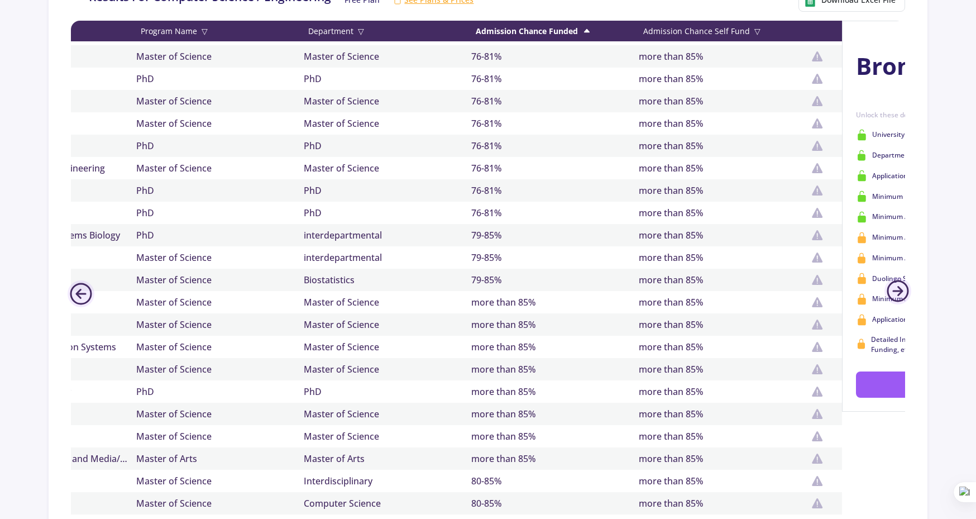
scroll to position [25272, 0]
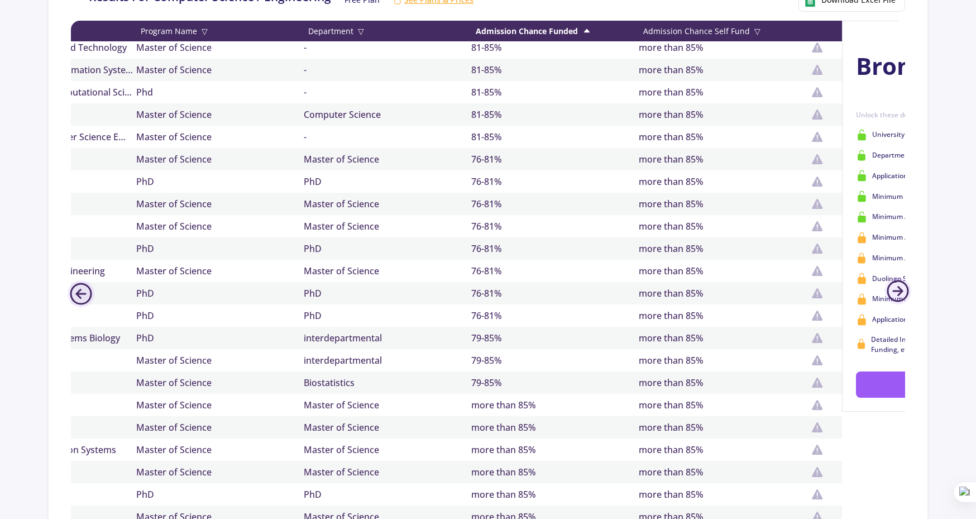
click at [565, 31] on div "Admission Chance Funded" at bounding box center [555, 31] width 168 height 12
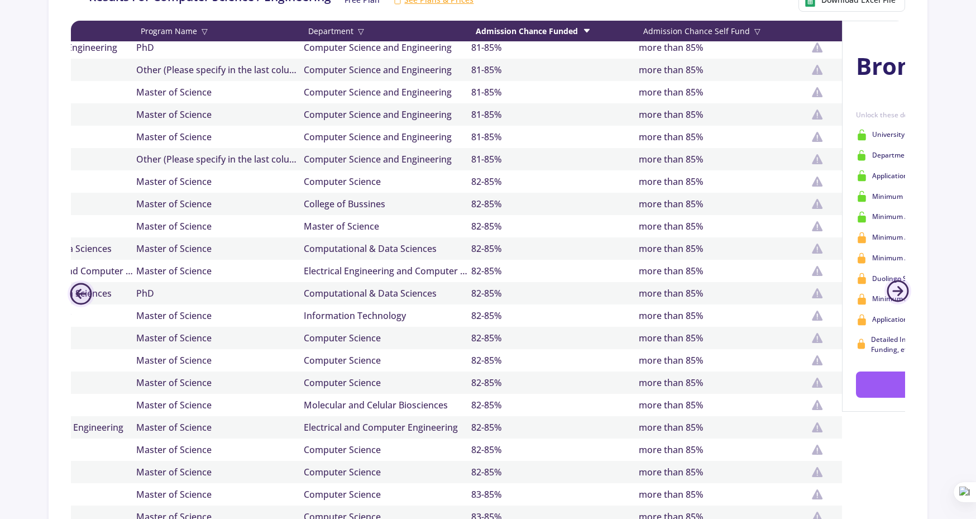
scroll to position [30700, 0]
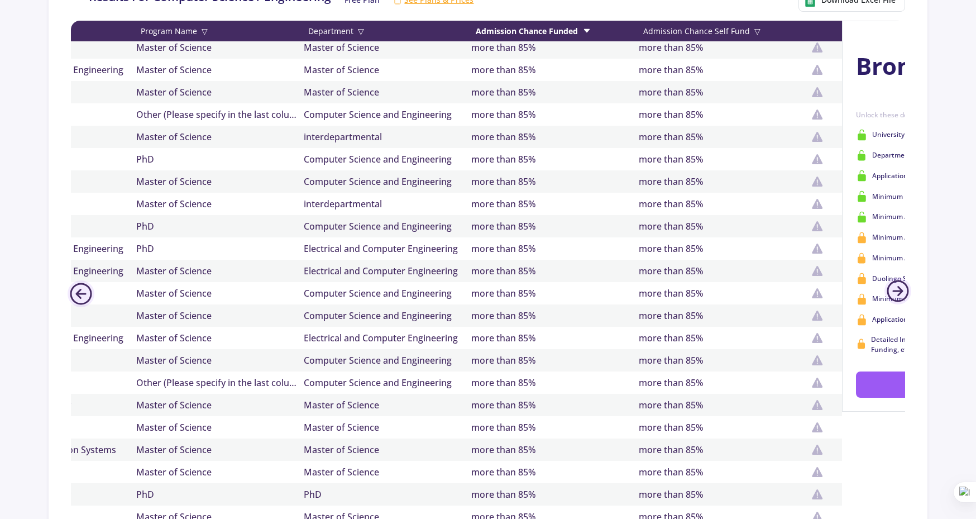
click at [560, 25] on div "Admission Chance Funded" at bounding box center [555, 31] width 168 height 12
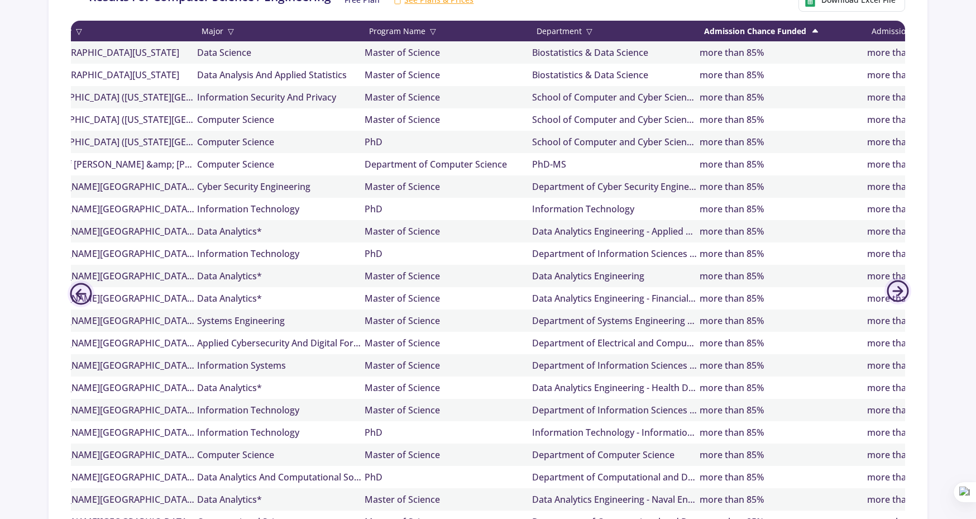
scroll to position [0, 141]
click at [812, 32] on icon at bounding box center [814, 30] width 9 height 9
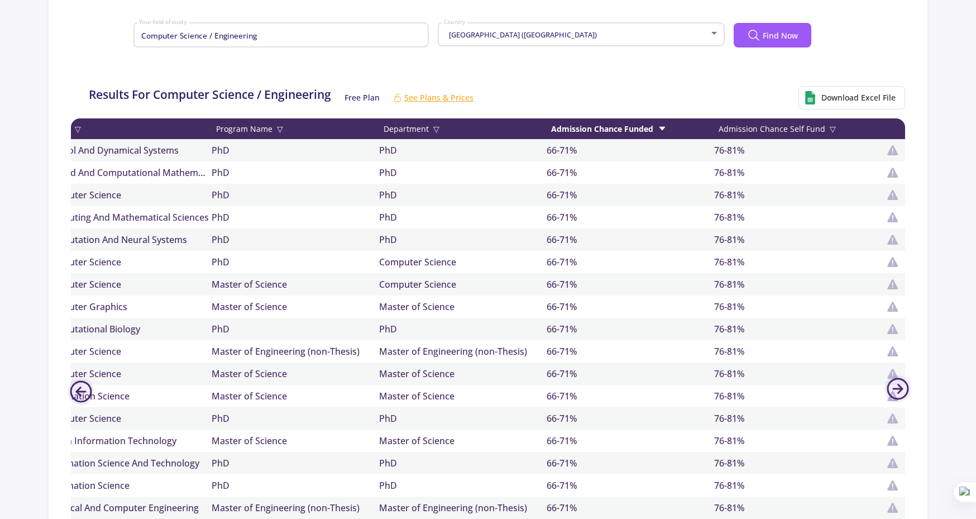
scroll to position [0, 362]
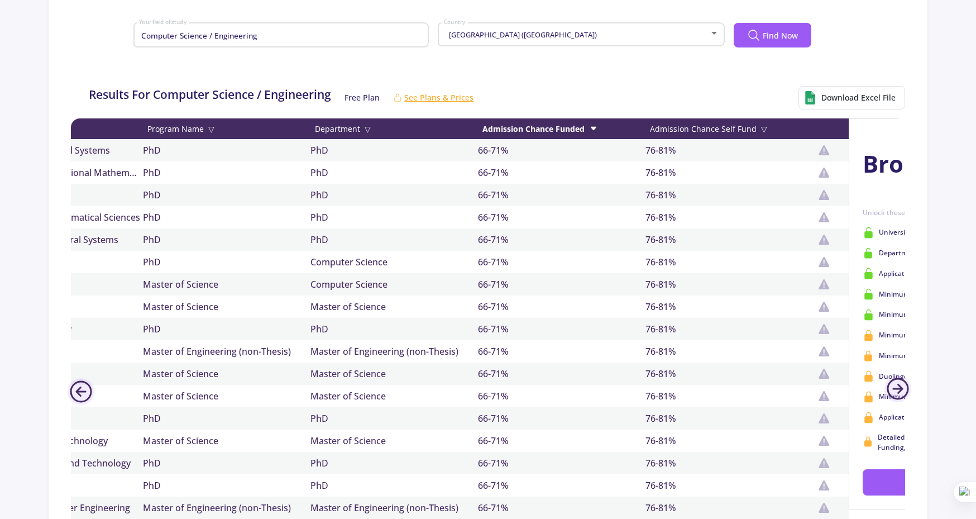
click at [717, 123] on div "Admission Chance Self Fund ▽" at bounding box center [730, 129] width 168 height 12
click at [717, 123] on div "Admission Chance Self Fund" at bounding box center [730, 129] width 168 height 12
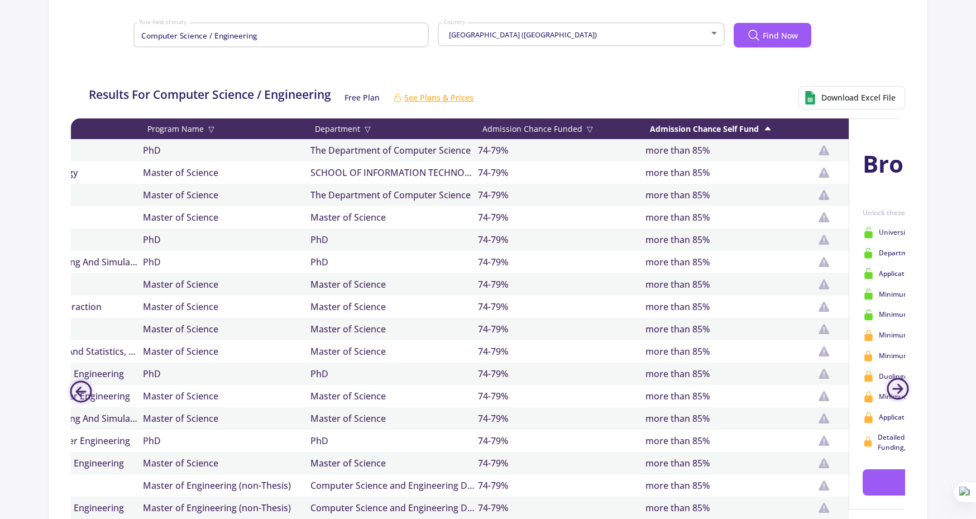
click at [550, 123] on div "Admission Chance Funded ▽" at bounding box center [562, 129] width 168 height 12
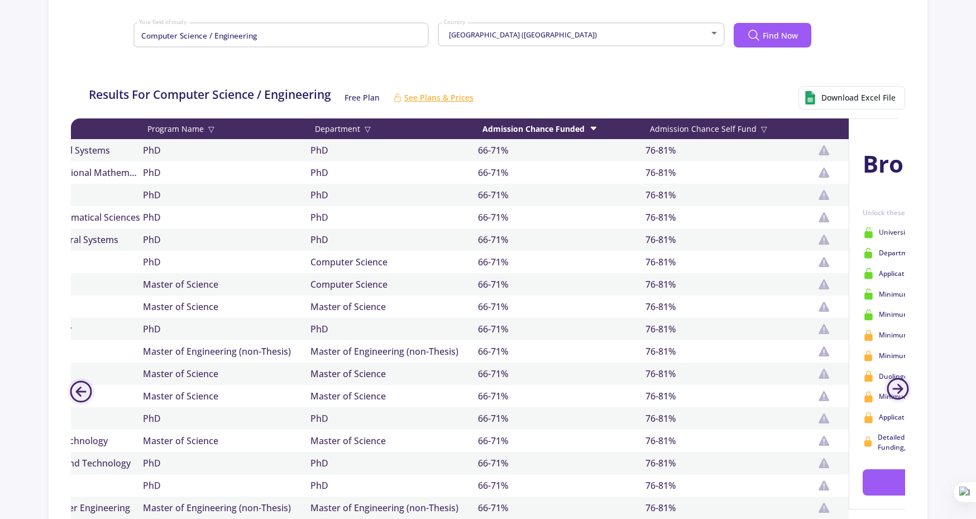
click at [597, 124] on icon at bounding box center [593, 128] width 9 height 9
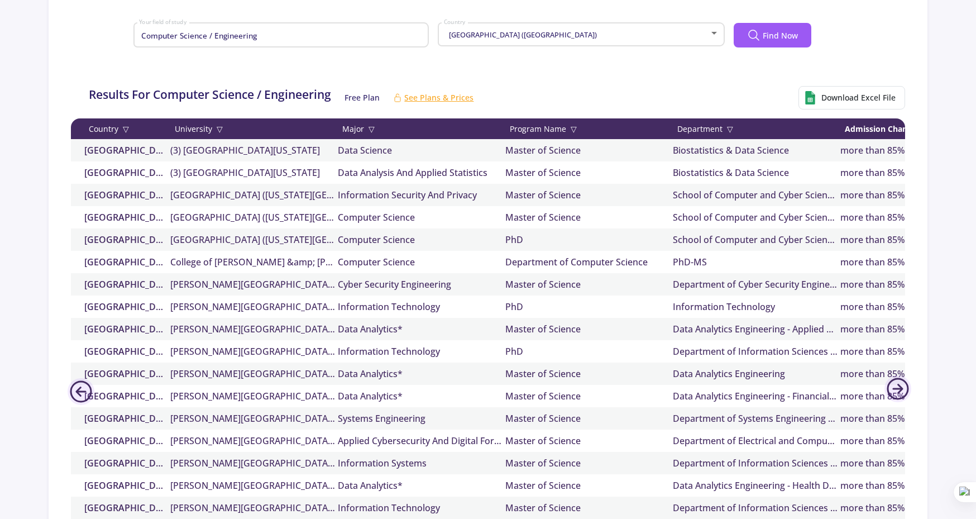
scroll to position [229, 0]
